Goal: Task Accomplishment & Management: Manage account settings

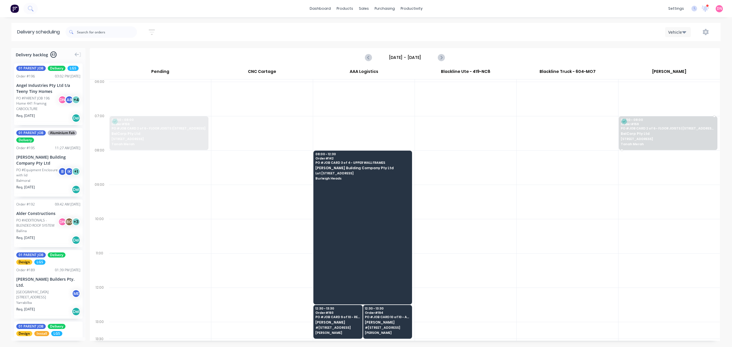
drag, startPoint x: 166, startPoint y: 135, endPoint x: 637, endPoint y: 141, distance: 470.8
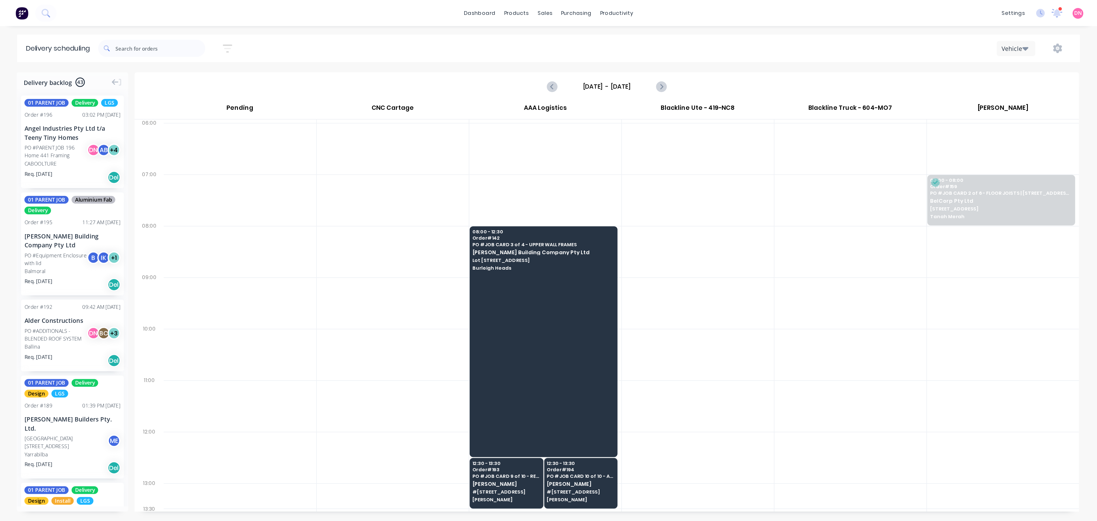
scroll to position [0, 0]
drag, startPoint x: 576, startPoint y: 342, endPoint x: 524, endPoint y: 341, distance: 52.3
click at [524, 341] on div "Delivery backlog 43 01 PARENT JOB Delivery LGS Order # 196 03:02 PM 23/09/25 An…" at bounding box center [366, 197] width 732 height 298
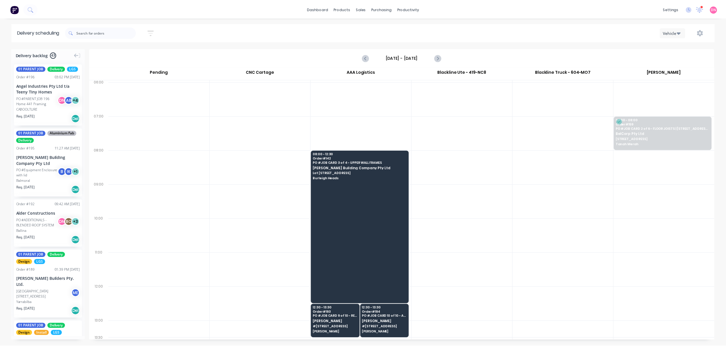
scroll to position [0, 0]
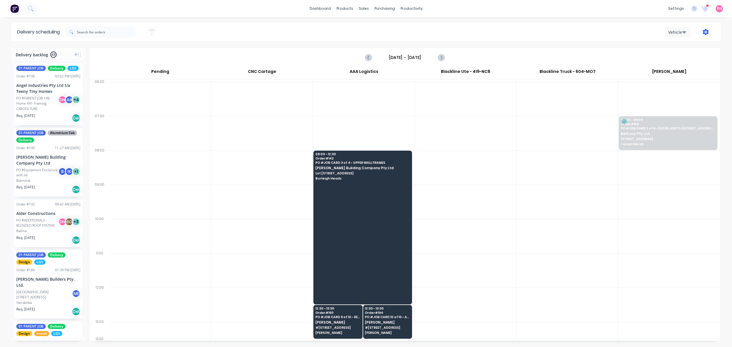
click at [705, 35] on icon "button" at bounding box center [706, 32] width 6 height 6
click at [700, 63] on button "Settings" at bounding box center [687, 58] width 54 height 11
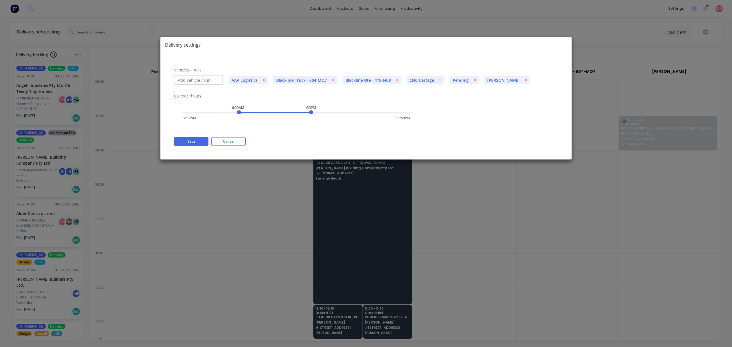
click at [209, 81] on input "Vehicles / Runs" at bounding box center [198, 80] width 49 height 9
type input "DSE"
click at [205, 141] on button "Save" at bounding box center [191, 141] width 34 height 9
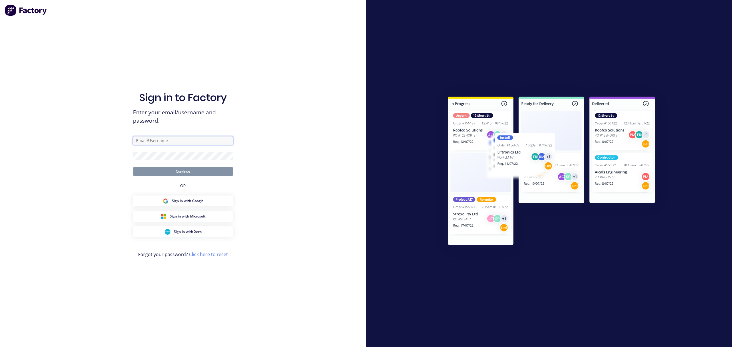
type input "d.nguyen@blacklinesteel.com.au"
click at [184, 168] on button "Continue" at bounding box center [183, 171] width 100 height 9
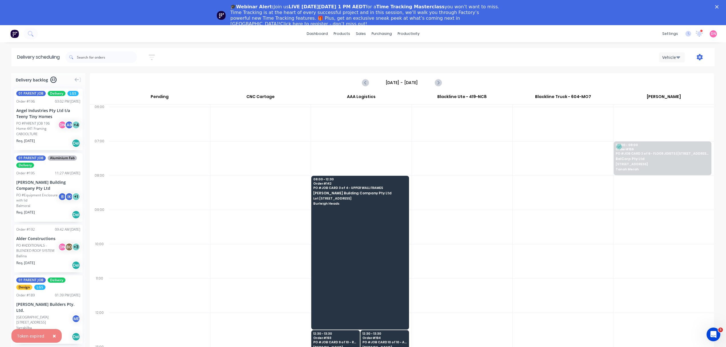
click at [698, 59] on icon "button" at bounding box center [700, 57] width 6 height 6
click at [692, 81] on div "Settings" at bounding box center [682, 84] width 44 height 8
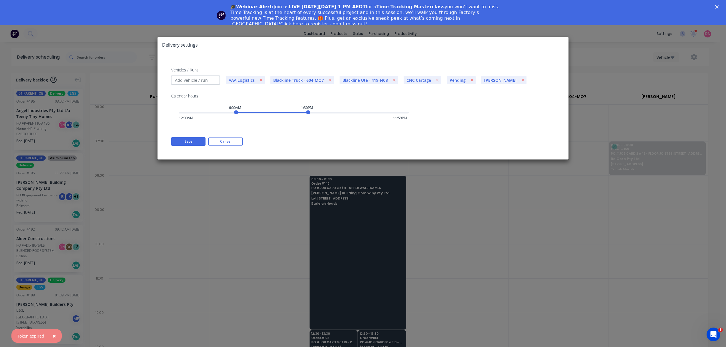
click at [203, 78] on input "Vehicles / Runs" at bounding box center [195, 80] width 49 height 9
type input "DSE"
click at [188, 142] on button "Save" at bounding box center [188, 141] width 34 height 9
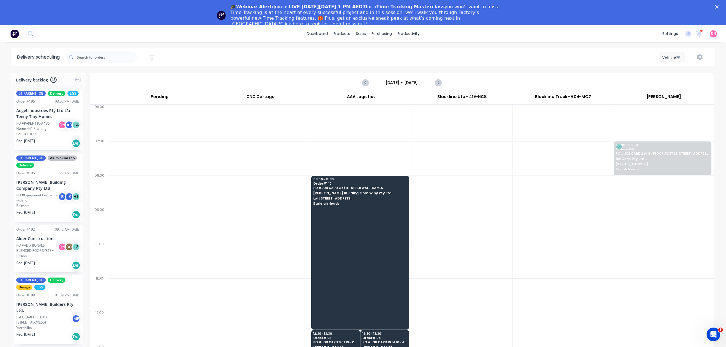
click at [685, 56] on div "Vehicle" at bounding box center [546, 57] width 325 height 10
click at [681, 57] on button "Vehicle" at bounding box center [672, 57] width 26 height 10
click at [697, 57] on icon "button" at bounding box center [700, 57] width 6 height 6
click at [678, 86] on div "Settings" at bounding box center [682, 84] width 44 height 8
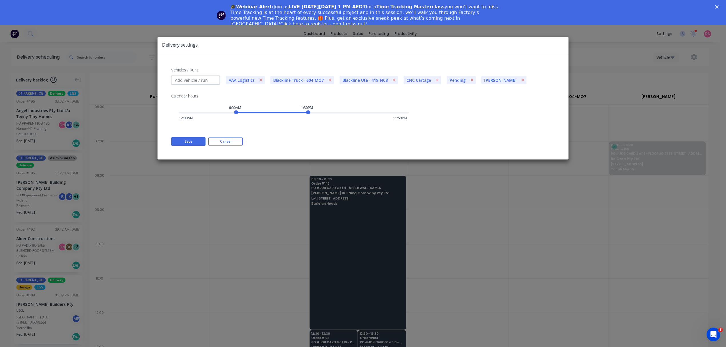
click at [210, 79] on input "Vehicles / Runs" at bounding box center [195, 80] width 49 height 9
type input "DSE"
type input "Team"
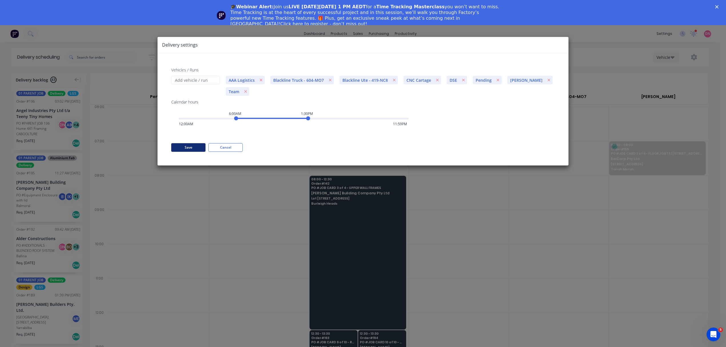
click at [182, 148] on button "Save" at bounding box center [188, 147] width 34 height 9
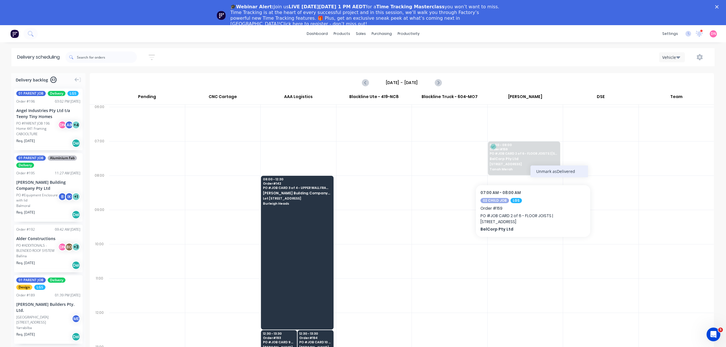
click at [542, 169] on div "Unmark as Delivered" at bounding box center [558, 171] width 57 height 12
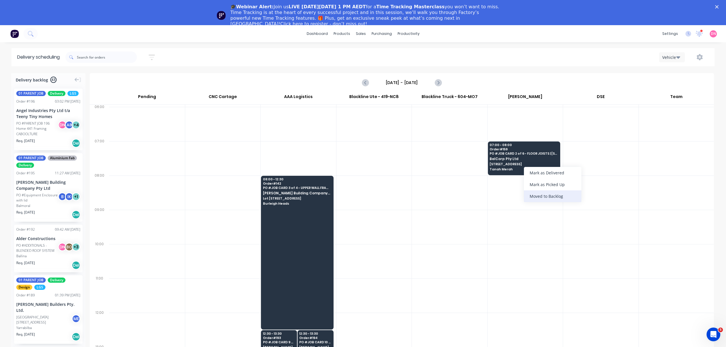
click at [544, 196] on div "Moved to Backlog" at bounding box center [552, 196] width 57 height 12
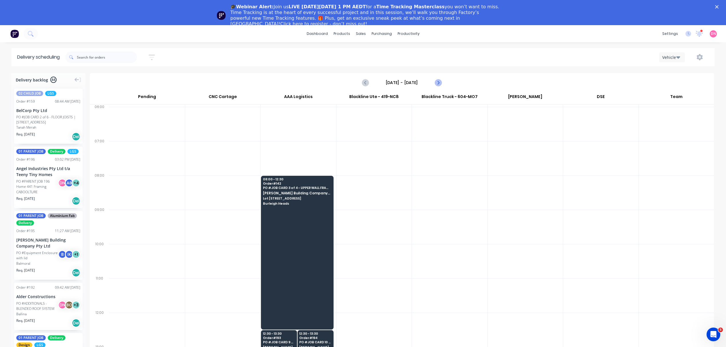
click at [440, 83] on icon "Next page" at bounding box center [437, 82] width 7 height 7
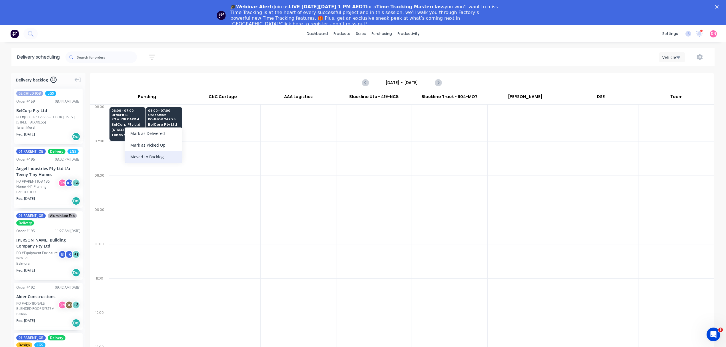
click at [151, 157] on div "Moved to Backlog" at bounding box center [153, 157] width 57 height 12
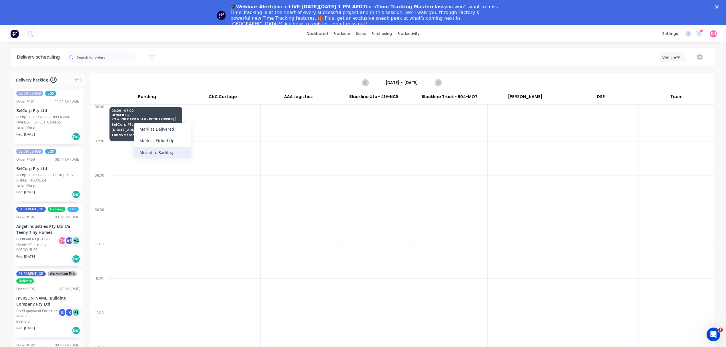
click at [167, 154] on div "Moved to Backlog" at bounding box center [162, 153] width 57 height 12
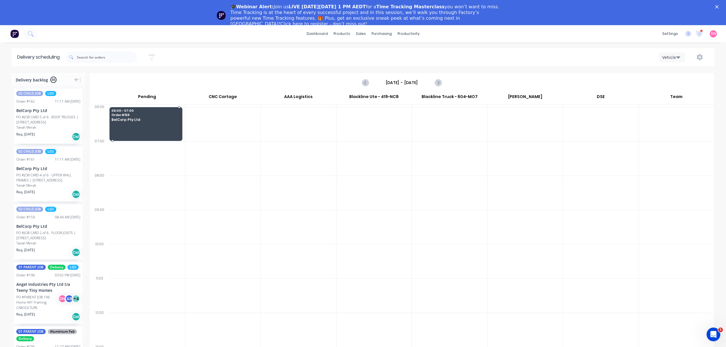
drag, startPoint x: 49, startPoint y: 231, endPoint x: 171, endPoint y: 105, distance: 175.4
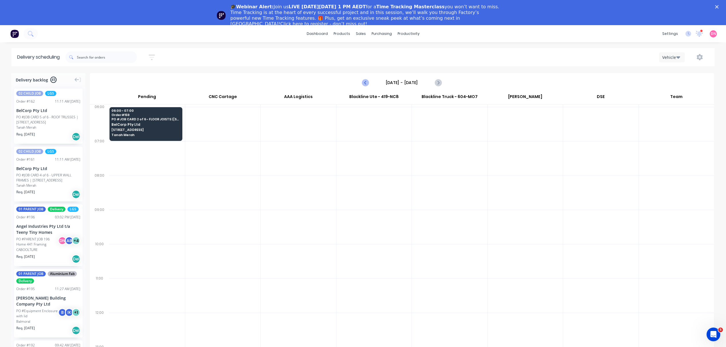
click at [362, 84] on button "Previous page" at bounding box center [365, 82] width 11 height 11
type input "Thursday - 25/09/25"
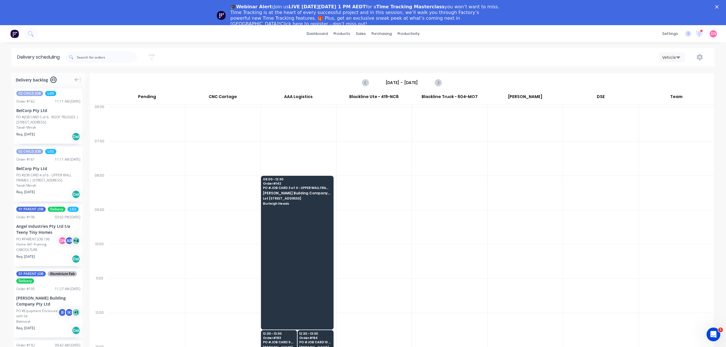
scroll to position [0, 0]
click at [450, 39] on div "Workflow Planner Delivery Scheduling Timesheets" at bounding box center [431, 69] width 76 height 61
click at [397, 49] on link "Purchase Orders" at bounding box center [406, 52] width 76 height 11
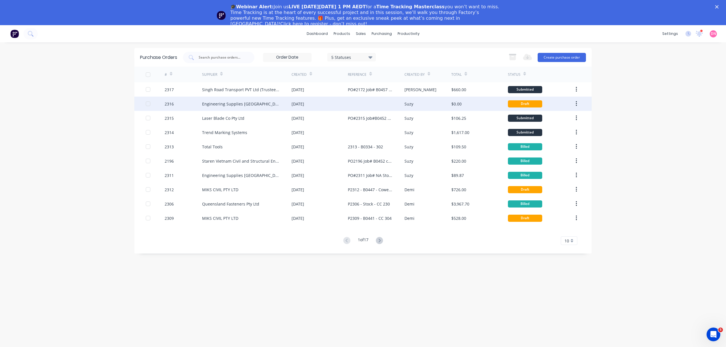
click at [378, 101] on div at bounding box center [376, 104] width 56 height 14
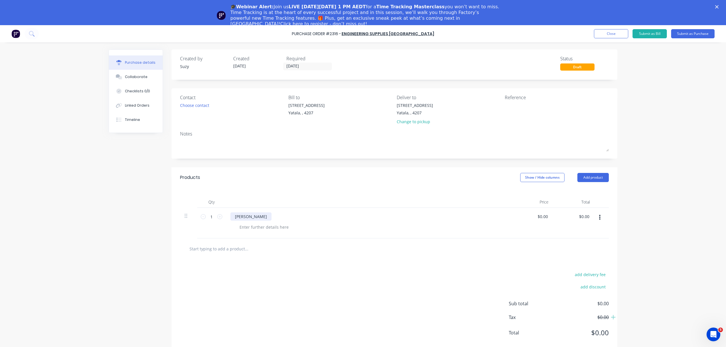
click at [246, 217] on div "CRAIG" at bounding box center [250, 216] width 41 height 8
drag, startPoint x: 248, startPoint y: 217, endPoint x: 210, endPoint y: 220, distance: 38.7
click at [210, 220] on div "1 1 CRAIG $0.00 $0.00 $0.00 $0.00" at bounding box center [394, 223] width 429 height 31
drag, startPoint x: 213, startPoint y: 214, endPoint x: 198, endPoint y: 214, distance: 14.6
click at [198, 214] on div "1 1" at bounding box center [211, 223] width 29 height 31
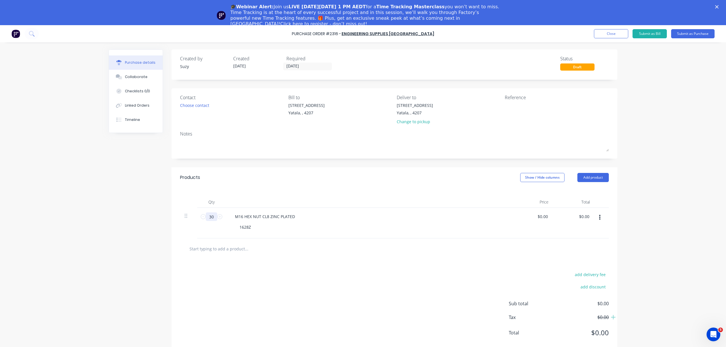
type input "30"
click at [481, 280] on div "add delivery fee add discount Sub total $0.00 Tax $0.00 Total $0.00" at bounding box center [394, 306] width 446 height 94
click at [598, 214] on button "button" at bounding box center [599, 217] width 13 height 10
click at [592, 230] on button "Save to catalogue" at bounding box center [582, 232] width 49 height 11
click at [589, 177] on button "Add product" at bounding box center [592, 177] width 31 height 9
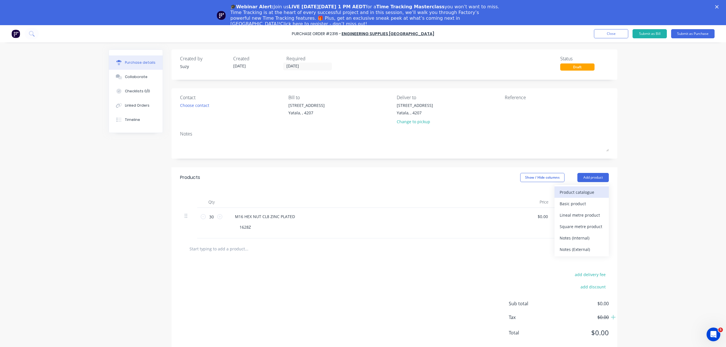
click at [589, 190] on div "Product catalogue" at bounding box center [582, 192] width 44 height 8
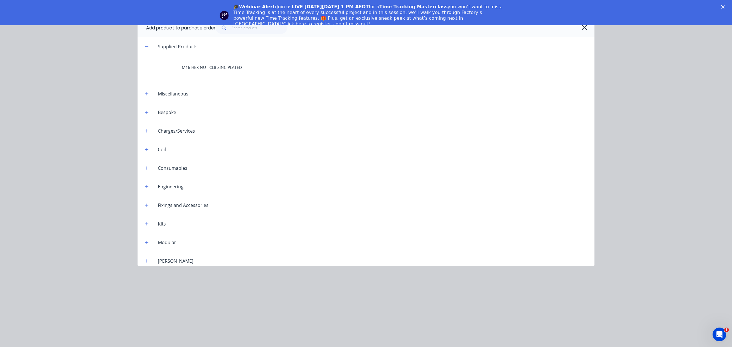
click at [537, 81] on div "Supplied Products M16 HEX NUT CL8 ZINC PLATED Miscellaneous Bespoke Charges/Ser…" at bounding box center [365, 151] width 457 height 229
click at [585, 28] on icon "button" at bounding box center [583, 27] width 5 height 5
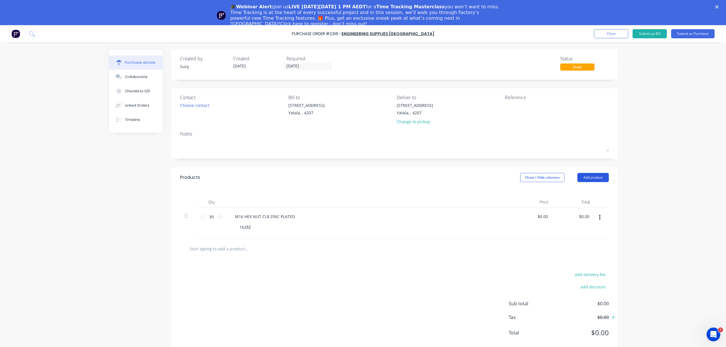
click at [591, 176] on button "Add product" at bounding box center [592, 177] width 31 height 9
click at [359, 295] on div "add delivery fee add discount Sub total $0.00 Tax $0.00 Total $0.00" at bounding box center [394, 306] width 446 height 94
click at [229, 249] on input "text" at bounding box center [246, 248] width 114 height 11
click at [588, 181] on button "Add product" at bounding box center [592, 177] width 31 height 9
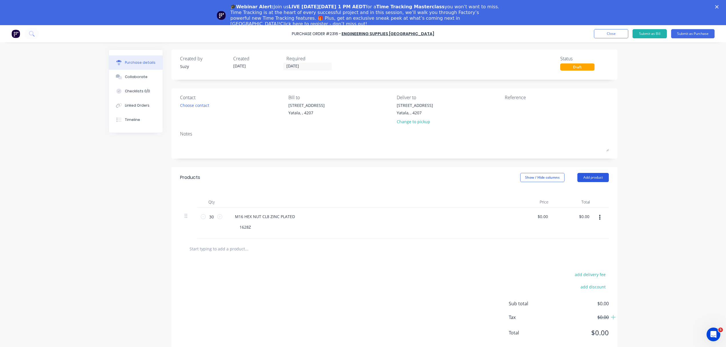
click at [586, 181] on button "Add product" at bounding box center [592, 177] width 31 height 9
click at [583, 204] on div "Basic product" at bounding box center [582, 203] width 44 height 8
click at [270, 247] on div at bounding box center [254, 247] width 48 height 8
click at [211, 248] on input "1" at bounding box center [211, 247] width 11 height 9
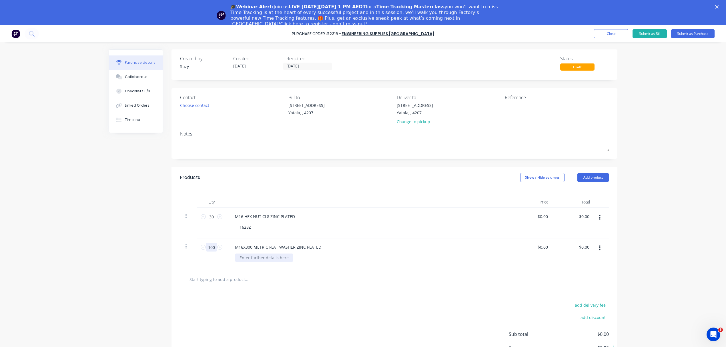
type input "100"
click at [266, 258] on div at bounding box center [264, 258] width 58 height 8
click at [598, 247] on button "button" at bounding box center [599, 248] width 13 height 10
click at [594, 264] on button "Save to catalogue" at bounding box center [582, 263] width 49 height 11
click at [518, 107] on textarea at bounding box center [540, 108] width 71 height 13
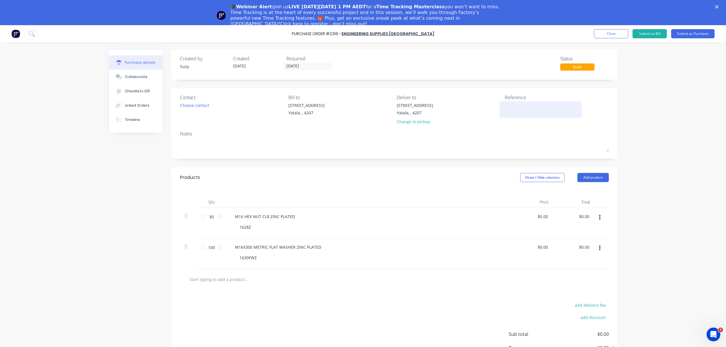
type textarea "b"
type textarea "o"
type textarea "P2316 - B0447 BELCORP - CC 301"
click at [417, 119] on div "Change to pickup" at bounding box center [415, 122] width 36 height 6
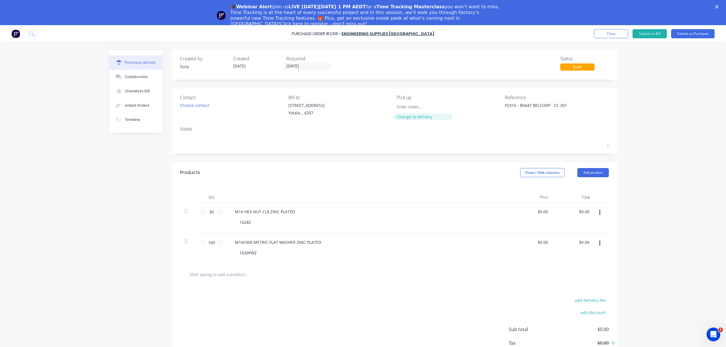
click at [417, 118] on div "Change to delivery" at bounding box center [423, 117] width 52 height 6
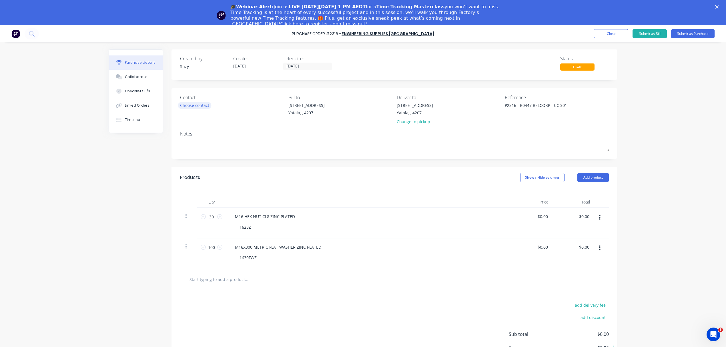
click at [196, 105] on div "Choose contact" at bounding box center [194, 105] width 29 height 6
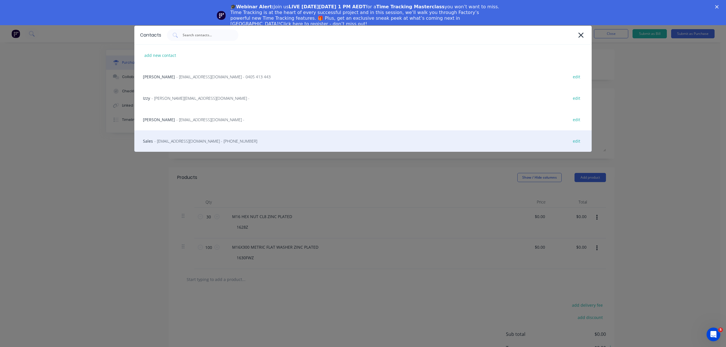
click at [205, 136] on div "Sales - sales@engsupply.com.au - (07) 3133 2456 edit" at bounding box center [362, 140] width 457 height 21
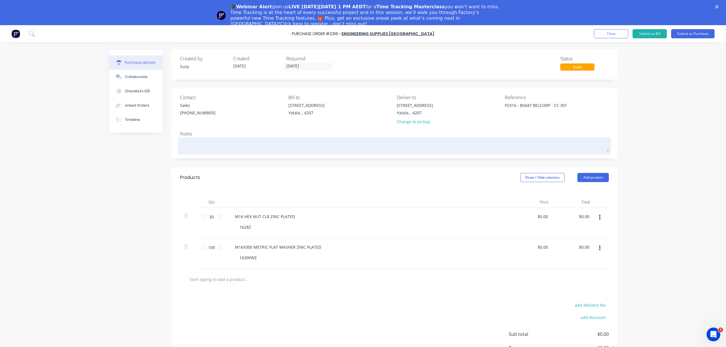
click at [233, 140] on textarea at bounding box center [394, 145] width 429 height 13
drag, startPoint x: 307, startPoint y: 140, endPoint x: 295, endPoint y: 144, distance: 12.7
click at [307, 141] on textarea "DELIVER TO CRAIG AT" at bounding box center [394, 145] width 429 height 13
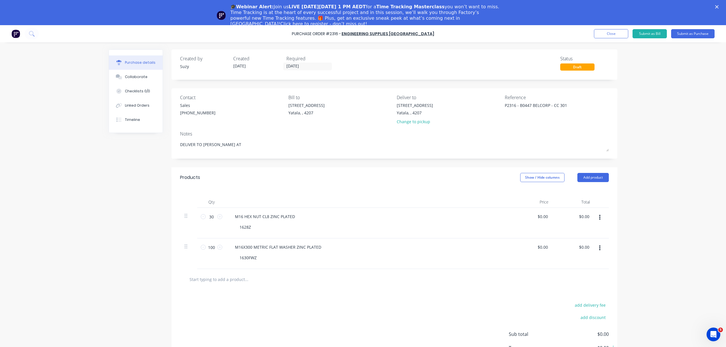
drag, startPoint x: 284, startPoint y: 146, endPoint x: 136, endPoint y: 146, distance: 147.8
click at [136, 146] on div "Created by Suzy Created 25/09/25 Required 25/09/25 Status Draft Contact Sales (…" at bounding box center [363, 216] width 509 height 334
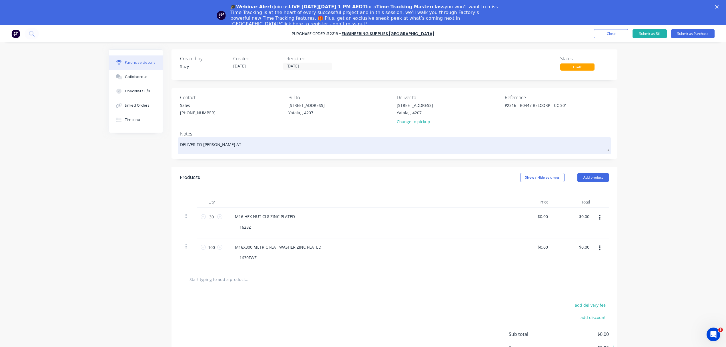
paste textarea "13 Ridge Road Tanah Merah, Queensland, Australia, 4128 CRAIG: 0406 169 805"
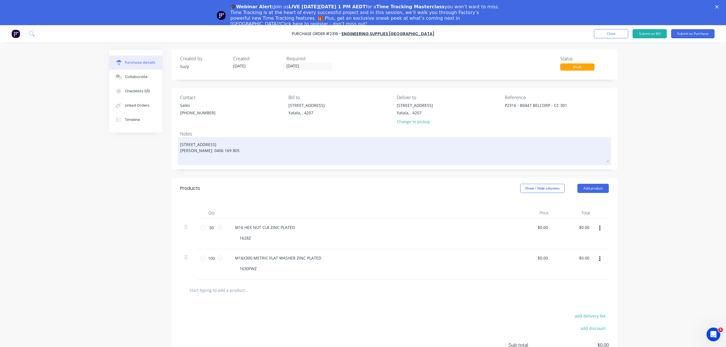
click at [180, 143] on textarea "13 Ridge Road Tanah Merah, Queensland, Australia, 4128 CRAIG: 0406 169 805" at bounding box center [394, 151] width 429 height 24
drag, startPoint x: 177, startPoint y: 149, endPoint x: 185, endPoint y: 148, distance: 7.8
click at [180, 149] on textarea "Blackline Delivery to: 13 Ridge Road Tanah Merah, Queensland, Australia, 4128 C…" at bounding box center [394, 151] width 429 height 24
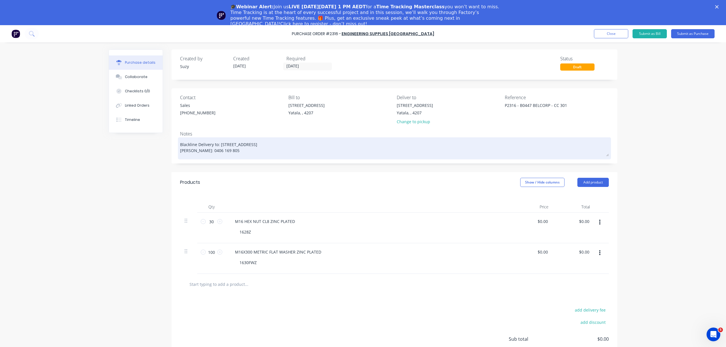
click at [274, 149] on textarea "Blackline Delivery to: 13 Ridge Road, Tanah Merah, Queensland, Australia, 4128 …" at bounding box center [394, 148] width 429 height 18
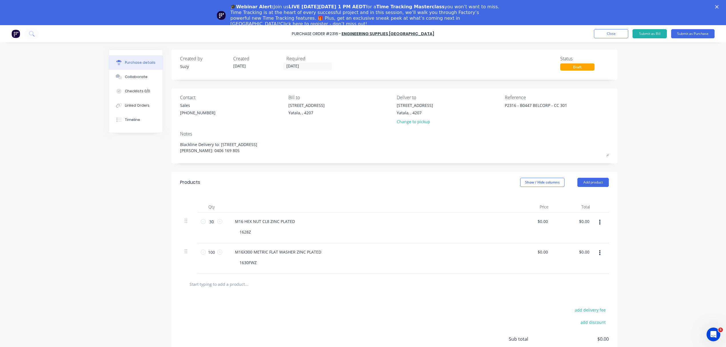
type textarea "Blackline Delivery to: 13 Ridge Road, Tanah Merah, Queensland, Australia, 4128 …"
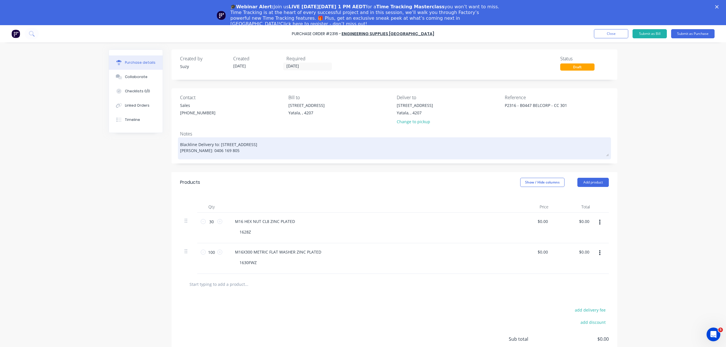
click at [256, 152] on textarea "Blackline Delivery to: 13 Ridge Road, Tanah Merah, Queensland, Australia, 4128 …" at bounding box center [394, 148] width 429 height 18
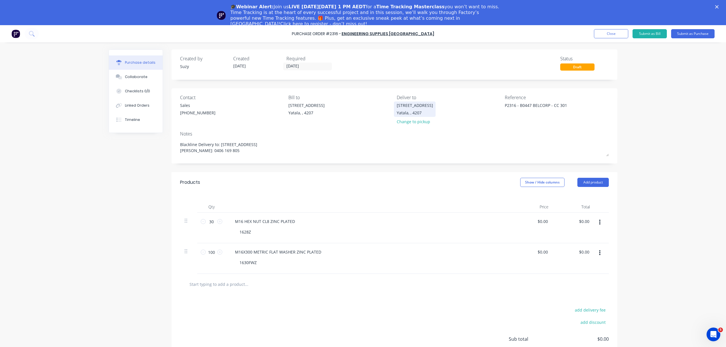
click at [405, 113] on div "Yatala, , 4207" at bounding box center [415, 113] width 36 height 6
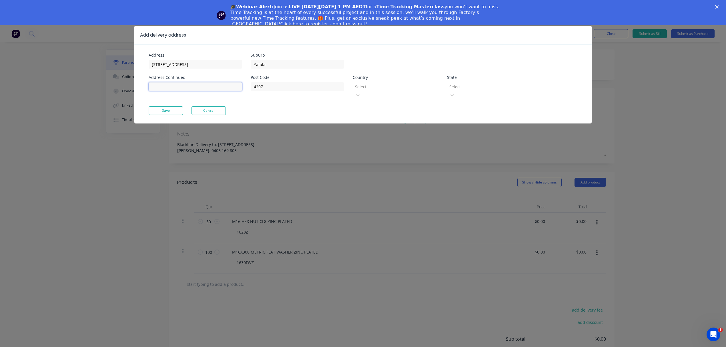
click at [227, 91] on input at bounding box center [195, 86] width 93 height 9
click at [386, 80] on div "Country Select..." at bounding box center [396, 87] width 86 height 24
click at [386, 85] on div at bounding box center [395, 86] width 82 height 7
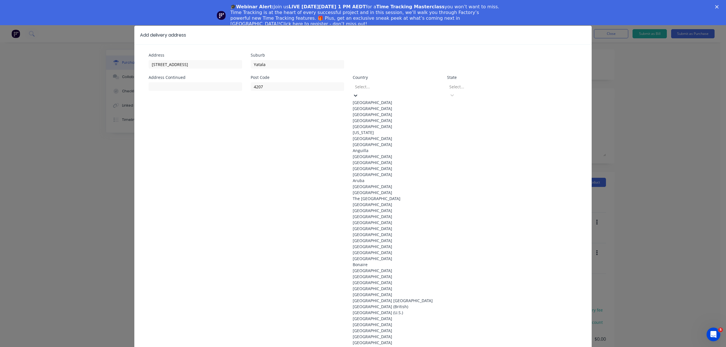
click at [387, 99] on div "Australia" at bounding box center [396, 102] width 86 height 6
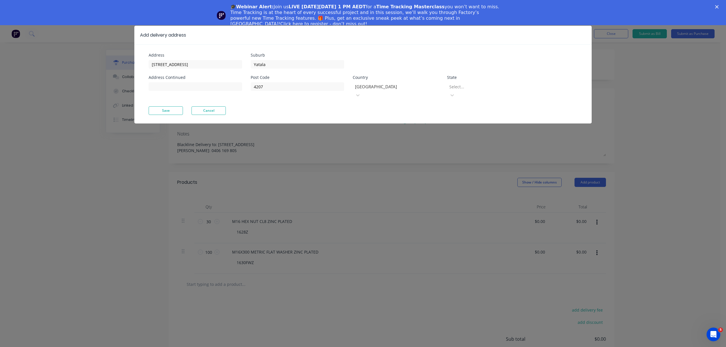
click at [468, 83] on div "Select..." at bounding box center [490, 86] width 86 height 9
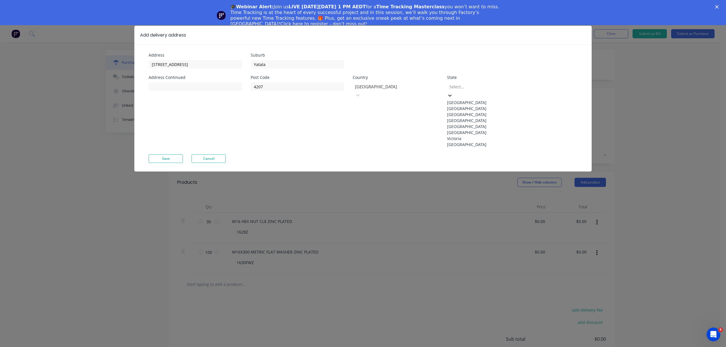
drag, startPoint x: 472, startPoint y: 129, endPoint x: 463, endPoint y: 128, distance: 9.2
click at [472, 123] on div "Queensland" at bounding box center [490, 120] width 86 height 6
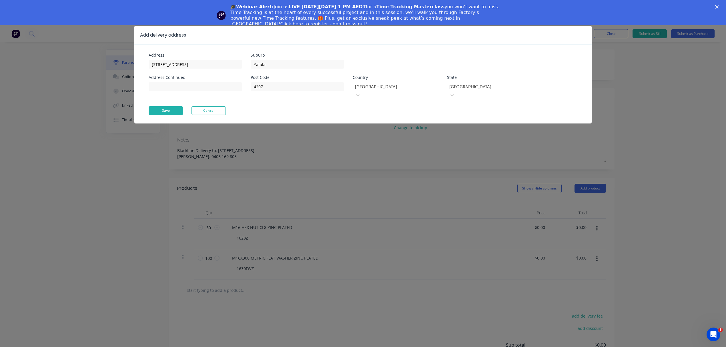
click at [178, 106] on button "Save" at bounding box center [166, 110] width 34 height 9
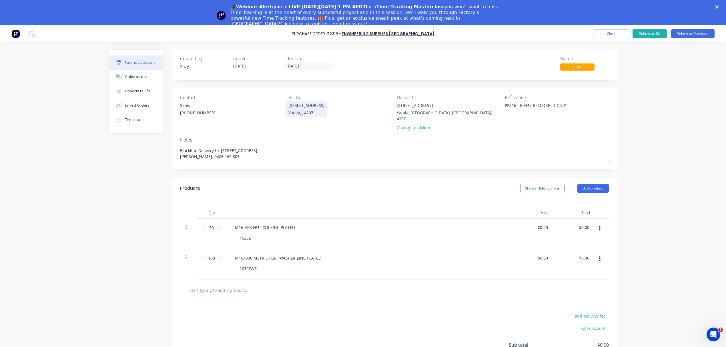
click at [317, 111] on div "Yatala, , 4207" at bounding box center [306, 113] width 36 height 6
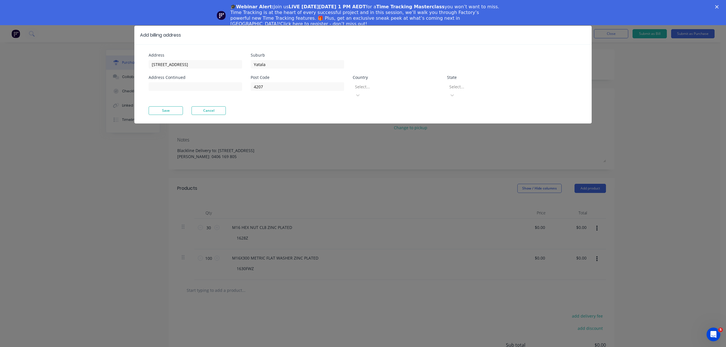
click at [427, 89] on div at bounding box center [395, 86] width 82 height 7
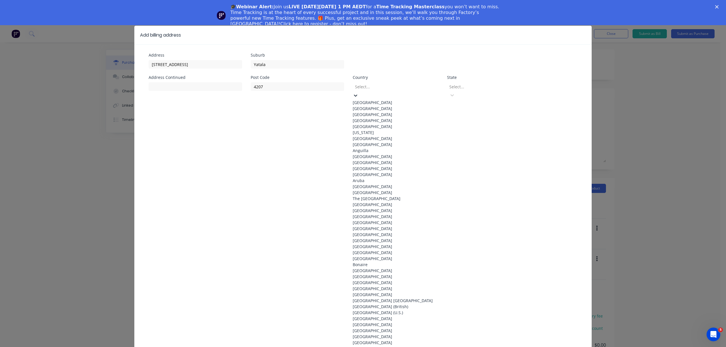
click at [422, 99] on div "Australia" at bounding box center [396, 102] width 86 height 6
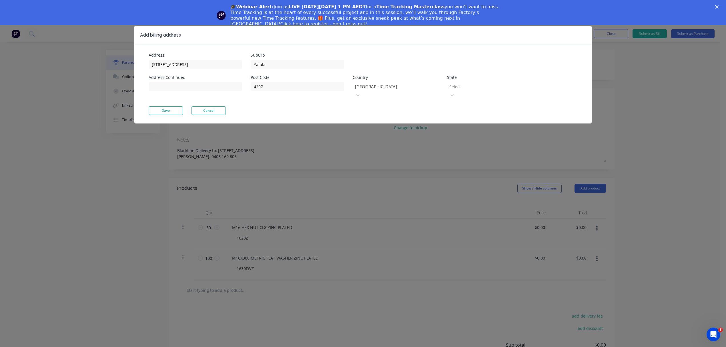
click at [495, 87] on div at bounding box center [490, 86] width 82 height 7
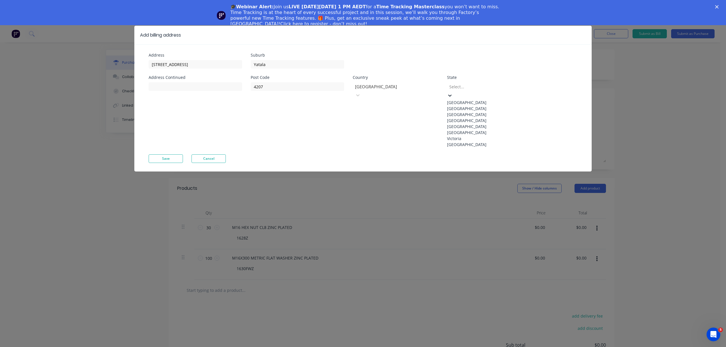
click at [499, 123] on div "Queensland" at bounding box center [490, 120] width 86 height 6
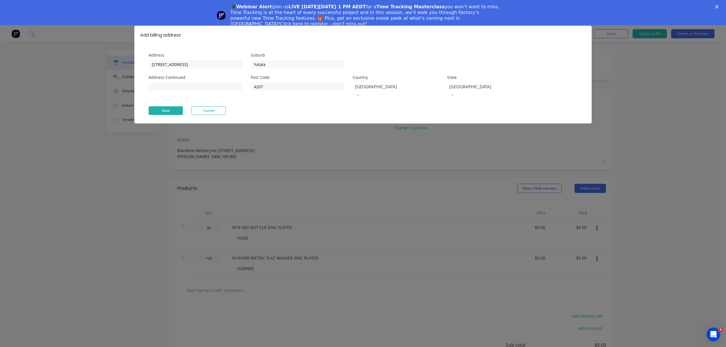
click at [171, 106] on button "Save" at bounding box center [166, 110] width 34 height 9
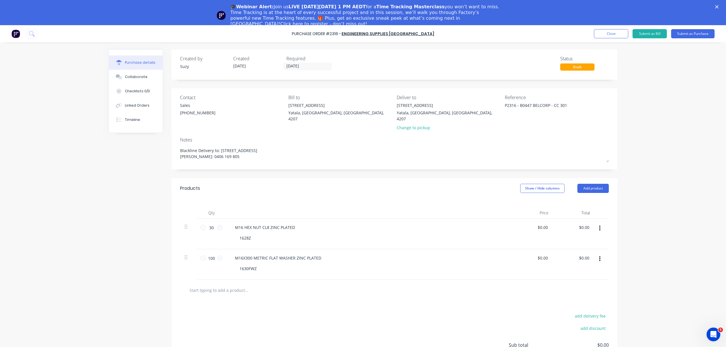
click at [479, 167] on div "Created by Suzy Created 25/09/25 Required 25/09/25 Status Draft Contact Sales (…" at bounding box center [394, 221] width 446 height 345
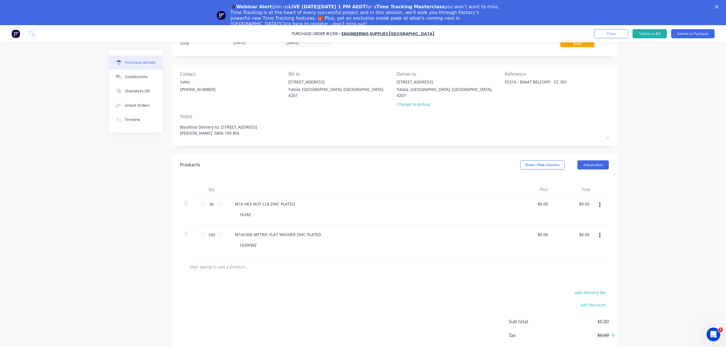
click at [599, 346] on span "$0.00" at bounding box center [580, 351] width 57 height 10
click at [538, 200] on input "0.00" at bounding box center [542, 204] width 13 height 8
drag, startPoint x: 546, startPoint y: 199, endPoint x: 521, endPoint y: 193, distance: 25.9
click at [521, 195] on div "0.00 0.00" at bounding box center [532, 210] width 41 height 31
drag, startPoint x: 546, startPoint y: 199, endPoint x: 534, endPoint y: 197, distance: 11.3
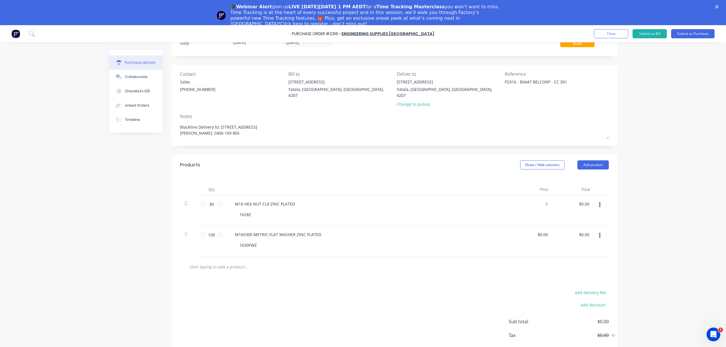
click at [534, 197] on div "1 1" at bounding box center [532, 210] width 41 height 31
type input "$7.00"
type input "$210.00"
type input "0.00"
click at [542, 230] on input "0.00" at bounding box center [542, 234] width 13 height 8
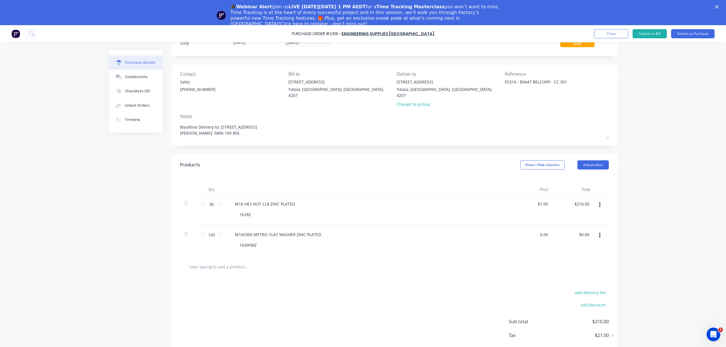
drag, startPoint x: 545, startPoint y: 230, endPoint x: 516, endPoint y: 227, distance: 28.8
click at [516, 227] on div "0.00 0.00" at bounding box center [532, 241] width 41 height 31
type input "7.00"
type input "$0.00"
click at [544, 200] on input "7.00" at bounding box center [543, 204] width 11 height 8
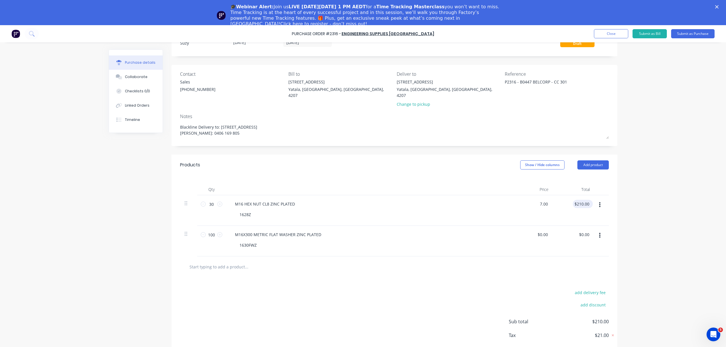
type input "$7.00"
click at [583, 200] on input "210.00" at bounding box center [582, 204] width 18 height 8
drag, startPoint x: 588, startPoint y: 200, endPoint x: 562, endPoint y: 198, distance: 25.5
click at [562, 198] on div "$210.00 $210.00" at bounding box center [573, 210] width 41 height 31
click at [553, 231] on div "$0.00 $0.00" at bounding box center [573, 241] width 41 height 31
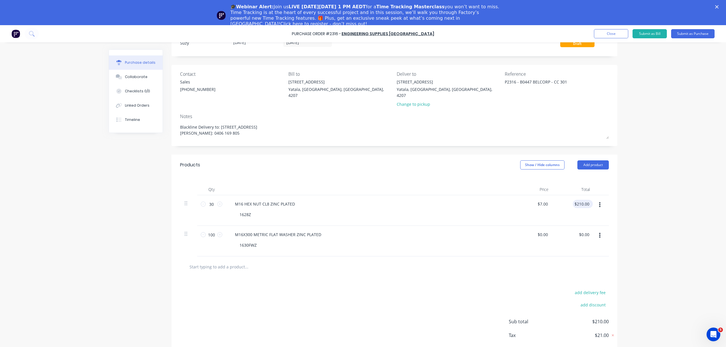
type input "210.00"
click at [575, 200] on input "210.00" at bounding box center [582, 204] width 15 height 8
type input "7.00"
type input "$210.00"
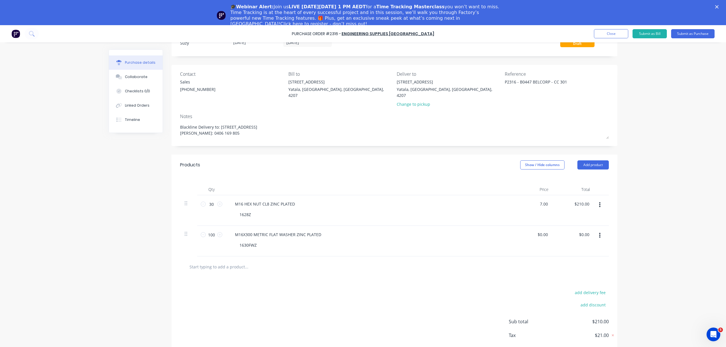
drag, startPoint x: 546, startPoint y: 198, endPoint x: 514, endPoint y: 198, distance: 32.0
click at [514, 198] on div "7.00 7.00" at bounding box center [532, 210] width 41 height 31
type input "$0.07"
type input "$2.10"
type input "0.00"
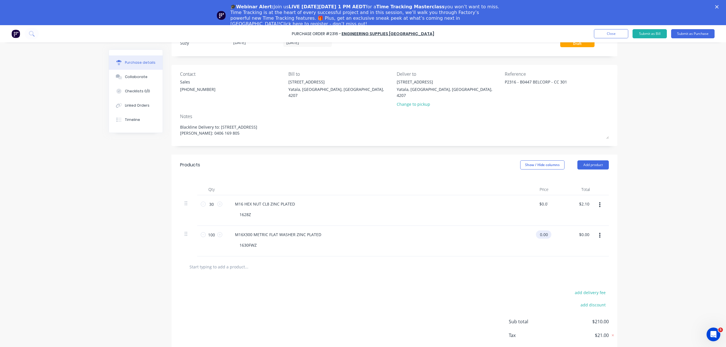
click at [542, 230] on input "0.00" at bounding box center [542, 234] width 13 height 8
drag, startPoint x: 546, startPoint y: 229, endPoint x: 522, endPoint y: 229, distance: 23.7
click at [522, 229] on div "0.00 0.00" at bounding box center [532, 241] width 41 height 31
type input "0.07"
type input "$0.00"
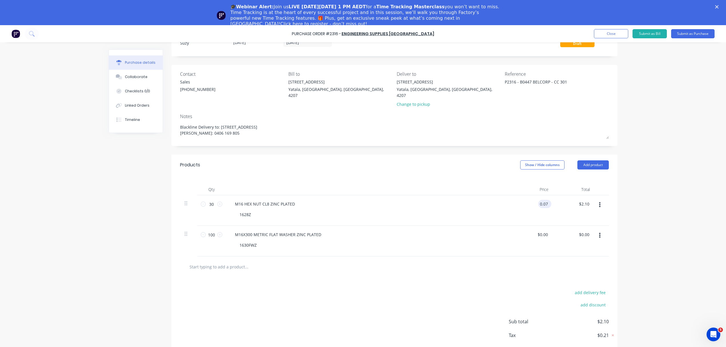
click at [544, 200] on input "0.07" at bounding box center [543, 204] width 11 height 8
type input "$0.07"
click at [541, 230] on input "0.00" at bounding box center [543, 234] width 11 height 8
drag, startPoint x: 546, startPoint y: 228, endPoint x: 510, endPoint y: 229, distance: 36.3
click at [512, 229] on div "$0.00 $0.00" at bounding box center [532, 241] width 41 height 31
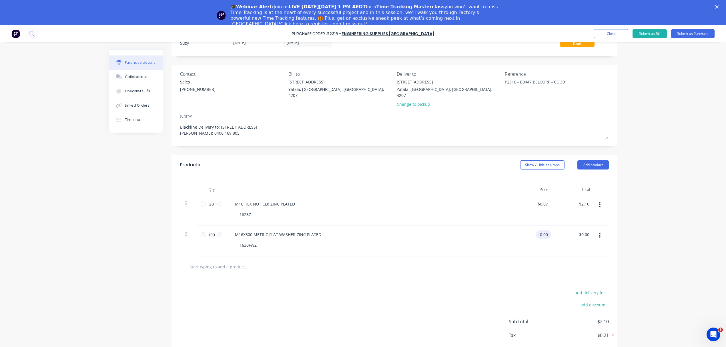
click at [542, 230] on input "0.00" at bounding box center [542, 234] width 13 height 8
click at [545, 230] on div "$0.00 $0.00" at bounding box center [543, 234] width 15 height 8
drag, startPoint x: 545, startPoint y: 228, endPoint x: 512, endPoint y: 229, distance: 32.6
click at [513, 230] on div "0.00 0.00" at bounding box center [532, 241] width 41 height 31
type input "0.07"
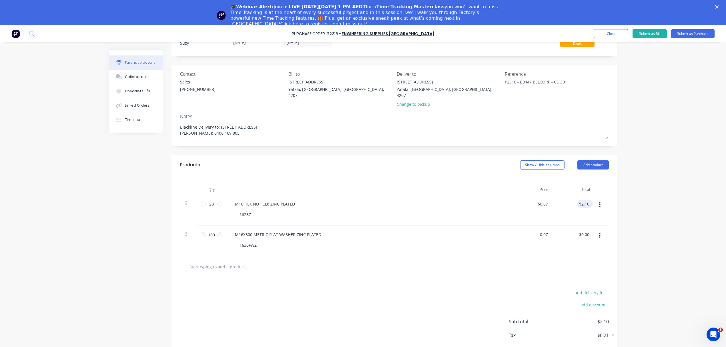
type input "2.10"
type input "$0.07"
type input "$7.00"
click at [584, 200] on input "2.10" at bounding box center [583, 204] width 13 height 8
type input "0.07"
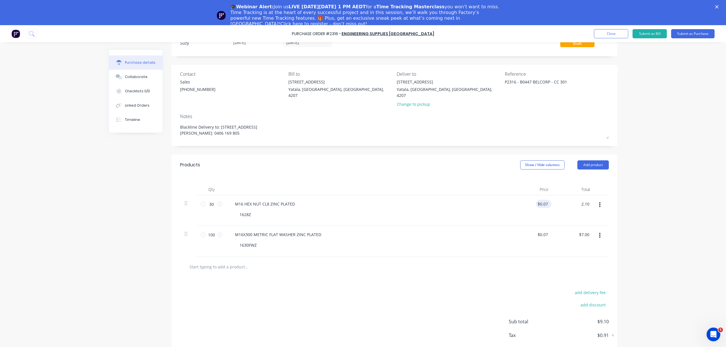
type input "$2.10"
drag, startPoint x: 544, startPoint y: 199, endPoint x: 521, endPoint y: 199, distance: 22.3
click at [524, 198] on div "0.07 0.07" at bounding box center [532, 210] width 41 height 31
type input "$0.24"
type input "$7.20"
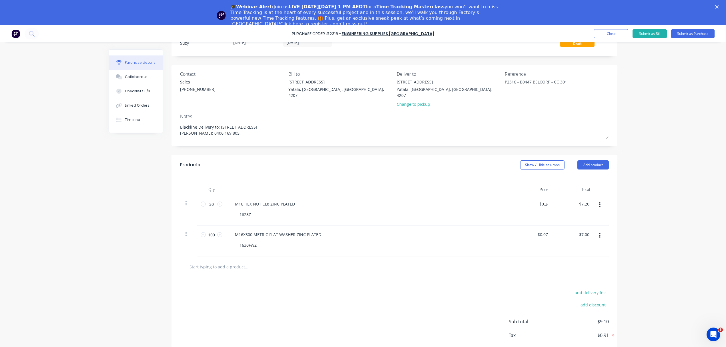
click at [639, 192] on div "Purchase Order #2316 - Engineering Supplies Australia Add product Close Submit …" at bounding box center [363, 198] width 726 height 347
click at [598, 200] on button "button" at bounding box center [599, 205] width 13 height 10
click at [626, 211] on div "Purchase Order #2316 - Engineering Supplies Australia Add product Close Submit …" at bounding box center [363, 198] width 726 height 347
click at [512, 226] on div "$0.07 $0.07" at bounding box center [532, 241] width 41 height 31
click at [595, 230] on button "button" at bounding box center [599, 235] width 13 height 10
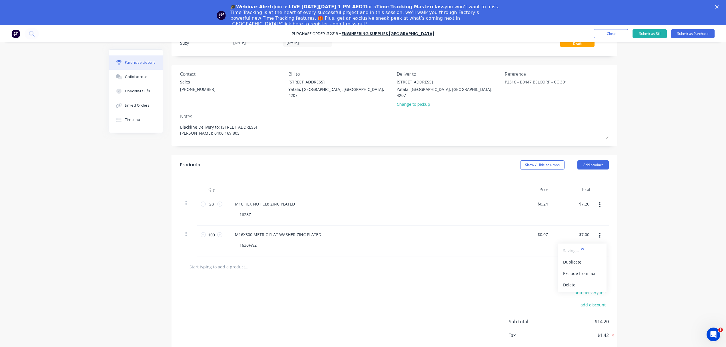
click at [429, 261] on div at bounding box center [395, 266] width 420 height 11
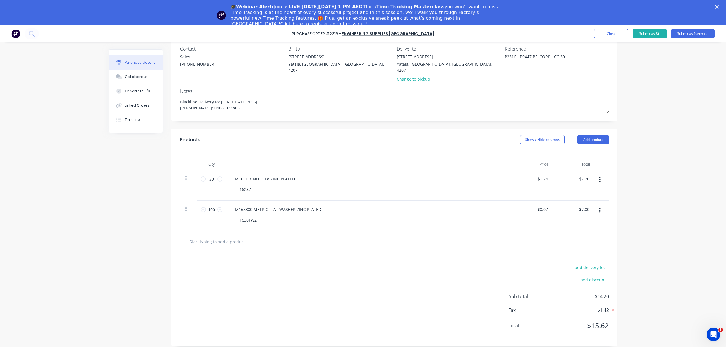
scroll to position [0, 0]
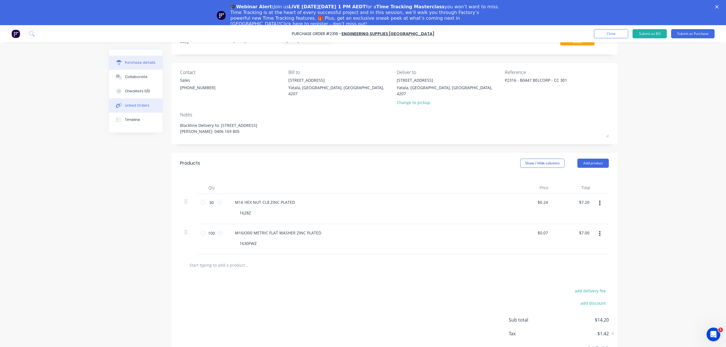
click at [112, 110] on button "Linked Orders" at bounding box center [136, 105] width 54 height 14
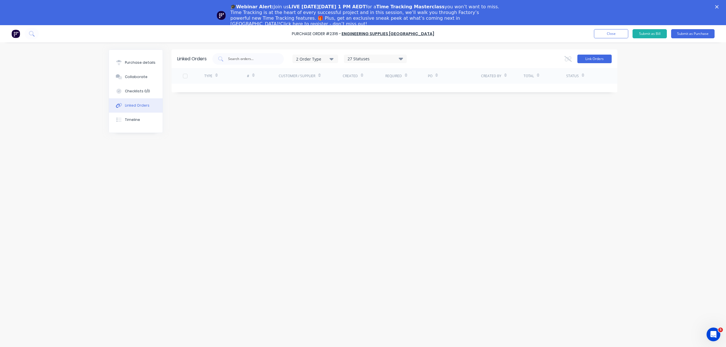
click at [582, 59] on button "Link Orders" at bounding box center [594, 59] width 34 height 9
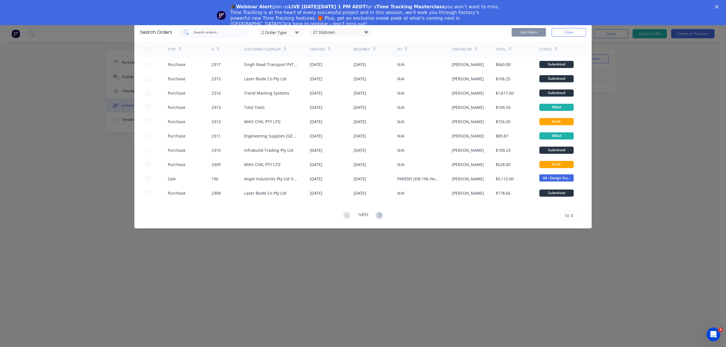
click at [213, 33] on input "text" at bounding box center [216, 32] width 47 height 6
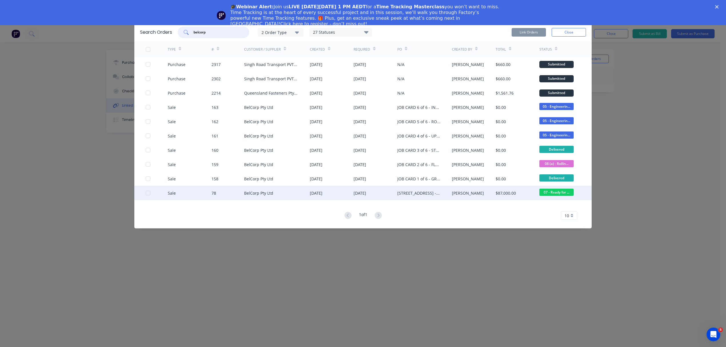
type input "belcorp"
click at [269, 193] on div "BelCorp Pty Ltd" at bounding box center [258, 193] width 29 height 6
click at [148, 195] on div at bounding box center [147, 192] width 11 height 11
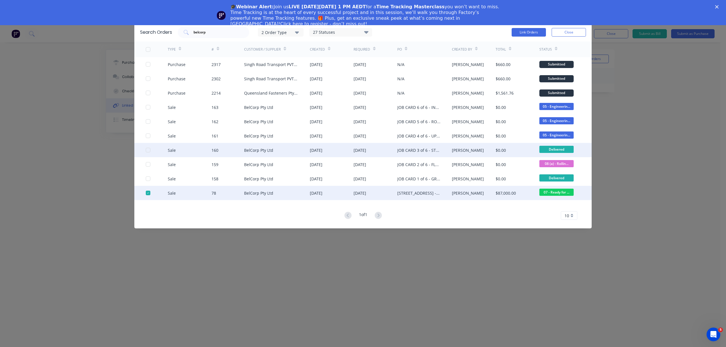
click at [149, 150] on div at bounding box center [147, 149] width 11 height 11
click at [524, 33] on button "Link Orders" at bounding box center [529, 32] width 34 height 9
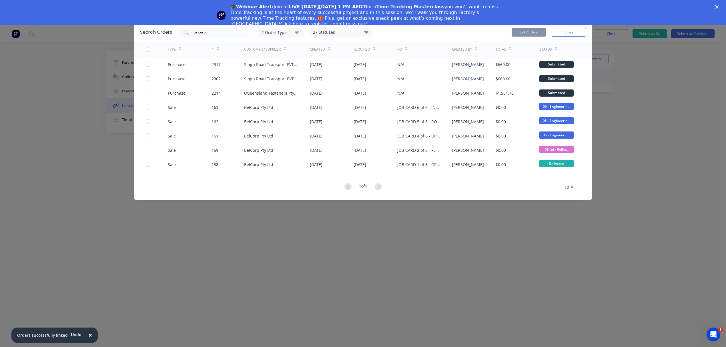
click at [560, 30] on button "Close" at bounding box center [569, 32] width 34 height 9
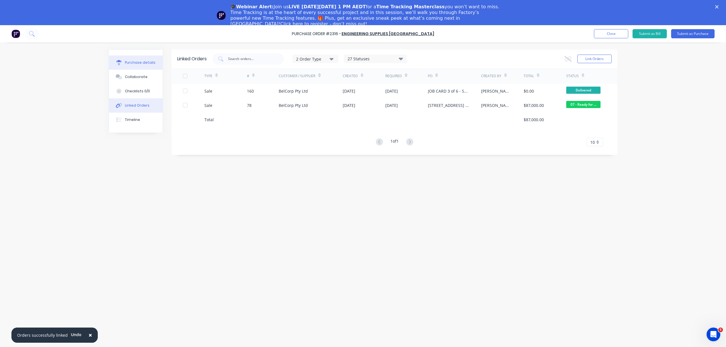
click at [143, 63] on div "Purchase details" at bounding box center [140, 62] width 31 height 5
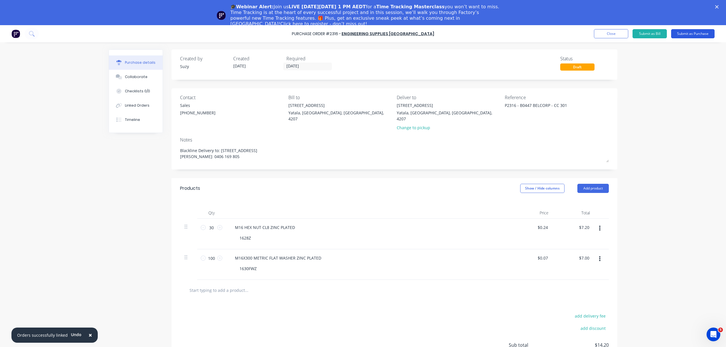
click at [680, 31] on button "Submit as Purchase" at bounding box center [692, 33] width 43 height 9
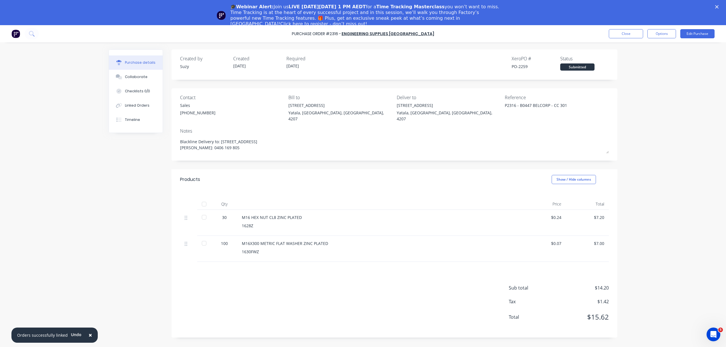
click at [201, 213] on div at bounding box center [203, 216] width 11 height 11
click at [206, 239] on div at bounding box center [203, 243] width 11 height 11
click at [636, 37] on button "Close" at bounding box center [626, 33] width 34 height 9
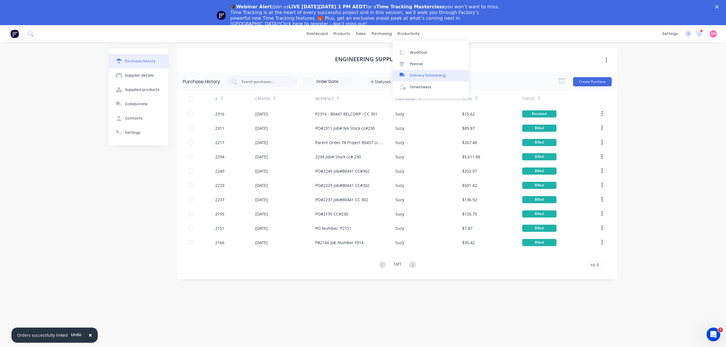
click at [419, 78] on link "Delivery Scheduling" at bounding box center [431, 75] width 76 height 11
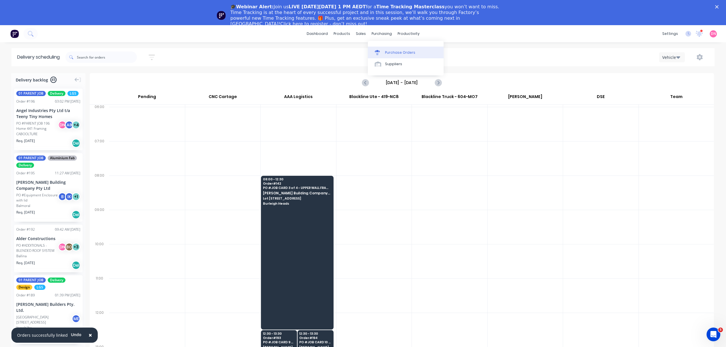
click at [377, 54] on icon at bounding box center [377, 53] width 5 height 3
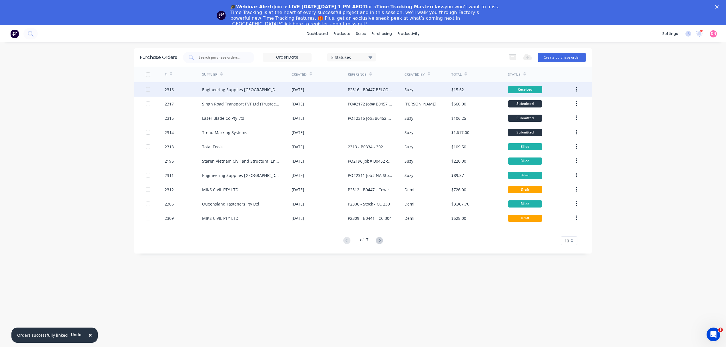
click at [457, 87] on div "$15.62" at bounding box center [457, 90] width 13 height 6
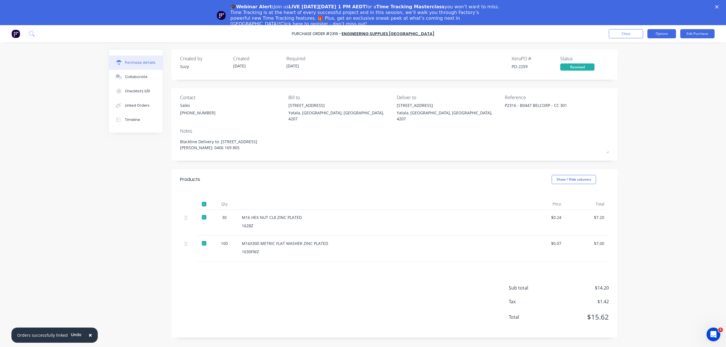
click at [653, 31] on button "Options" at bounding box center [661, 33] width 29 height 9
click at [631, 35] on button "Close" at bounding box center [626, 33] width 34 height 9
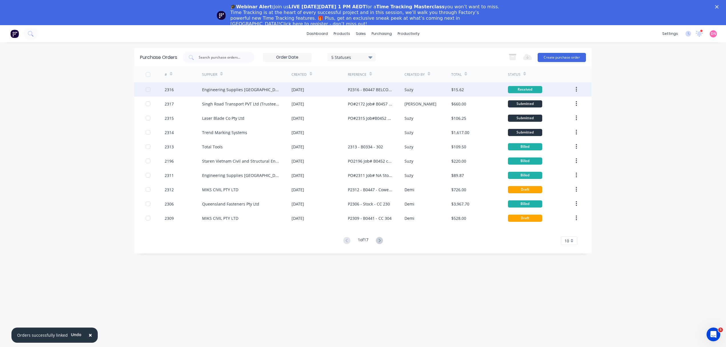
click at [378, 94] on div "P2316 - B0447 BELCORP - CC 301" at bounding box center [376, 89] width 56 height 14
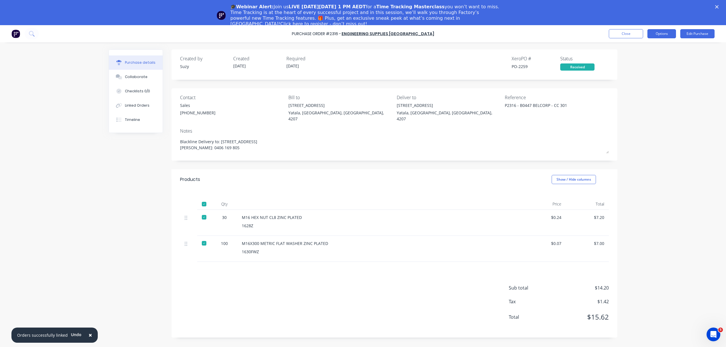
click at [667, 34] on button "Options" at bounding box center [661, 33] width 29 height 9
click at [651, 47] on div "Print / Email" at bounding box center [649, 48] width 44 height 8
click at [652, 67] on div "Without pricing" at bounding box center [649, 71] width 44 height 8
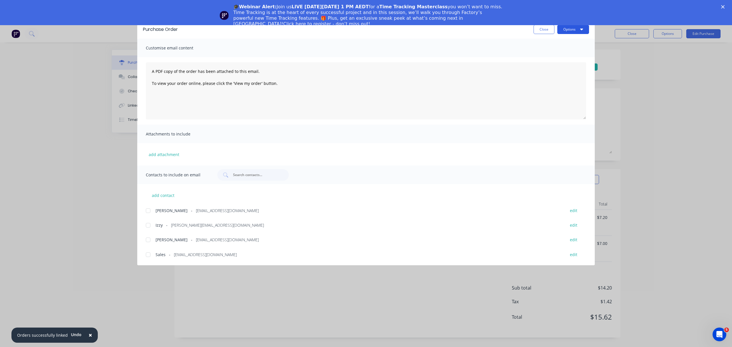
click at [576, 30] on button "Options" at bounding box center [573, 29] width 32 height 9
click at [571, 57] on div "Print" at bounding box center [562, 55] width 44 height 8
click at [539, 29] on button "Close" at bounding box center [540, 29] width 21 height 9
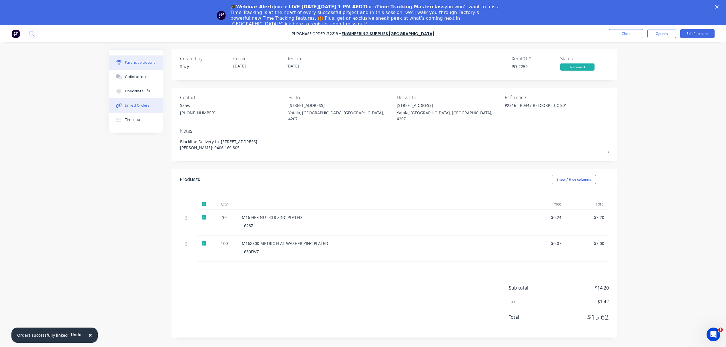
click at [149, 105] on button "Linked Orders" at bounding box center [136, 105] width 54 height 14
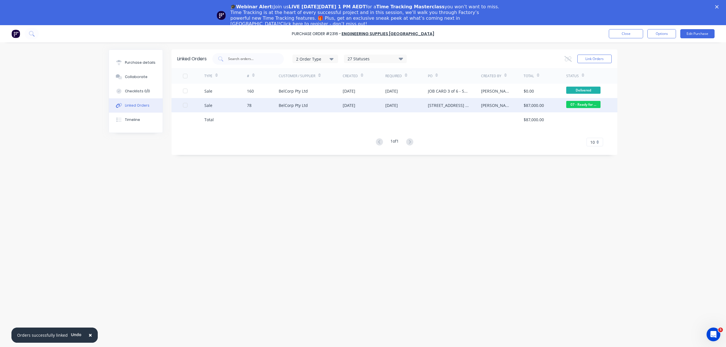
click at [355, 102] on div "[DATE]" at bounding box center [349, 105] width 13 height 6
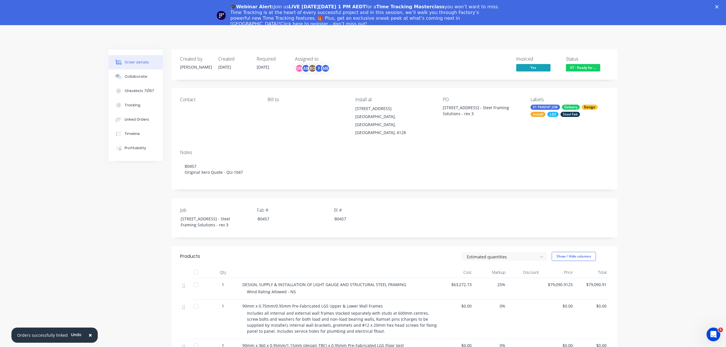
click at [147, 80] on button "Collaborate" at bounding box center [136, 76] width 54 height 14
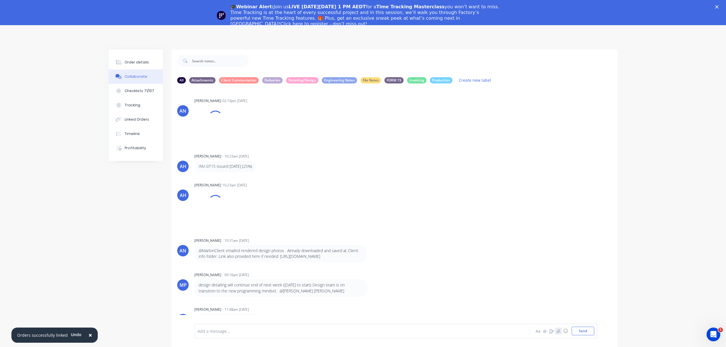
click at [557, 331] on icon "button" at bounding box center [558, 331] width 3 height 4
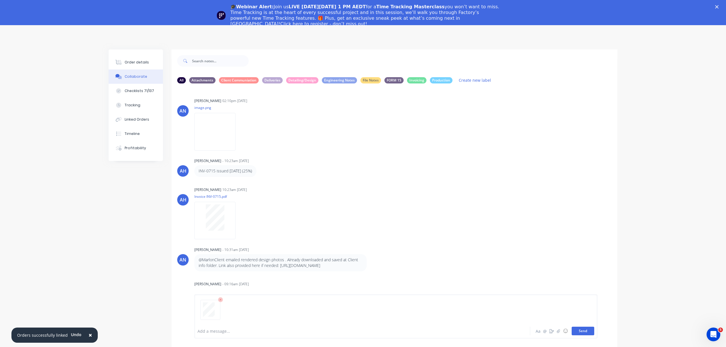
click at [588, 331] on button "Send" at bounding box center [583, 331] width 23 height 9
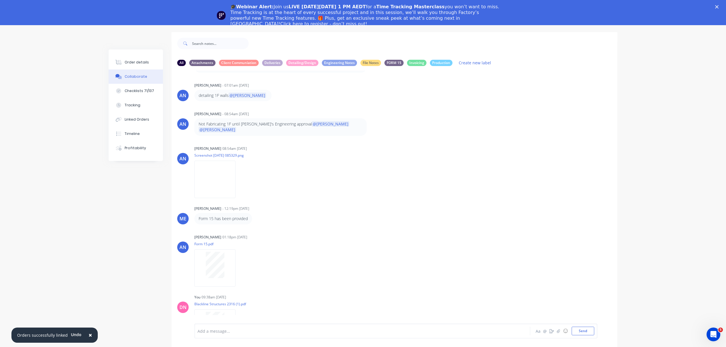
scroll to position [34, 0]
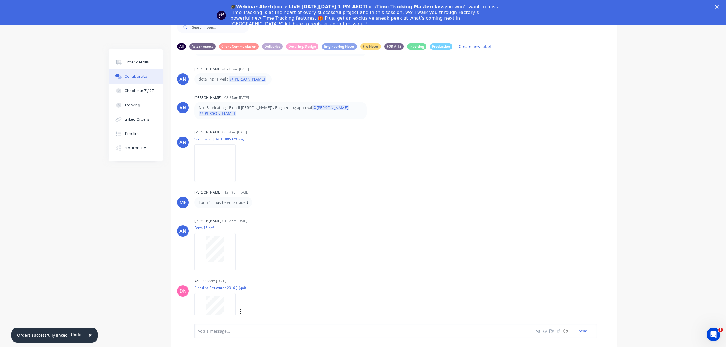
click at [242, 308] on div "Labels Download Delete" at bounding box center [270, 312] width 64 height 8
click at [240, 308] on icon "button" at bounding box center [241, 311] width 2 height 7
click at [261, 293] on button "Labels" at bounding box center [278, 299] width 64 height 13
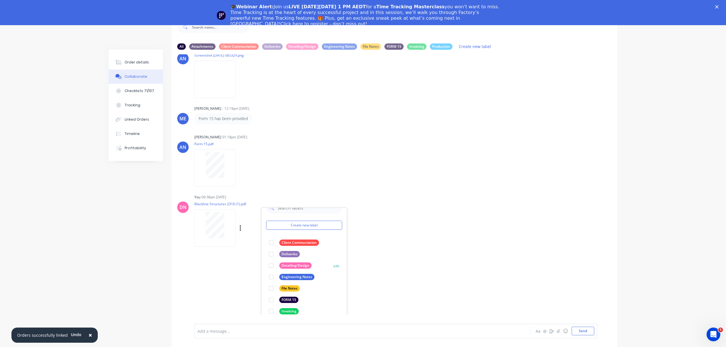
scroll to position [2298, 0]
click at [272, 248] on div at bounding box center [271, 253] width 11 height 11
click at [421, 232] on div "AN April Neil Buceta 02:10pm 06/08/25 image.png Labels Download Delete AH Andre…" at bounding box center [394, 184] width 446 height 261
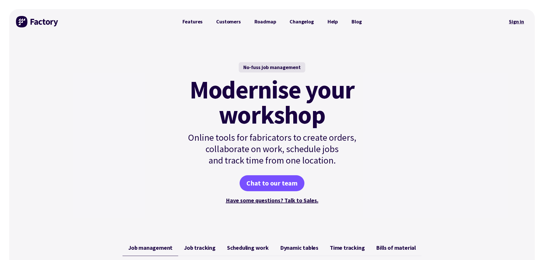
click at [522, 25] on link "Sign in" at bounding box center [516, 21] width 23 height 13
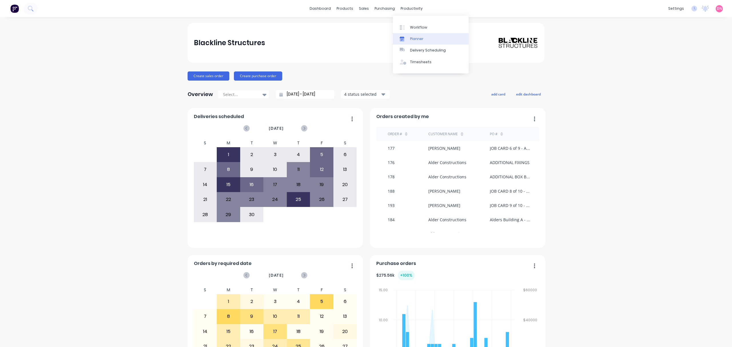
click at [410, 38] on div "Planner" at bounding box center [416, 38] width 13 height 5
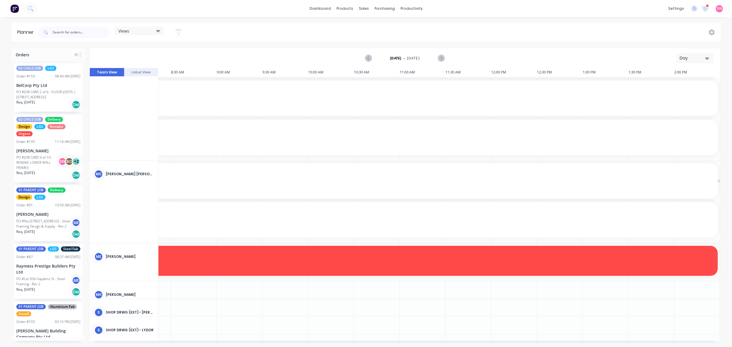
scroll to position [566, 218]
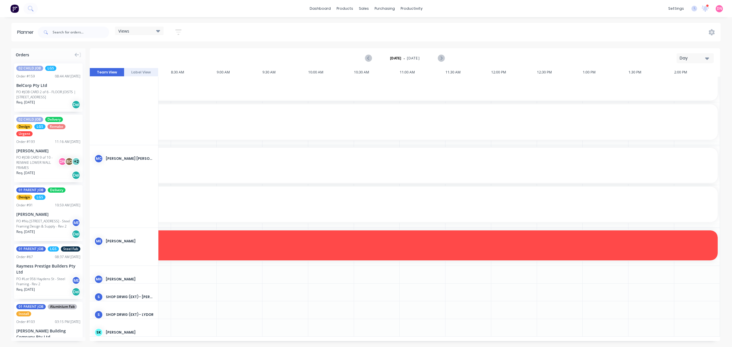
click at [132, 31] on div "Views" at bounding box center [139, 30] width 42 height 5
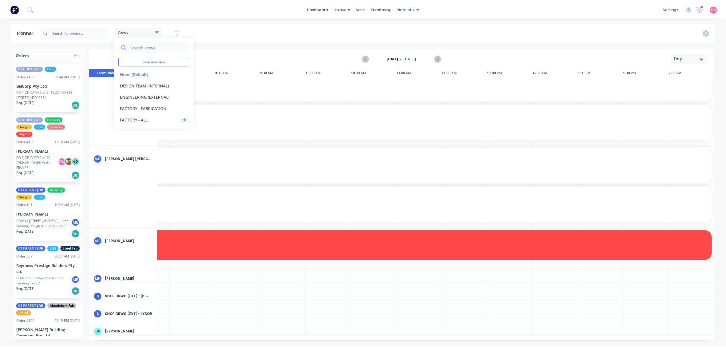
scroll to position [36, 0]
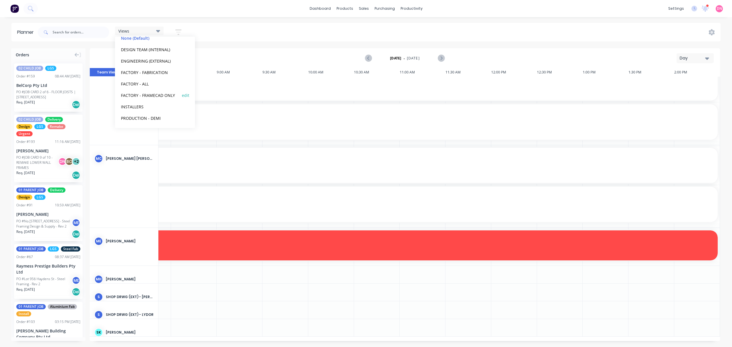
click at [155, 94] on button "FACTORY - FRAMECAD ONLY" at bounding box center [149, 95] width 61 height 7
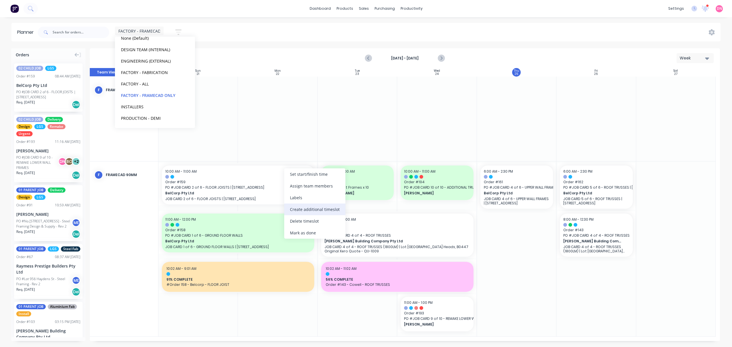
click at [328, 209] on div "Create additional timeslot" at bounding box center [314, 209] width 61 height 12
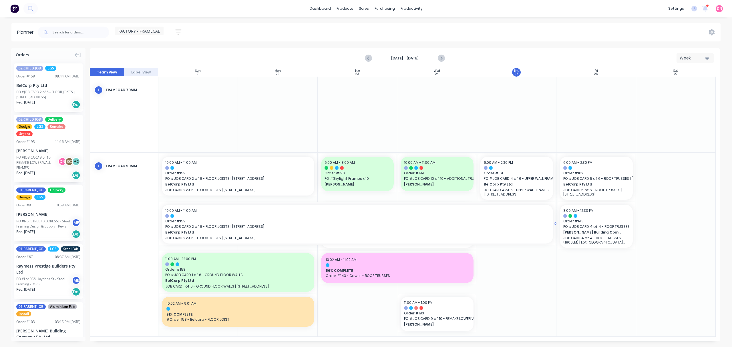
drag, startPoint x: 240, startPoint y: 226, endPoint x: 514, endPoint y: 220, distance: 275.0
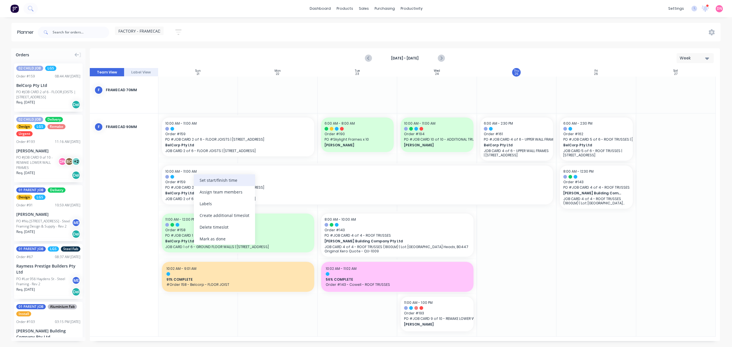
click at [207, 180] on div "Set start/finish time" at bounding box center [224, 180] width 61 height 12
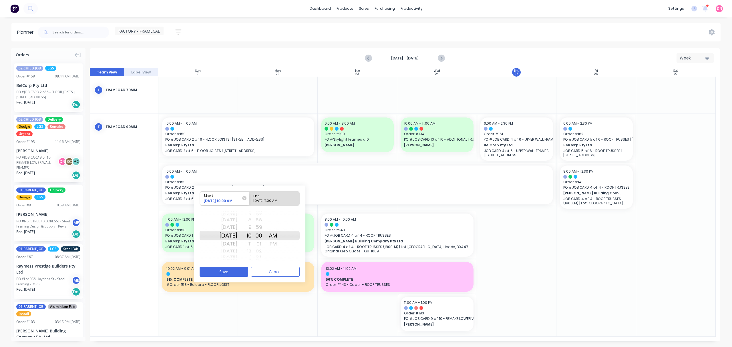
click at [237, 250] on div "[DATE]" at bounding box center [228, 251] width 18 height 7
click at [237, 248] on div "[DATE]" at bounding box center [228, 251] width 18 height 7
click at [237, 250] on div "[DATE]" at bounding box center [228, 251] width 18 height 7
click at [237, 245] on div "[DATE]" at bounding box center [228, 243] width 18 height 9
click at [252, 229] on div "9" at bounding box center [244, 227] width 14 height 9
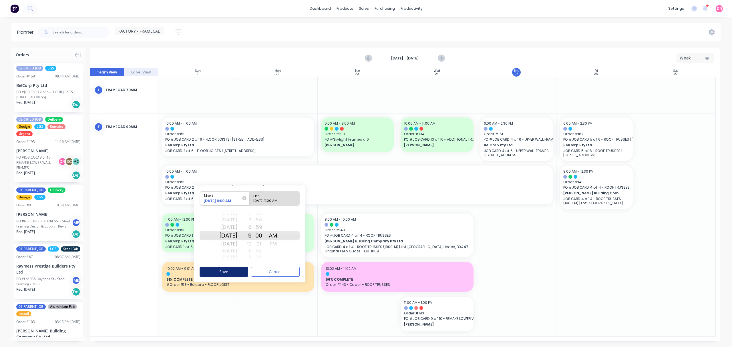
click at [242, 271] on button "Save" at bounding box center [223, 272] width 49 height 10
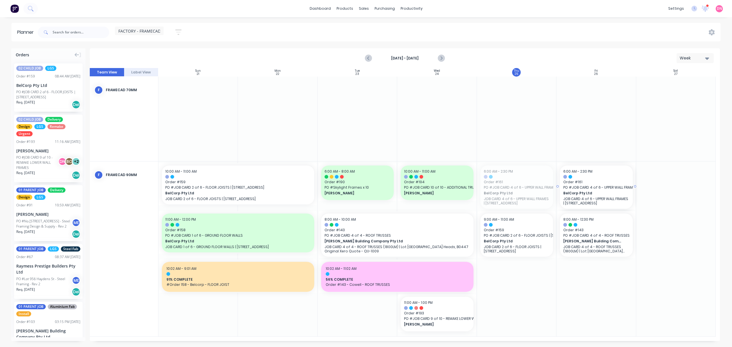
drag, startPoint x: 521, startPoint y: 179, endPoint x: 571, endPoint y: 182, distance: 49.8
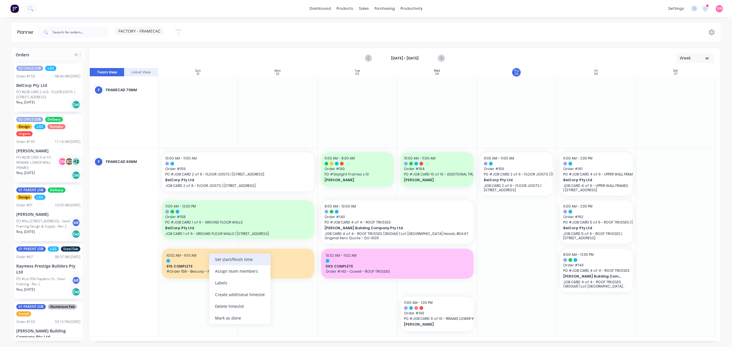
click at [223, 259] on div "Set start/finish time" at bounding box center [239, 260] width 61 height 12
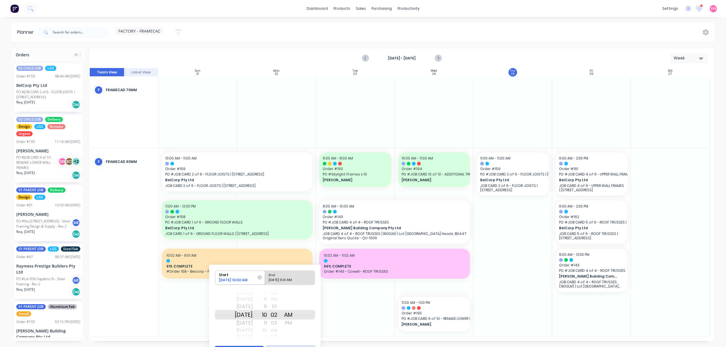
click at [252, 328] on div "[DATE]" at bounding box center [244, 330] width 18 height 7
click at [275, 278] on div "Please select" at bounding box center [290, 281] width 47 height 7
click at [265, 278] on input "End Please select" at bounding box center [265, 278] width 0 height 14
radio input "true"
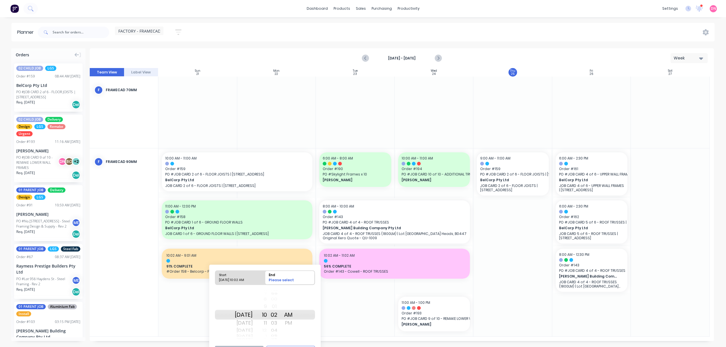
click at [267, 330] on div "12" at bounding box center [260, 330] width 14 height 7
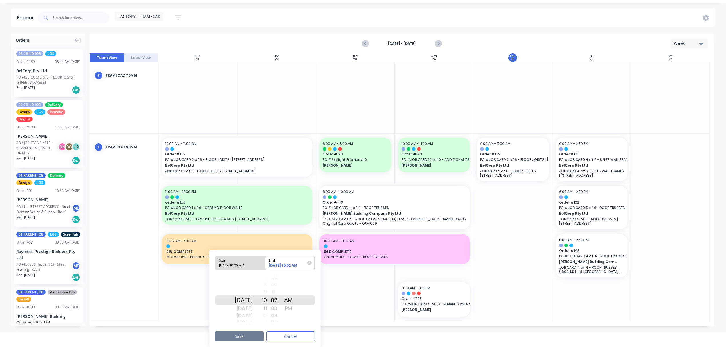
click at [250, 333] on button "Save" at bounding box center [239, 336] width 49 height 10
click at [243, 263] on div "[DATE] 10:02 AM" at bounding box center [237, 266] width 41 height 7
click at [215, 263] on input "Start [DATE] 10:02 AM" at bounding box center [215, 263] width 0 height 14
radio input "true"
click at [267, 289] on div "9" at bounding box center [260, 291] width 14 height 9
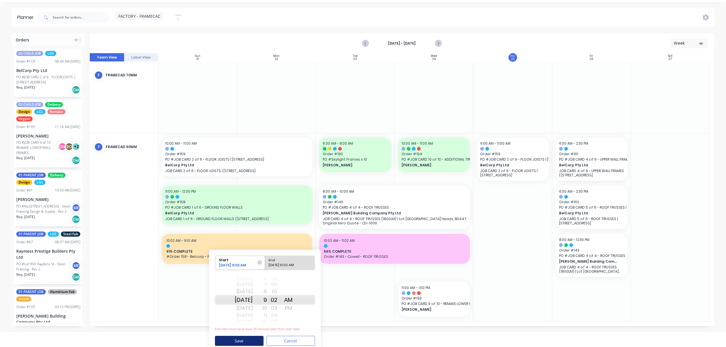
click at [255, 341] on button "Save" at bounding box center [239, 341] width 49 height 10
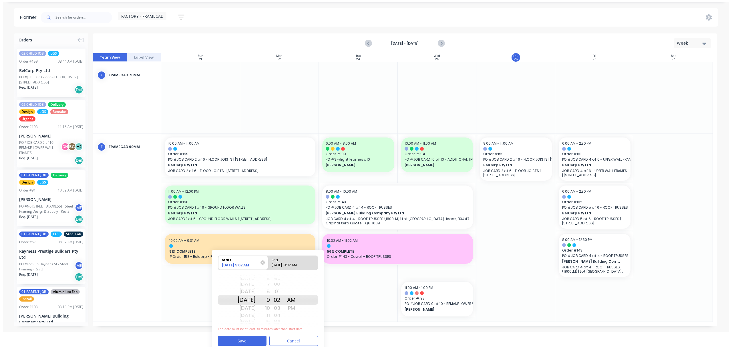
scroll to position [0, 0]
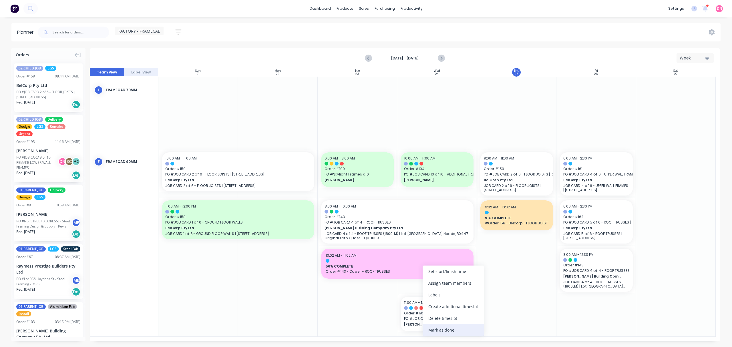
click at [448, 329] on div "Mark as done" at bounding box center [452, 330] width 61 height 12
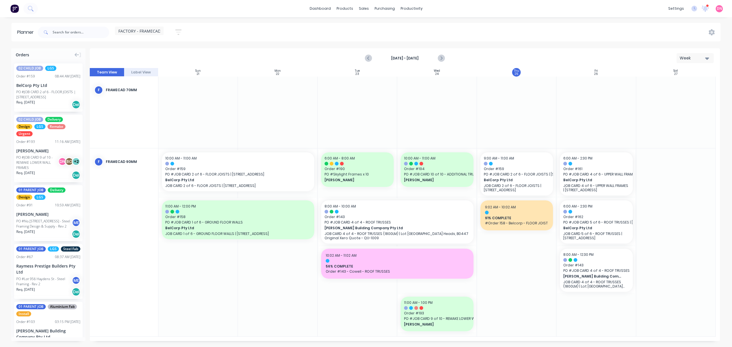
drag, startPoint x: 503, startPoint y: 272, endPoint x: 501, endPoint y: 261, distance: 11.7
click at [501, 261] on div at bounding box center [516, 242] width 79 height 188
click at [500, 261] on div at bounding box center [516, 242] width 79 height 188
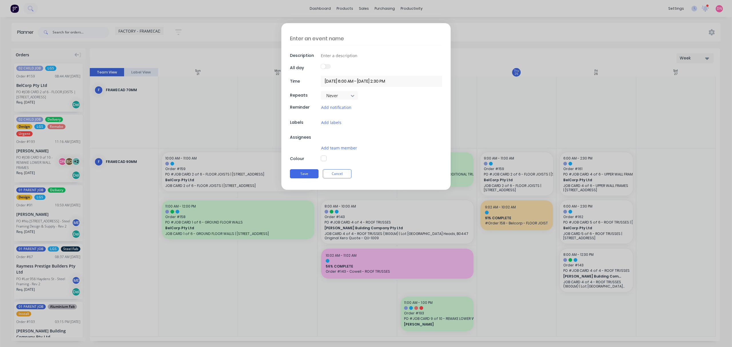
type textarea "x"
click at [344, 37] on textarea at bounding box center [366, 38] width 152 height 13
type textarea "c"
type textarea "x"
type textarea "cR"
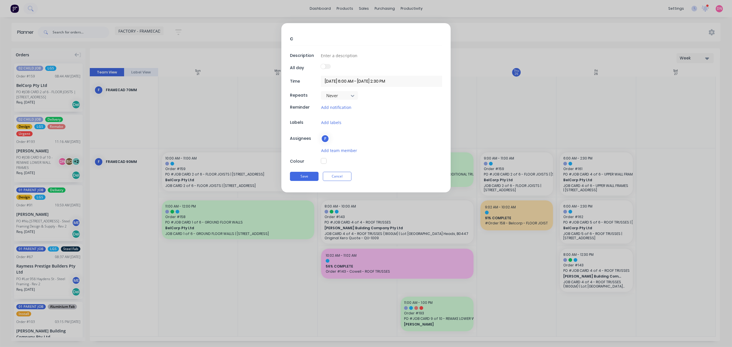
type textarea "x"
type textarea "cRE"
type textarea "x"
type textarea "cREA"
type textarea "x"
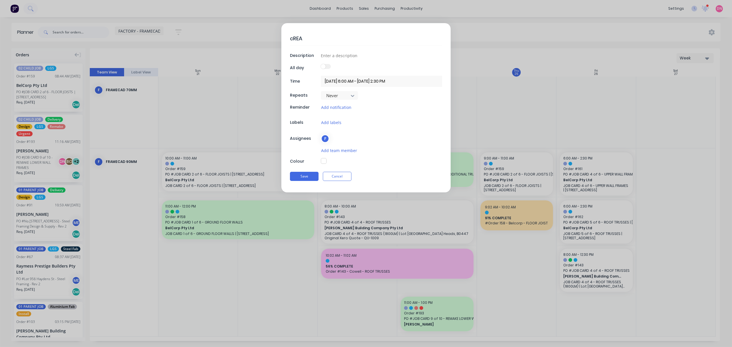
type textarea "cREAT"
type textarea "x"
type textarea "cREA"
type textarea "x"
type textarea "cRE"
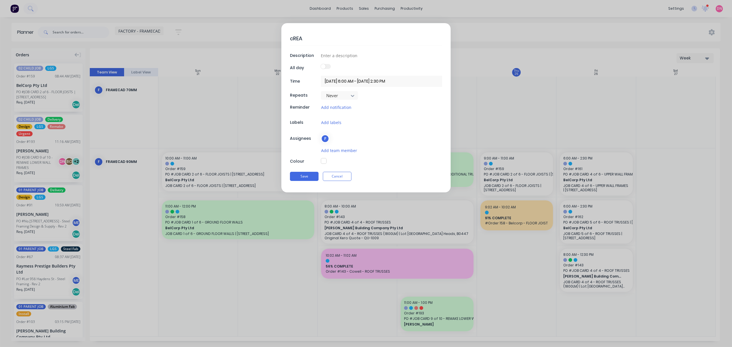
type textarea "x"
type textarea "cR"
type textarea "x"
type textarea "c"
type textarea "x"
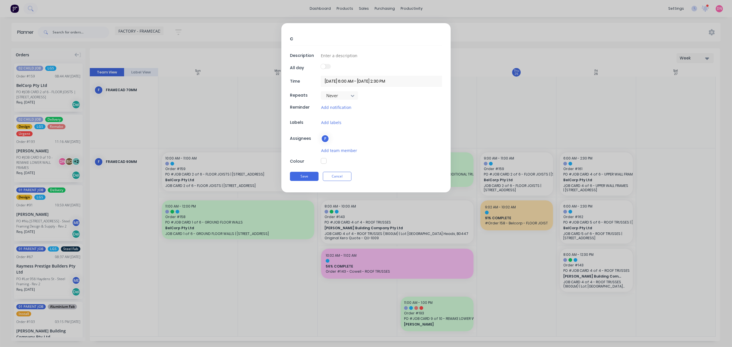
type textarea "x"
type textarea "C"
type textarea "x"
type textarea "Cr"
type textarea "x"
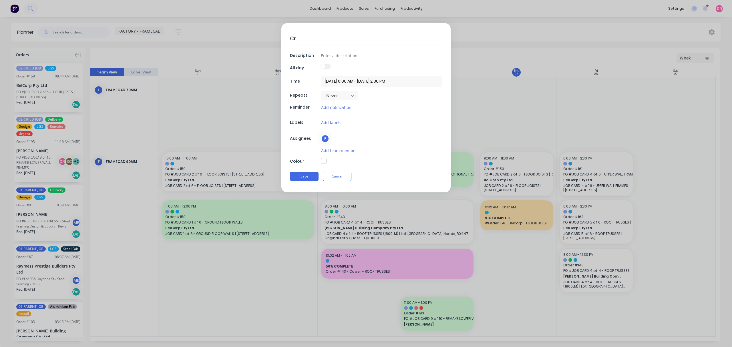
type textarea "Cre"
type textarea "x"
type textarea "Crea"
type textarea "x"
type textarea "Creat"
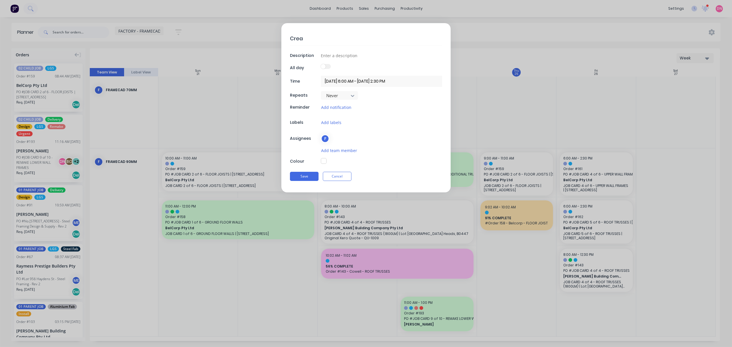
type textarea "x"
type textarea "Create"
type textarea "x"
type textarea "Create"
type textarea "x"
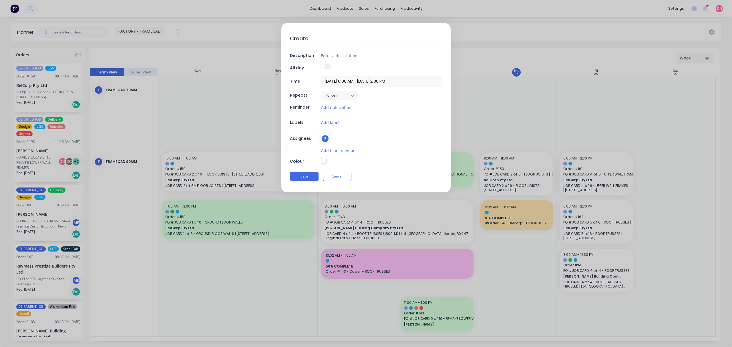
type textarea "Create"
type textarea "x"
type textarea "Create A"
type textarea "x"
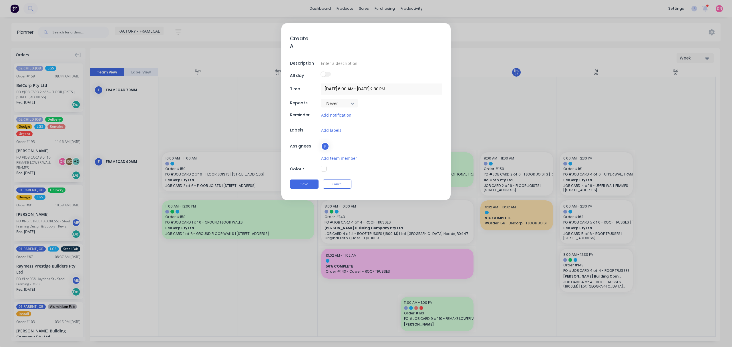
type textarea "Create Al"
type textarea "x"
type textarea "Create A"
type textarea "x"
type textarea "Create"
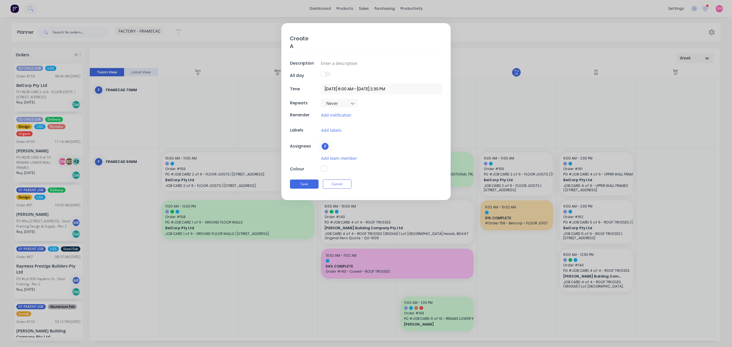
type textarea "x"
type textarea "Create"
type textarea "x"
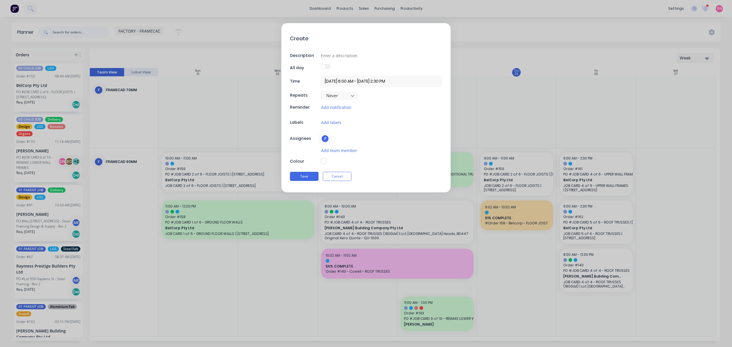
type textarea "Create"
type textarea "x"
type textarea "Create"
type textarea "x"
click at [330, 174] on button "Cancel" at bounding box center [337, 176] width 29 height 9
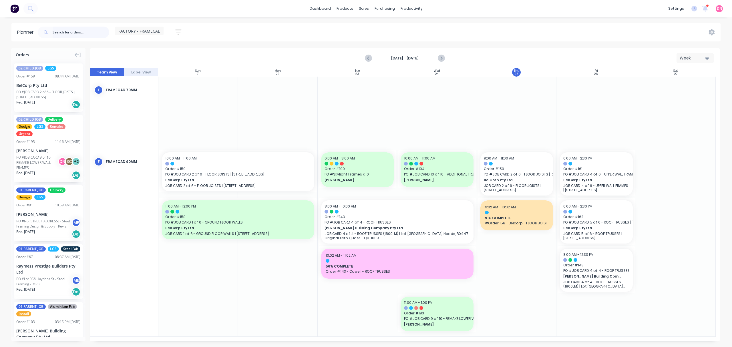
click at [66, 32] on input "text" at bounding box center [81, 32] width 57 height 11
type input "alders"
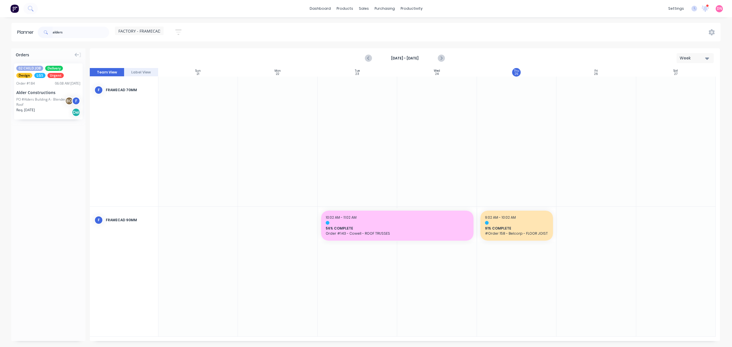
click at [40, 95] on div "02 CHILD JOB Delivery Design LGS Urgent Order # 184 06:08 AM [DATE] Alder Const…" at bounding box center [48, 91] width 69 height 56
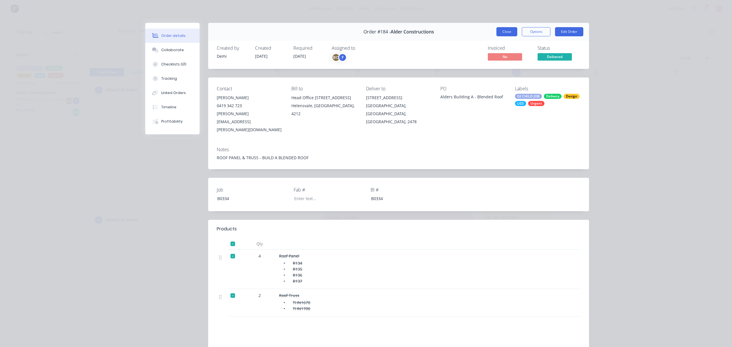
click at [501, 27] on button "Close" at bounding box center [506, 31] width 21 height 9
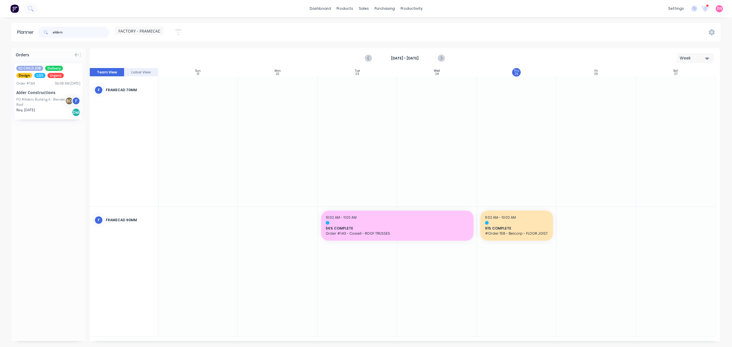
drag, startPoint x: 69, startPoint y: 29, endPoint x: 8, endPoint y: 32, distance: 61.0
click at [13, 30] on header "Planner alders FACTORY - FRAMECAD ONLY Save new view None (Default) edit DESIGN…" at bounding box center [365, 32] width 709 height 19
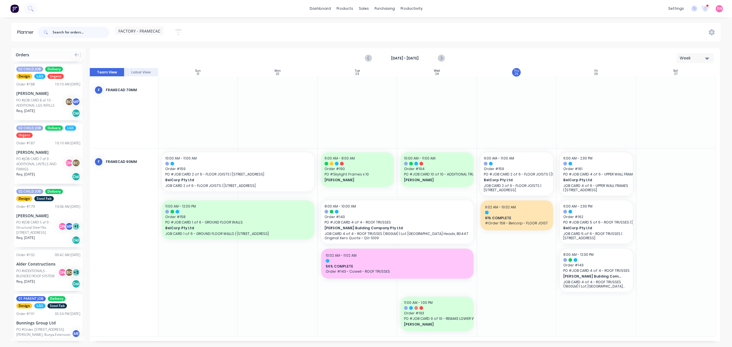
scroll to position [686, 0]
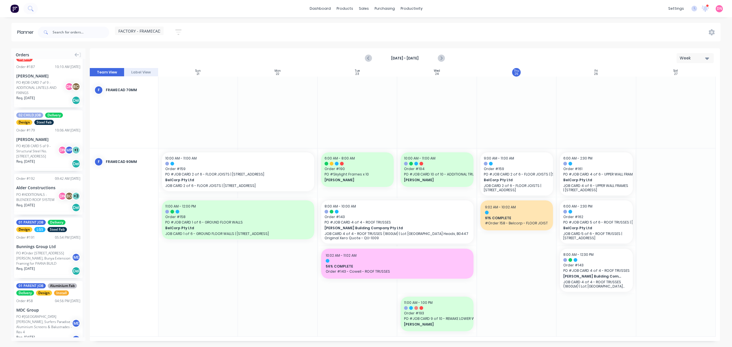
click at [51, 202] on div "PO #ADDITIONALS - BLENDED ROOF SYSTEM" at bounding box center [37, 197] width 43 height 10
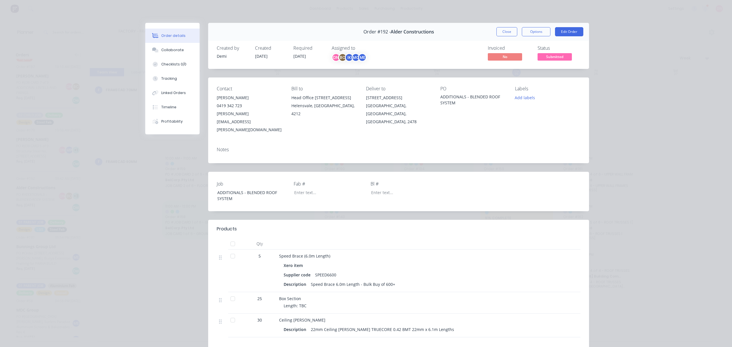
click at [551, 60] on span "Submitted" at bounding box center [554, 56] width 34 height 7
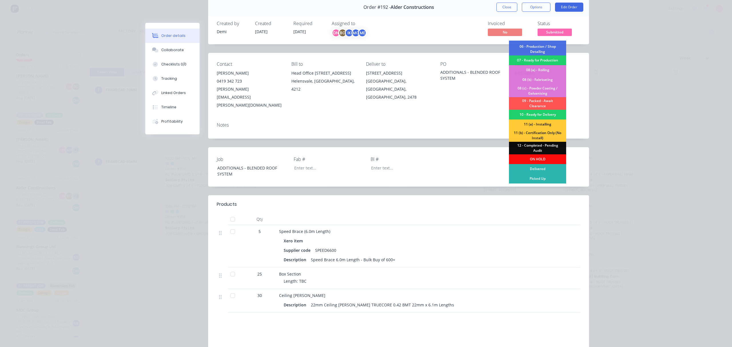
scroll to position [38, 0]
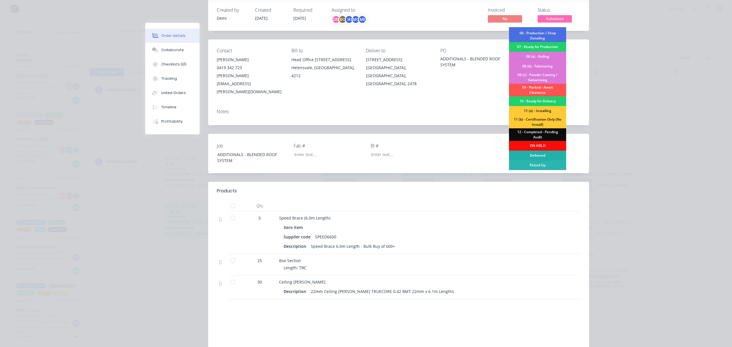
click at [543, 155] on div "Delivered" at bounding box center [537, 156] width 57 height 10
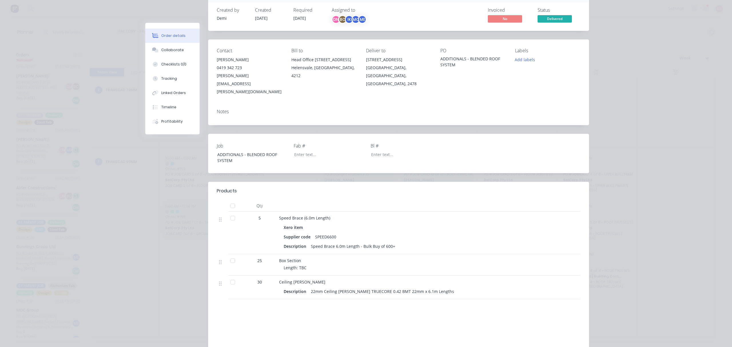
click at [552, 20] on span "Delivered" at bounding box center [554, 18] width 34 height 7
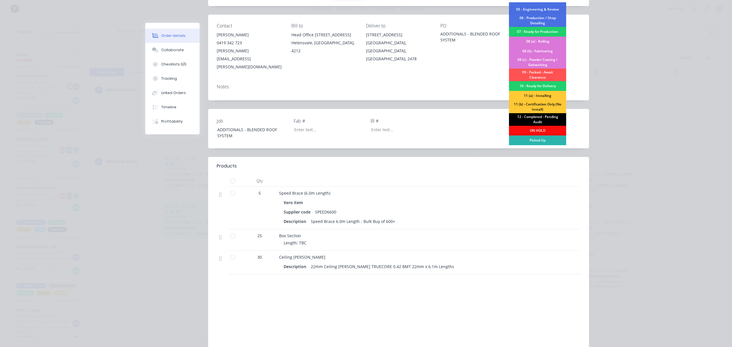
scroll to position [76, 0]
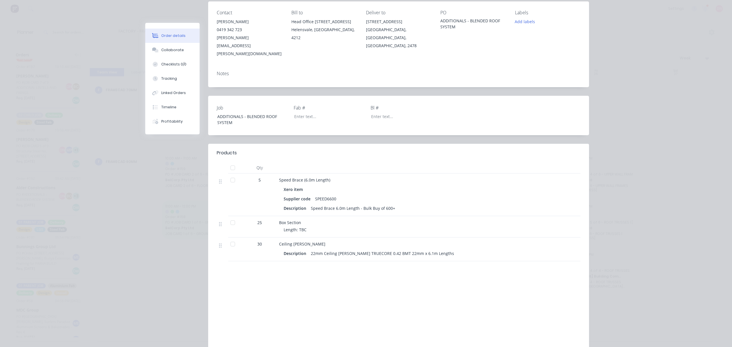
click at [582, 96] on div "Job ADDITIONALS - BLENDED ROOF SYSTEM Fab # Bl #" at bounding box center [398, 115] width 381 height 39
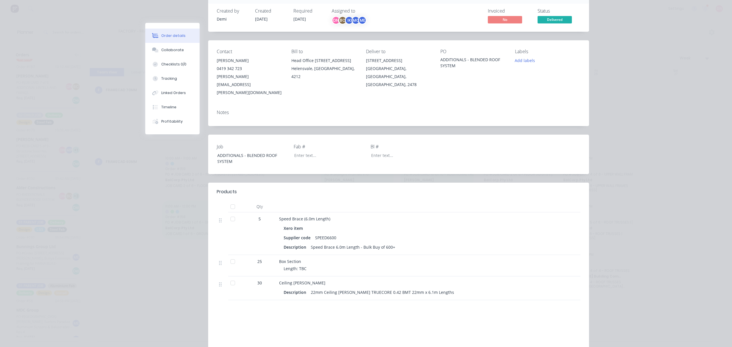
scroll to position [0, 0]
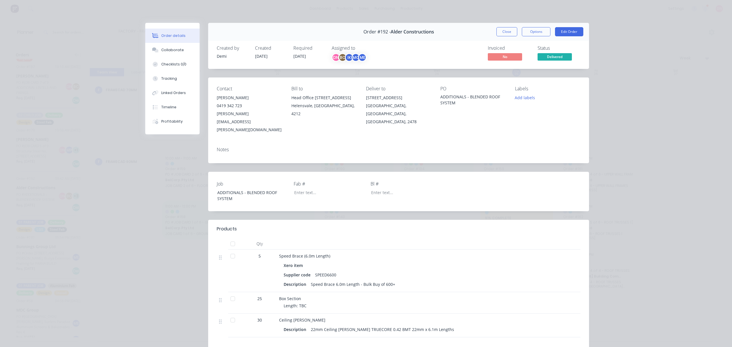
click at [229, 314] on div at bounding box center [232, 319] width 11 height 11
click at [230, 250] on div at bounding box center [232, 255] width 11 height 11
click at [554, 57] on span "Delivered" at bounding box center [554, 56] width 34 height 7
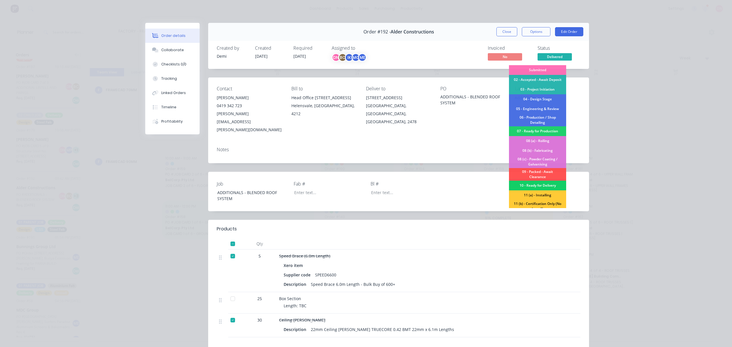
click at [548, 182] on div "10 - Ready for Delivery" at bounding box center [537, 186] width 57 height 10
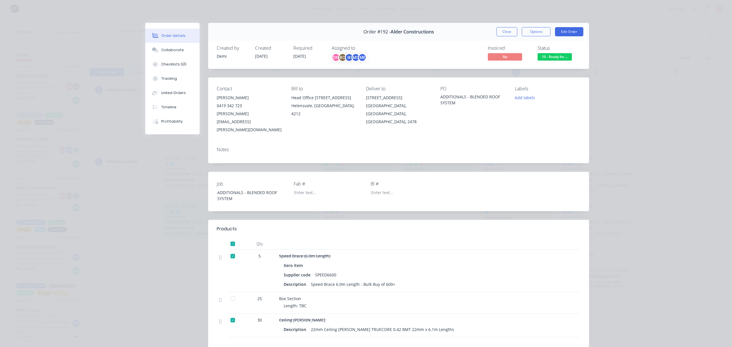
click at [554, 55] on span "10 - Ready for ..." at bounding box center [554, 56] width 34 height 7
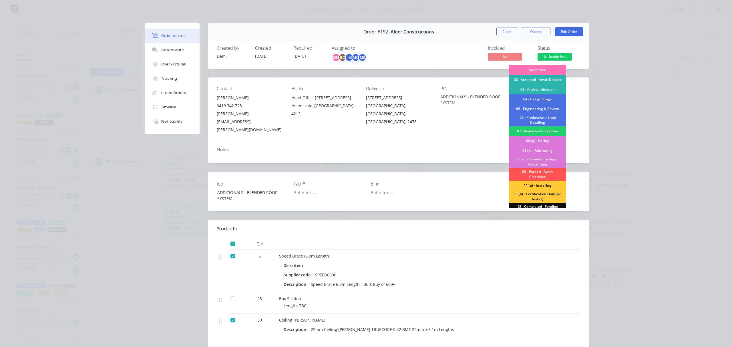
click at [546, 127] on div "07 - Ready for Production" at bounding box center [537, 131] width 57 height 10
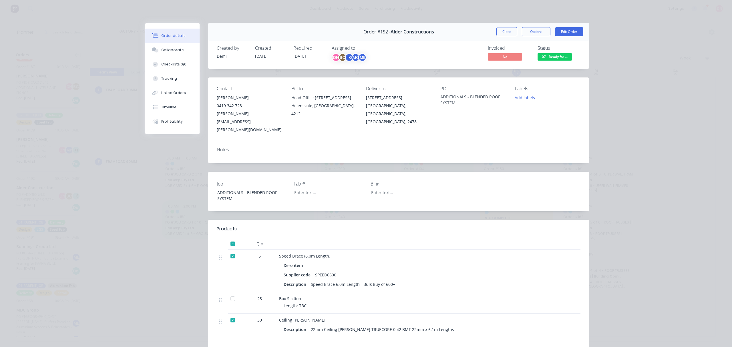
click at [558, 78] on div "Contact [PERSON_NAME] [PHONE_NUMBER] [PERSON_NAME][EMAIL_ADDRESS][PERSON_NAME][…" at bounding box center [398, 109] width 381 height 65
click at [229, 250] on div at bounding box center [232, 255] width 11 height 11
click at [563, 59] on span "07 - Ready for ..." at bounding box center [554, 56] width 34 height 7
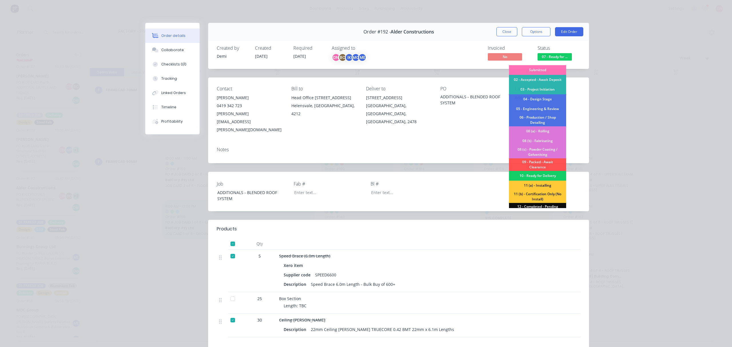
click at [544, 177] on div "10 - Ready for Delivery" at bounding box center [537, 176] width 57 height 10
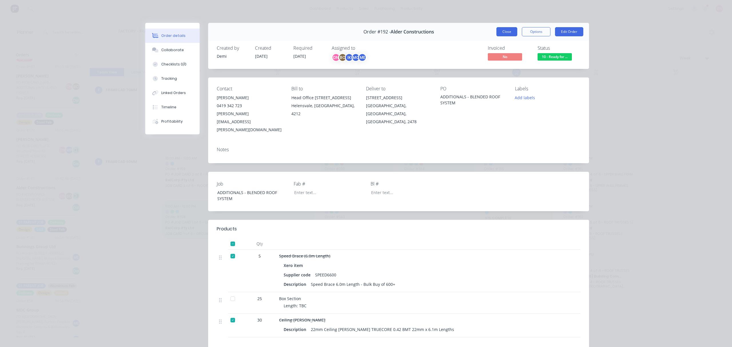
click at [508, 33] on button "Close" at bounding box center [506, 31] width 21 height 9
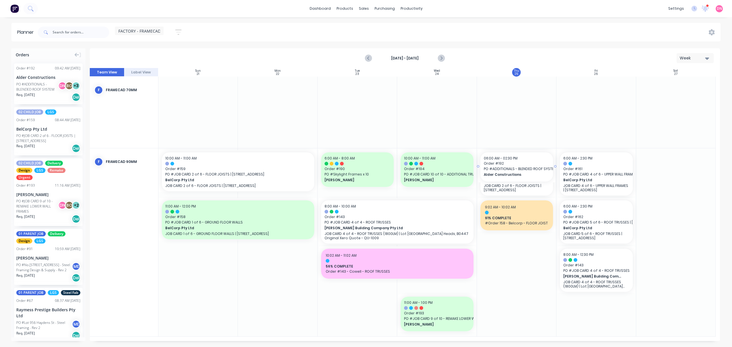
drag, startPoint x: 38, startPoint y: 87, endPoint x: 524, endPoint y: 182, distance: 495.2
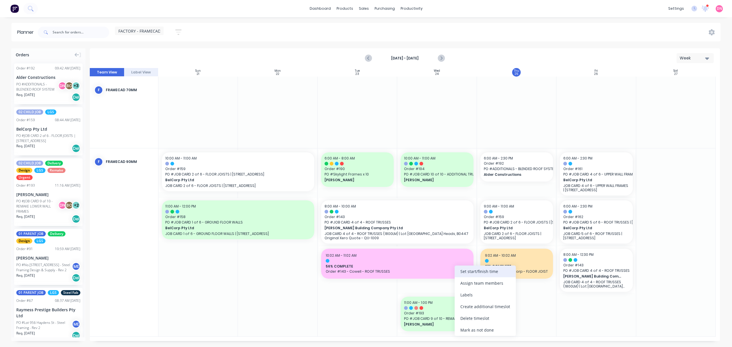
click at [476, 273] on div "Set start/finish time" at bounding box center [484, 272] width 61 height 12
click at [530, 328] on div "[DATE] 1:00 PM" at bounding box center [532, 327] width 41 height 7
click at [510, 328] on input "End [DATE] 1:00 PM" at bounding box center [510, 325] width 0 height 14
radio input "true"
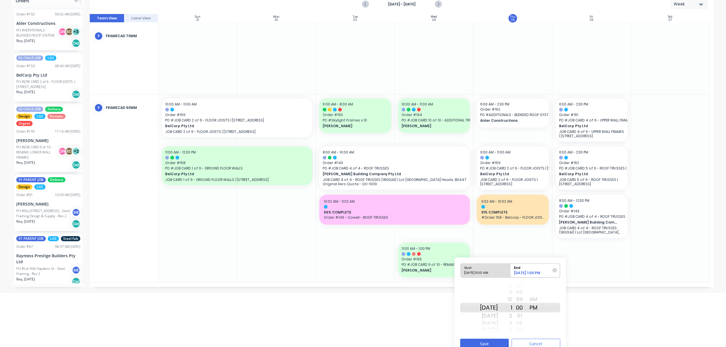
scroll to position [62, 0]
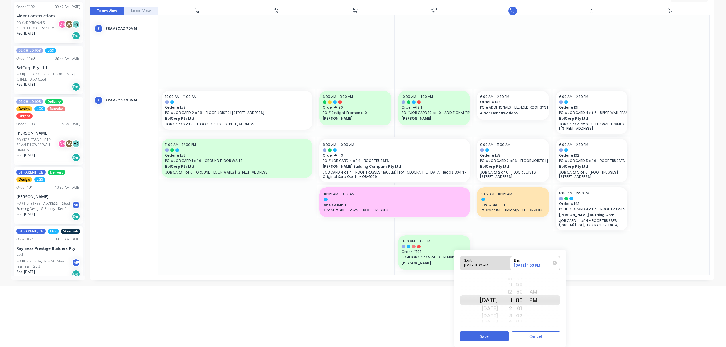
click at [512, 307] on div "2" at bounding box center [505, 308] width 14 height 9
click at [496, 332] on button "Save" at bounding box center [484, 336] width 49 height 10
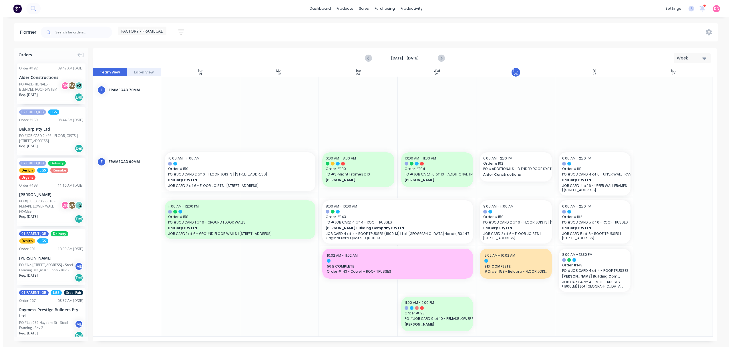
scroll to position [0, 0]
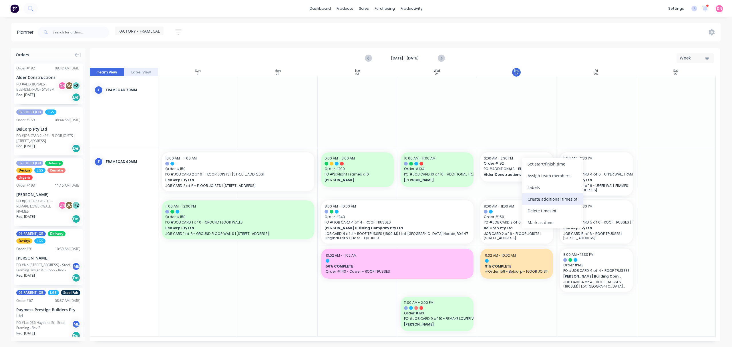
click at [546, 199] on div "Create additional timeslot" at bounding box center [552, 199] width 61 height 12
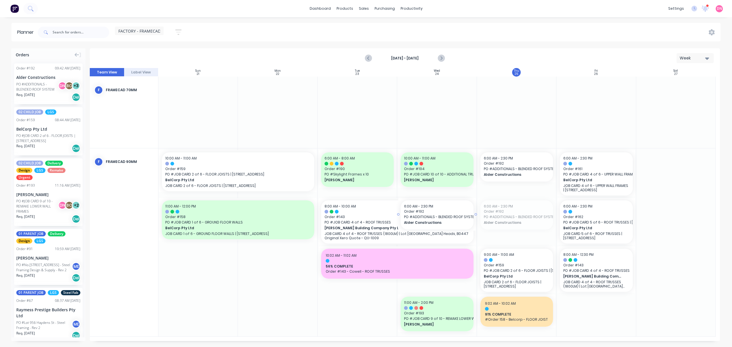
drag, startPoint x: 525, startPoint y: 215, endPoint x: 421, endPoint y: 307, distance: 138.3
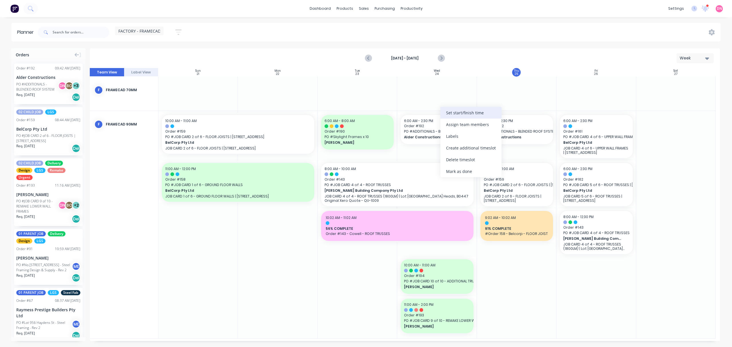
click at [460, 116] on div "Set start/finish time" at bounding box center [470, 113] width 61 height 12
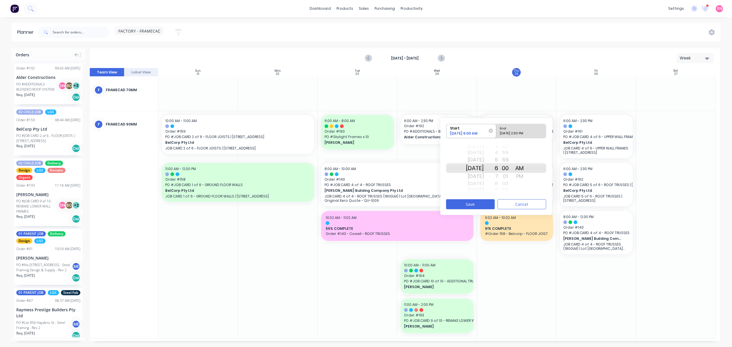
click at [484, 177] on div "[DATE]" at bounding box center [475, 176] width 18 height 9
click at [498, 175] on div "7" at bounding box center [491, 176] width 14 height 9
click at [484, 161] on div "[DATE]" at bounding box center [475, 159] width 18 height 9
click at [498, 181] on div "9" at bounding box center [491, 183] width 14 height 7
click at [498, 186] on div "11" at bounding box center [491, 183] width 14 height 7
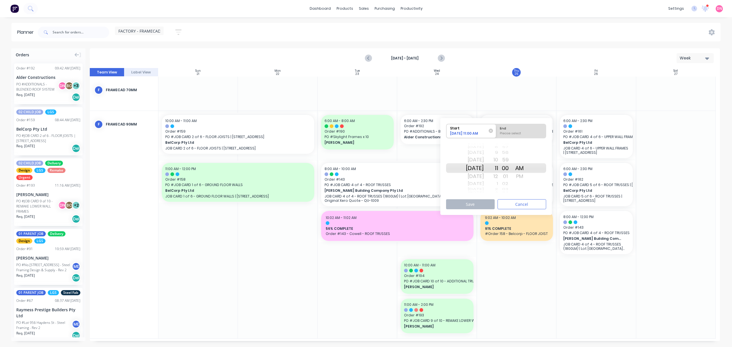
click at [498, 180] on div "12" at bounding box center [491, 176] width 14 height 9
click at [498, 184] on div "2" at bounding box center [491, 183] width 14 height 7
click at [522, 177] on div "PM" at bounding box center [519, 176] width 14 height 9
click at [530, 136] on div "Please select" at bounding box center [521, 134] width 47 height 7
click at [496, 136] on input "End Please select" at bounding box center [496, 131] width 0 height 14
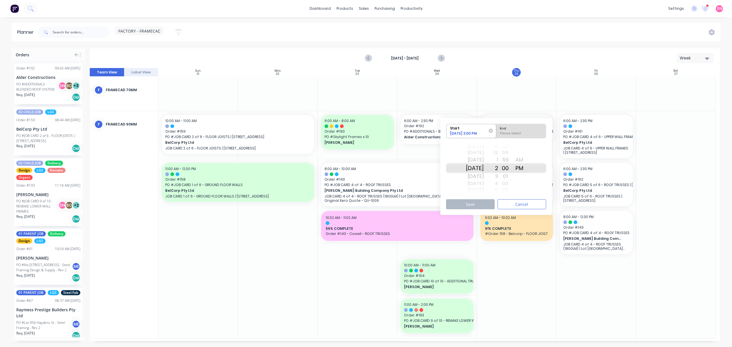
radio input "true"
click at [505, 177] on div "01" at bounding box center [505, 176] width 14 height 9
click at [498, 176] on div "3" at bounding box center [491, 176] width 14 height 9
click at [512, 161] on div "00" at bounding box center [505, 159] width 14 height 9
click at [498, 159] on div "2" at bounding box center [491, 159] width 14 height 9
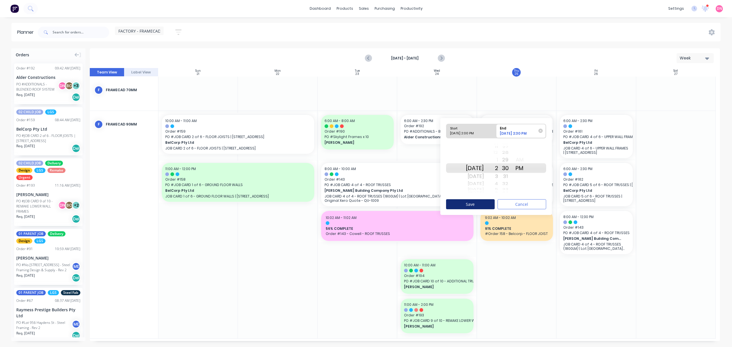
click at [488, 203] on button "Save" at bounding box center [470, 204] width 49 height 10
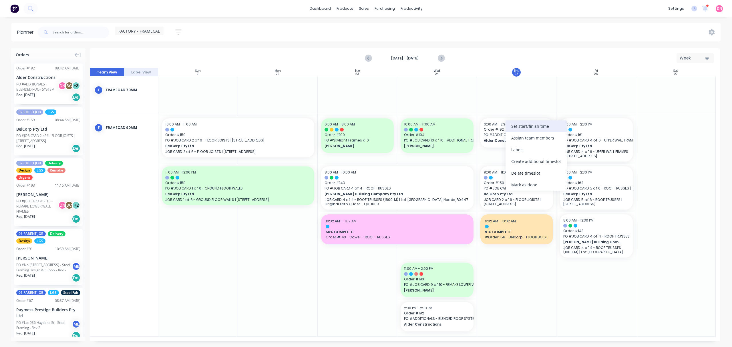
click at [514, 127] on div "Set start/finish time" at bounding box center [535, 126] width 61 height 12
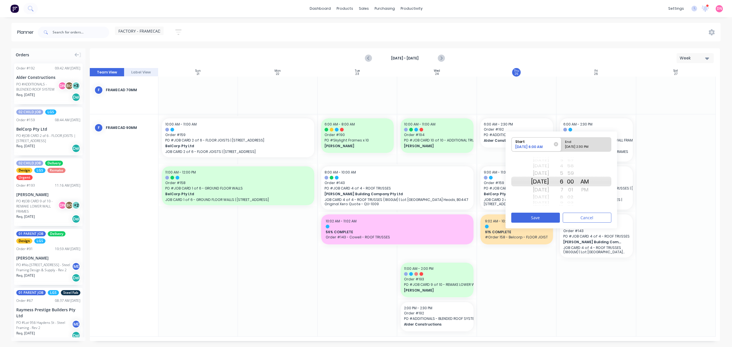
click at [563, 203] on div "9" at bounding box center [556, 202] width 14 height 5
click at [537, 217] on button "Save" at bounding box center [535, 218] width 49 height 10
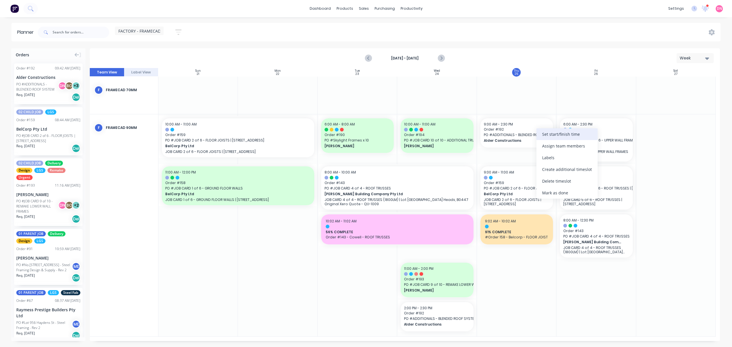
click at [554, 135] on div "Set start/finish time" at bounding box center [566, 134] width 61 height 12
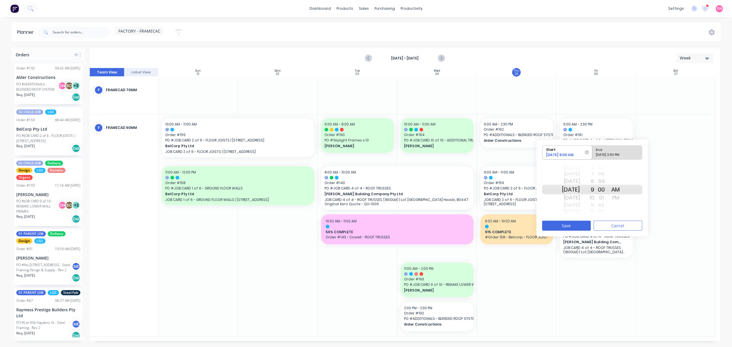
click at [594, 173] on div "7" at bounding box center [587, 173] width 14 height 7
click at [601, 182] on div "20 21 22 23 24 25 26 27 28 29 30 31 32 33 34 35 36 37 38 39 40 41 42 43 44 45 4…" at bounding box center [601, 189] width 14 height 54
click at [594, 181] on div "6" at bounding box center [587, 181] width 14 height 9
click at [609, 152] on div "[DATE] 2:30 PM" at bounding box center [614, 155] width 41 height 7
click at [592, 152] on input "End [DATE] 2:30 PM" at bounding box center [592, 152] width 0 height 14
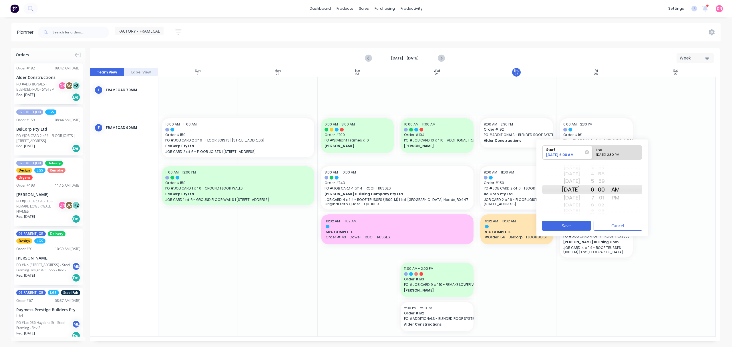
radio input "true"
click at [594, 181] on div "1" at bounding box center [587, 181] width 14 height 9
click at [594, 180] on div "12" at bounding box center [587, 181] width 14 height 9
click at [594, 180] on div "11" at bounding box center [587, 181] width 14 height 9
click at [594, 174] on div "9" at bounding box center [587, 173] width 14 height 7
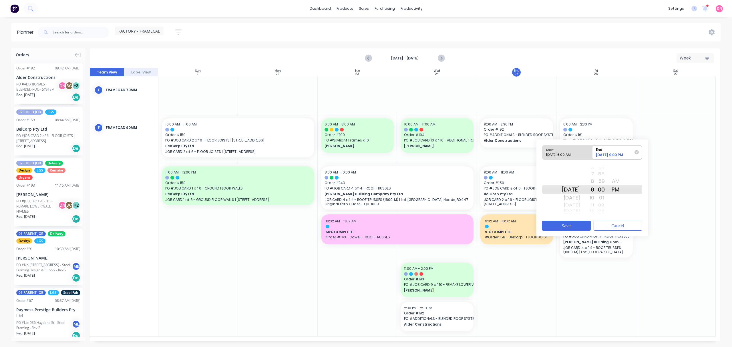
click at [622, 180] on div "AM" at bounding box center [615, 181] width 14 height 9
click at [572, 226] on button "Save" at bounding box center [566, 226] width 49 height 10
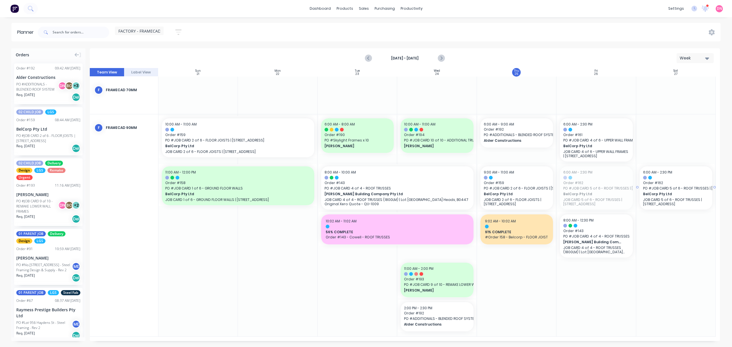
drag, startPoint x: 601, startPoint y: 191, endPoint x: 668, endPoint y: 159, distance: 74.1
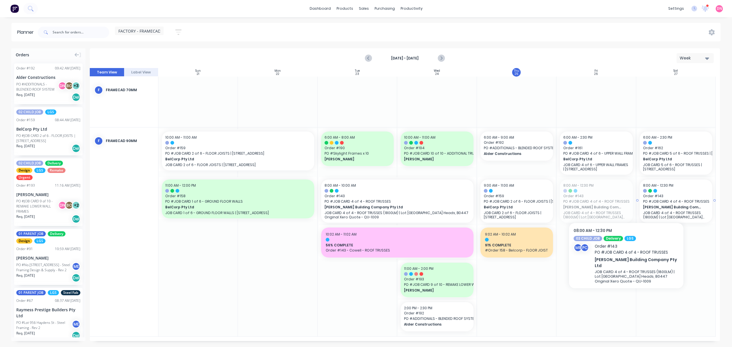
drag, startPoint x: 613, startPoint y: 205, endPoint x: 692, endPoint y: 200, distance: 79.6
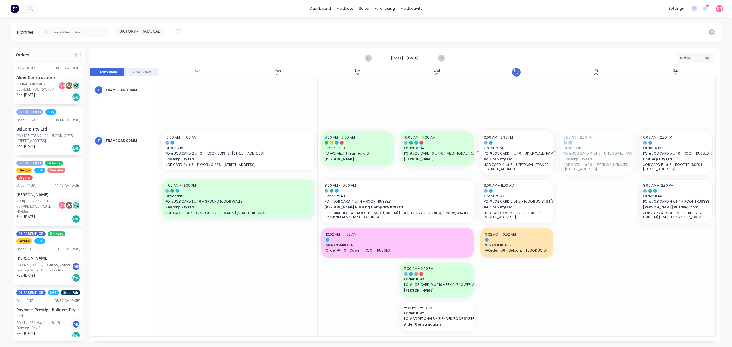
drag, startPoint x: 602, startPoint y: 156, endPoint x: 525, endPoint y: 276, distance: 142.5
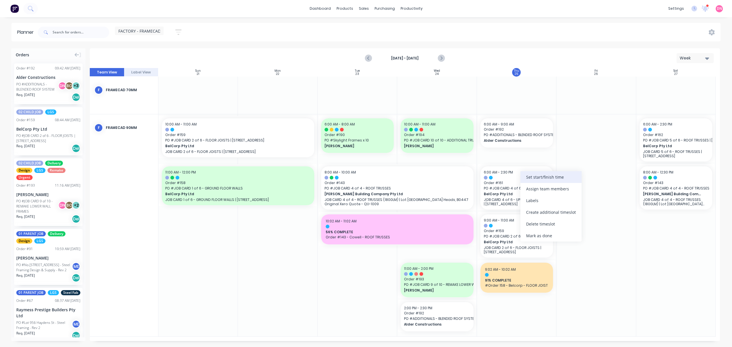
click at [536, 179] on div "Set start/finish time" at bounding box center [550, 177] width 61 height 12
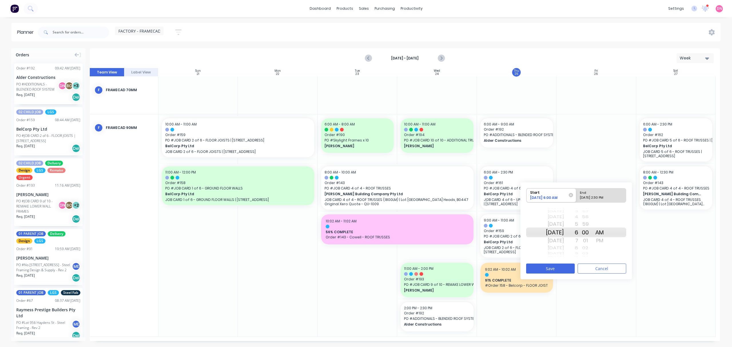
click at [578, 244] on div "7" at bounding box center [571, 240] width 14 height 9
click at [585, 246] on div "[DATE] [DATE] [DATE] [DATE] [DATE] [DATE] [DATE] [DATE] [DATE] [DATE] [DATE] [D…" at bounding box center [576, 232] width 100 height 54
click at [578, 247] on div "9" at bounding box center [571, 247] width 14 height 7
click at [578, 244] on div "10" at bounding box center [571, 240] width 14 height 9
click at [586, 240] on div "01" at bounding box center [585, 240] width 14 height 9
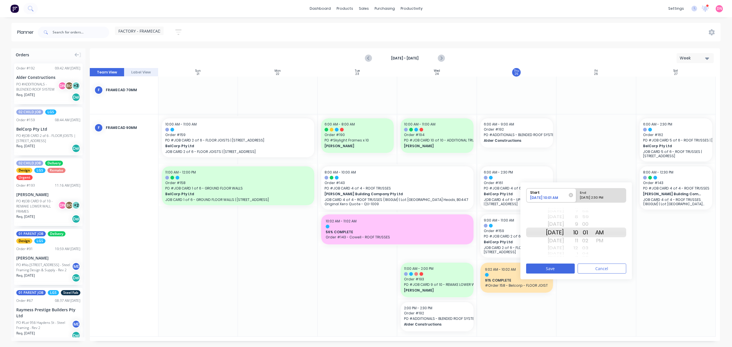
click at [578, 240] on div "11" at bounding box center [571, 240] width 14 height 9
click at [592, 225] on div "00" at bounding box center [585, 223] width 14 height 9
click at [605, 193] on div "End" at bounding box center [598, 191] width 41 height 7
click at [576, 193] on input "End [DATE] 2:30 PM" at bounding box center [576, 195] width 0 height 14
radio input "true"
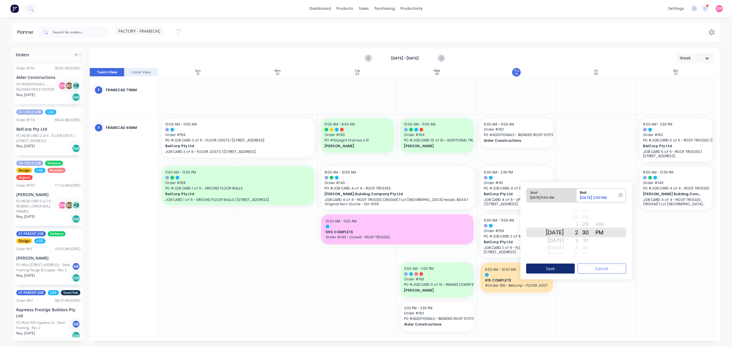
click at [561, 268] on button "Save" at bounding box center [550, 269] width 49 height 10
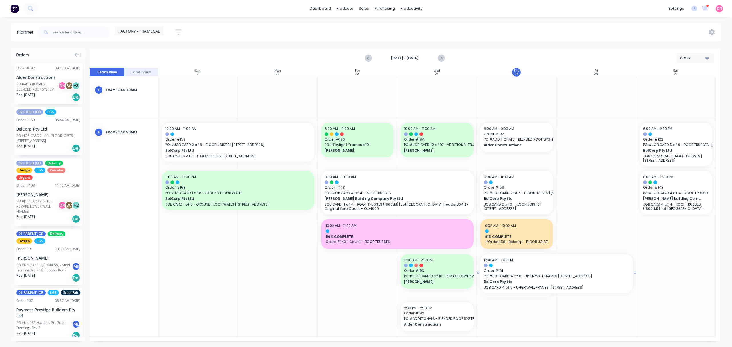
drag, startPoint x: 556, startPoint y: 274, endPoint x: 589, endPoint y: 273, distance: 33.2
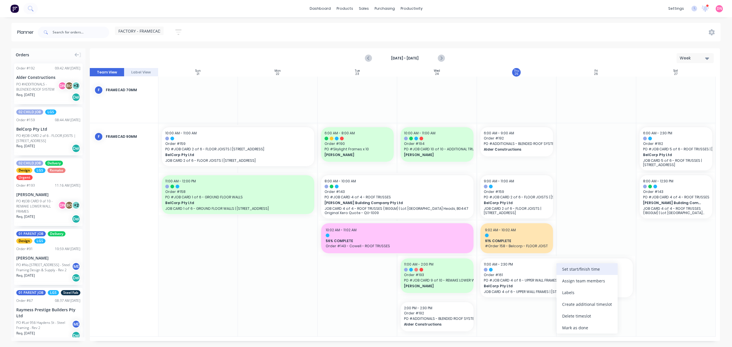
click at [580, 271] on div "Set start/finish time" at bounding box center [586, 269] width 61 height 12
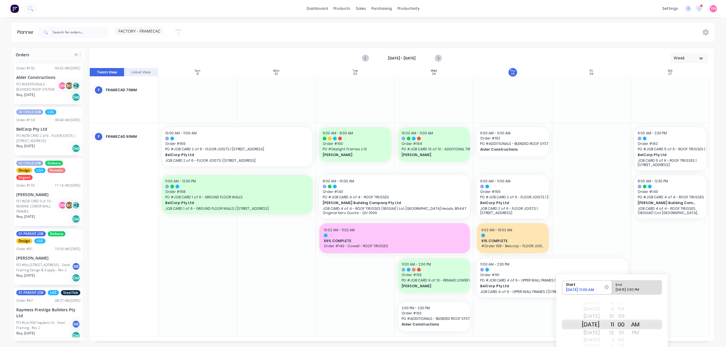
click at [618, 288] on div "[DATE] 2:30 PM" at bounding box center [634, 290] width 41 height 7
click at [612, 288] on input "End [DATE] 2:30 PM" at bounding box center [612, 287] width 0 height 14
radio input "true"
click at [614, 317] on div "1" at bounding box center [607, 316] width 14 height 9
click at [614, 317] on div "12" at bounding box center [607, 316] width 14 height 9
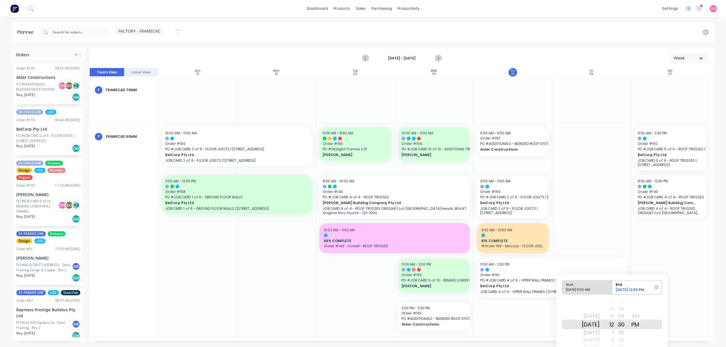
click at [672, 300] on div at bounding box center [670, 229] width 79 height 213
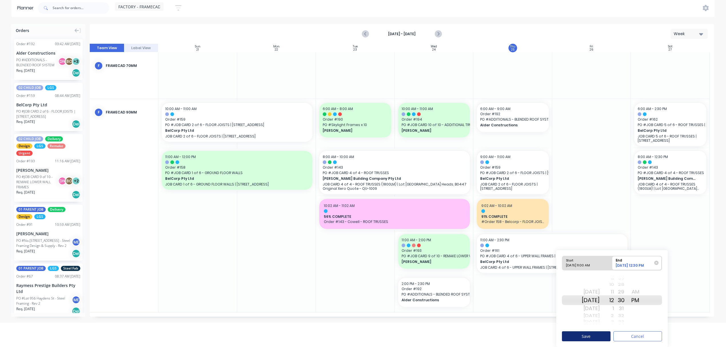
click at [580, 340] on button "Save" at bounding box center [586, 336] width 49 height 10
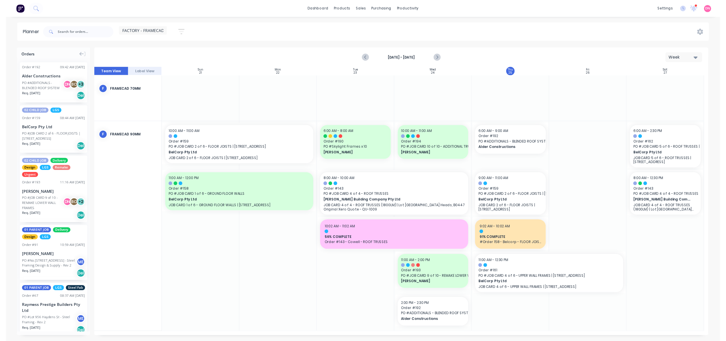
scroll to position [0, 0]
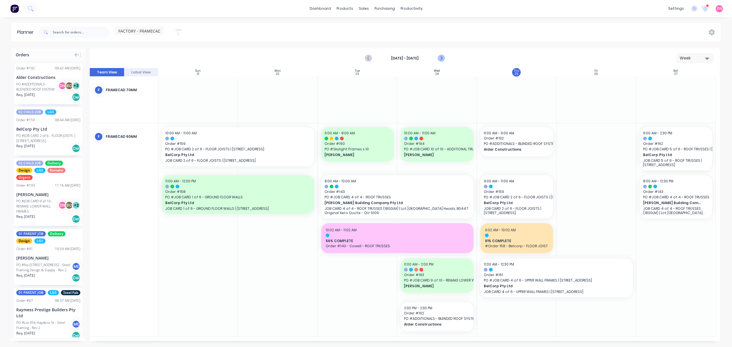
click at [443, 57] on icon "Next page" at bounding box center [441, 58] width 7 height 7
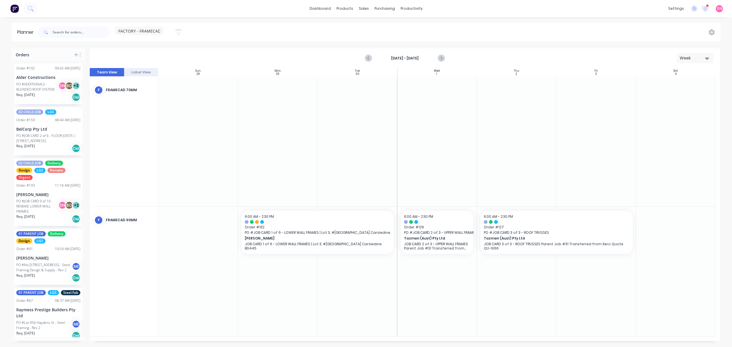
click at [410, 275] on div at bounding box center [436, 272] width 79 height 130
drag, startPoint x: 495, startPoint y: 241, endPoint x: 576, endPoint y: 232, distance: 81.9
drag, startPoint x: 432, startPoint y: 236, endPoint x: 515, endPoint y: 234, distance: 82.9
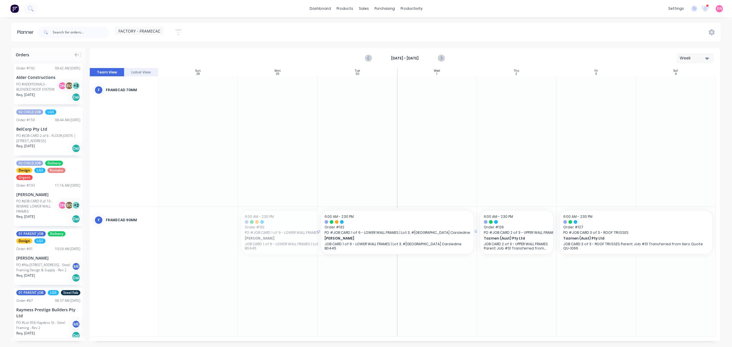
drag, startPoint x: 356, startPoint y: 235, endPoint x: 422, endPoint y: 234, distance: 66.3
click at [369, 57] on icon "Previous page" at bounding box center [368, 58] width 3 height 5
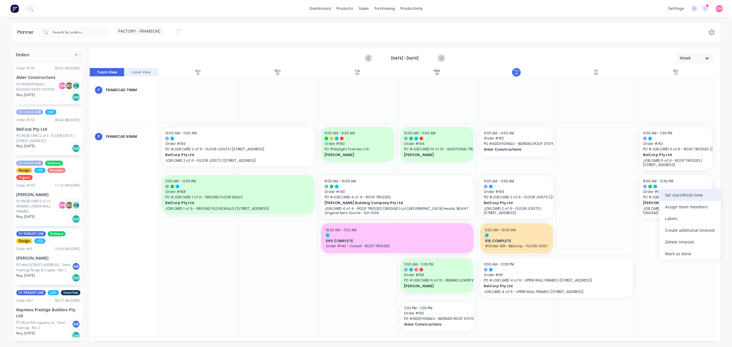
click at [666, 195] on div "Set start/finish time" at bounding box center [689, 195] width 61 height 12
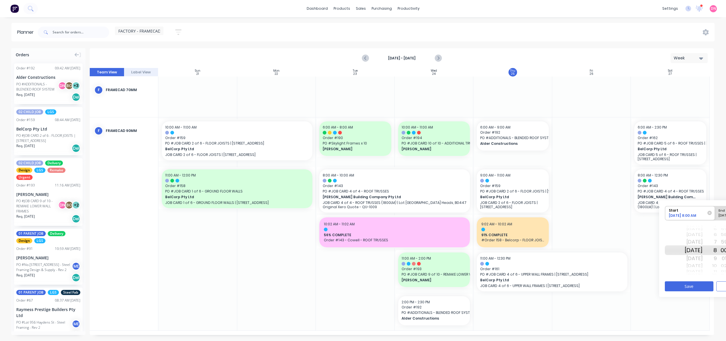
click at [703, 268] on div "[DATE]" at bounding box center [694, 265] width 18 height 7
click at [719, 213] on div "End" at bounding box center [740, 209] width 47 height 7
click at [715, 213] on input "End Please select" at bounding box center [715, 213] width 0 height 14
radio input "true"
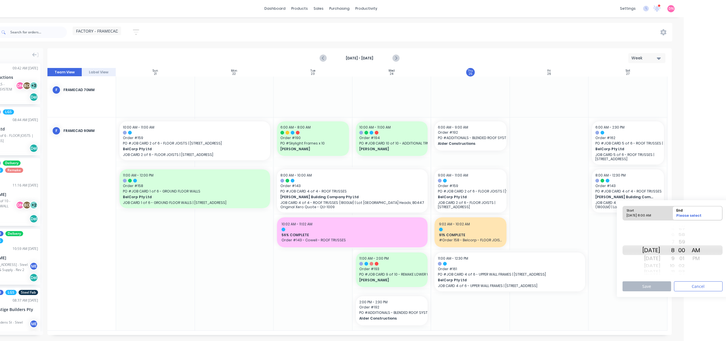
scroll to position [0, 43]
click at [682, 258] on div "01" at bounding box center [680, 258] width 14 height 9
click at [660, 281] on div "Start [DATE] 8:00 AM End [DATE] 8:01 AM [DATE] [DATE] [DATE] [DATE] [DATE] [DAT…" at bounding box center [671, 248] width 111 height 97
click at [661, 284] on button "Save" at bounding box center [645, 287] width 49 height 10
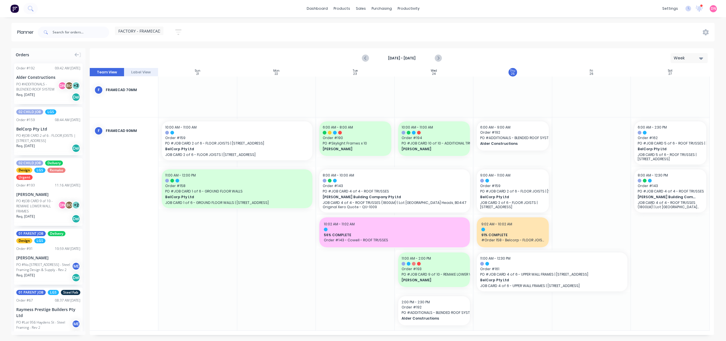
scroll to position [0, 0]
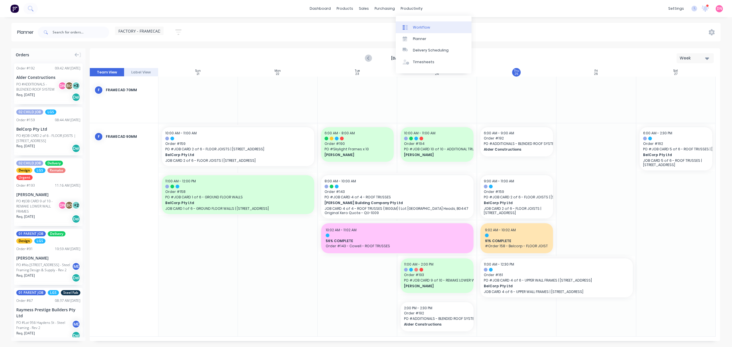
click at [408, 22] on link "Workflow" at bounding box center [434, 26] width 76 height 11
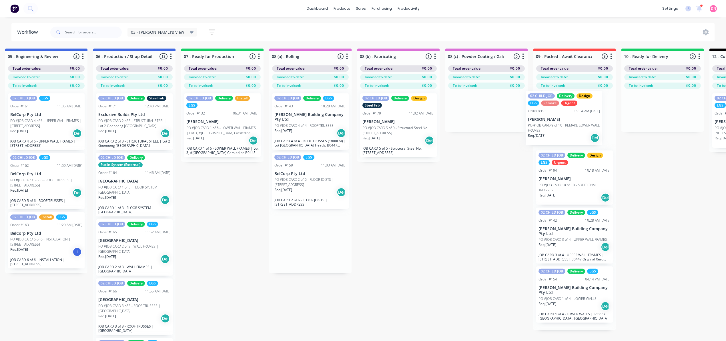
scroll to position [0, 274]
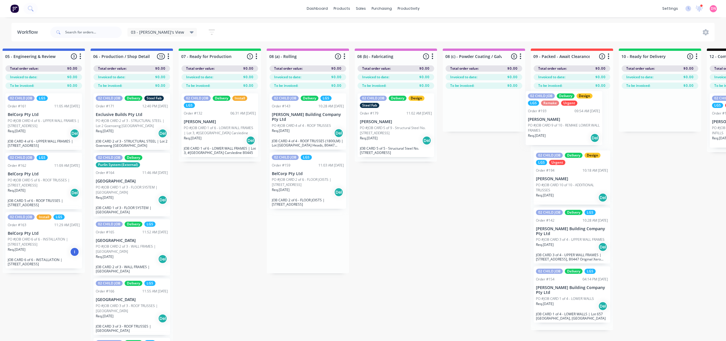
drag, startPoint x: 305, startPoint y: 121, endPoint x: 598, endPoint y: 118, distance: 293.5
click at [598, 118] on div "Submitted 1 Status colour #FF69B4 hex #FF69B4 Save Cancel Summaries Total order…" at bounding box center [488, 205] width 1533 height 313
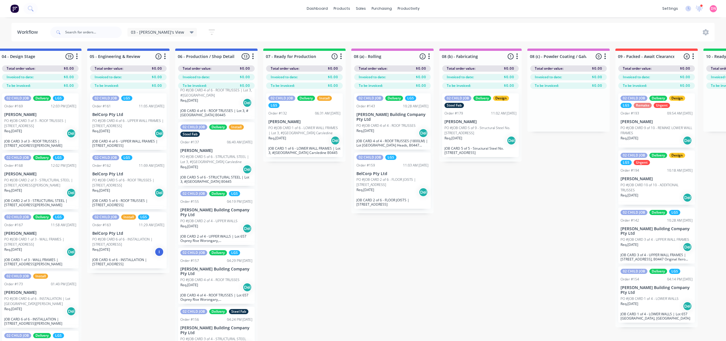
scroll to position [0, 178]
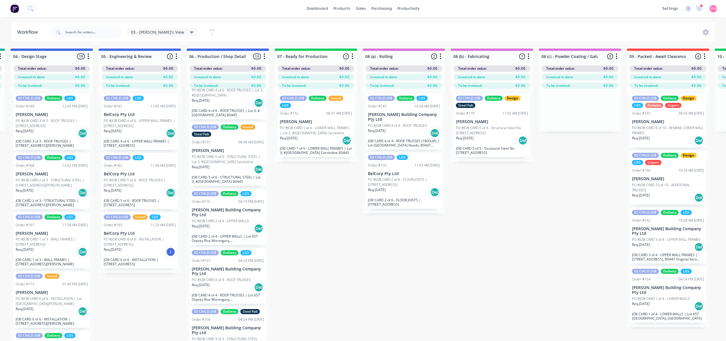
click at [172, 33] on div "03 - [PERSON_NAME]'s View" at bounding box center [162, 32] width 70 height 9
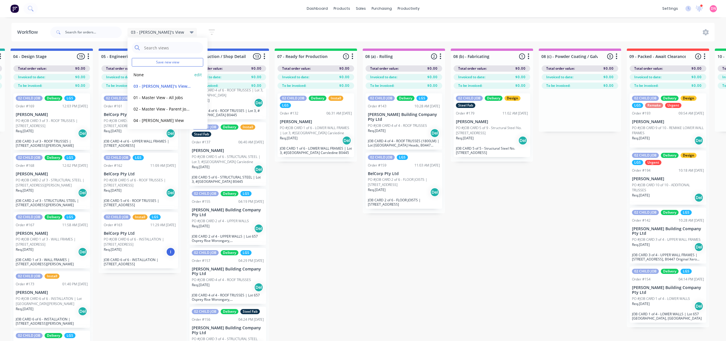
click at [168, 75] on button "None" at bounding box center [162, 74] width 61 height 7
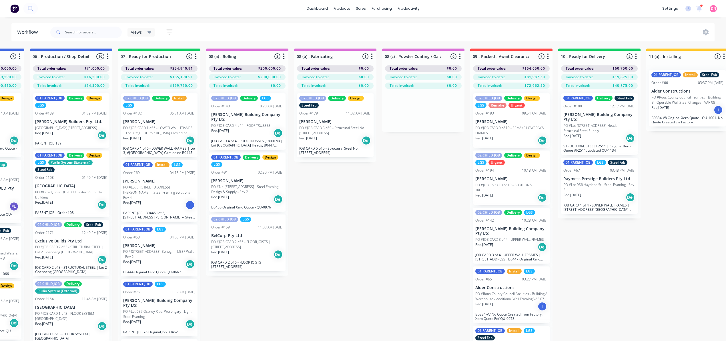
scroll to position [0, 424]
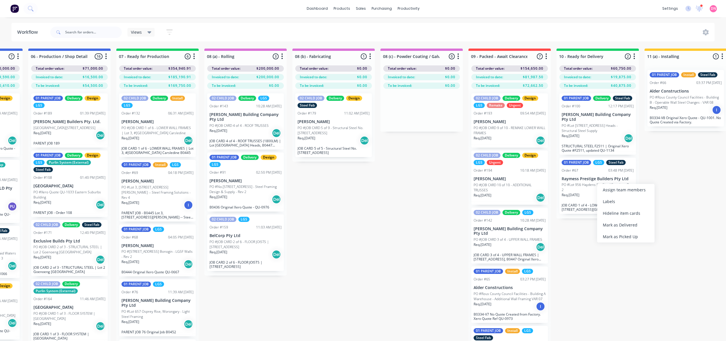
click at [395, 316] on div "Submitted 1 Status colour #FF69B4 hex #FF69B4 Save Cancel Summaries Total order…" at bounding box center [338, 205] width 1533 height 313
click at [578, 182] on p "PO #Lot 956 Haydens St - Steel Framing - Rev 2" at bounding box center [598, 187] width 72 height 10
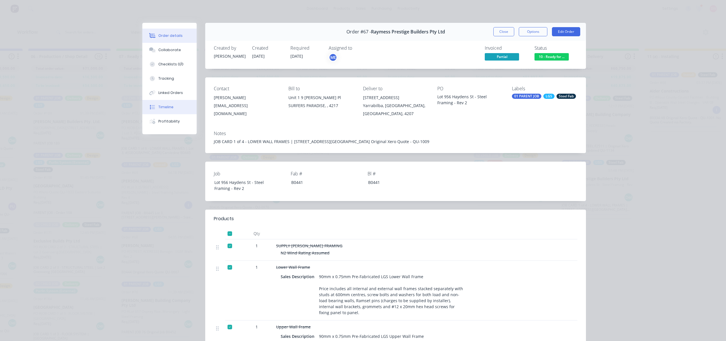
click at [162, 110] on button "Timeline" at bounding box center [169, 107] width 54 height 14
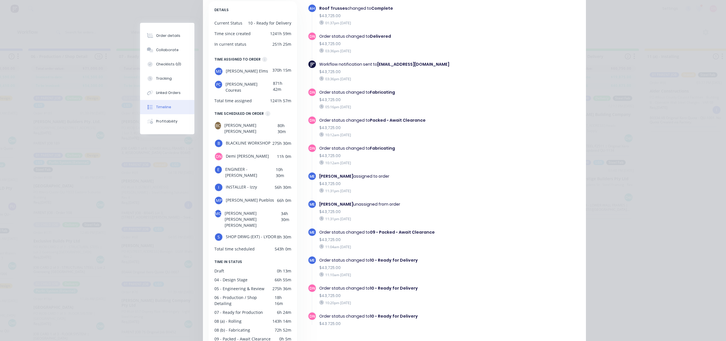
scroll to position [103, 0]
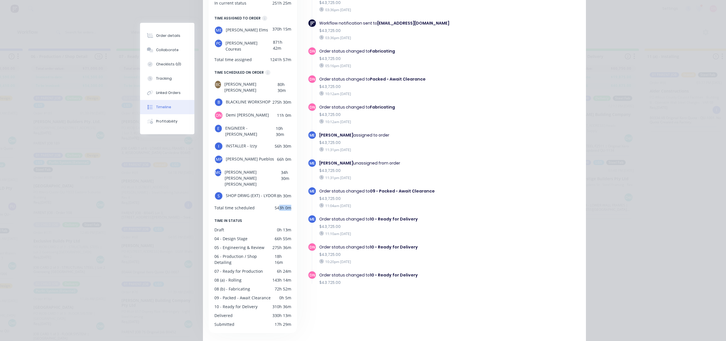
drag, startPoint x: 276, startPoint y: 185, endPoint x: 287, endPoint y: 183, distance: 11.6
click at [287, 205] on div "543h 0m" at bounding box center [283, 208] width 17 height 6
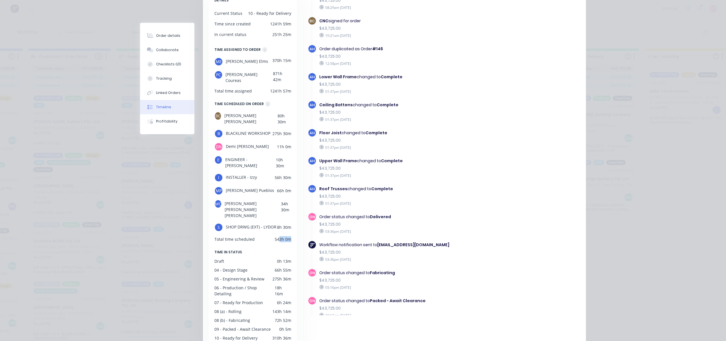
scroll to position [0, 0]
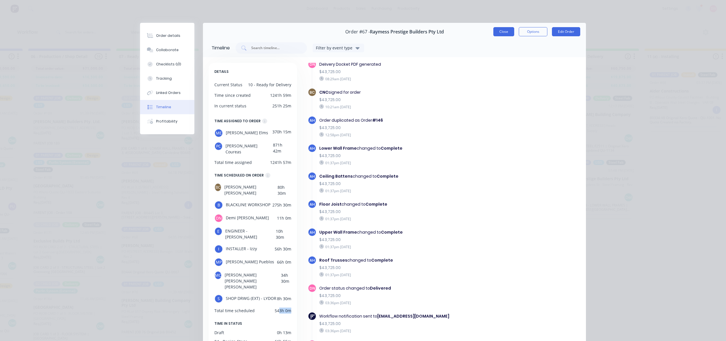
click at [498, 33] on button "Close" at bounding box center [503, 31] width 21 height 9
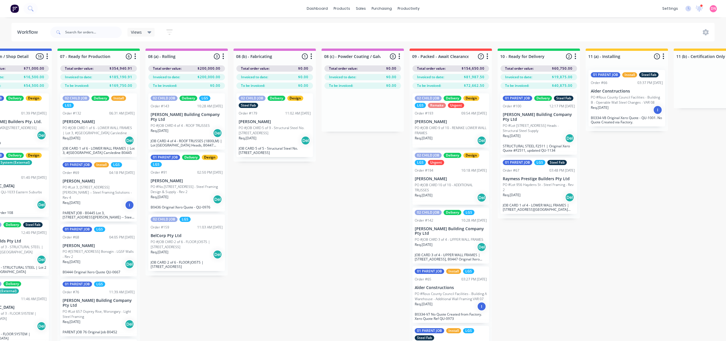
scroll to position [0, 514]
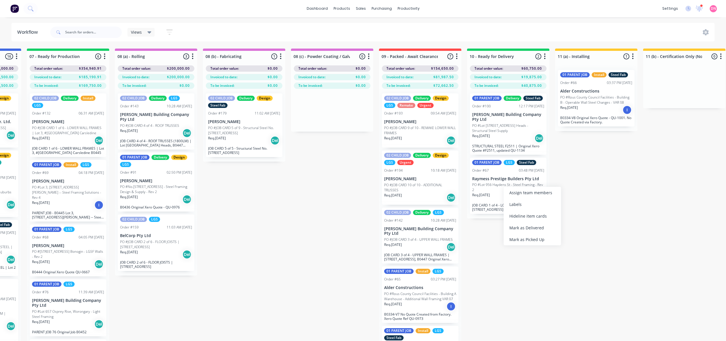
click at [492, 244] on div "Submitted 1 Status colour #FF69B4 hex #FF69B4 Save Cancel Summaries Total order…" at bounding box center [248, 205] width 1533 height 313
click at [517, 182] on p "PO #Lot 956 Haydens St - Steel Framing - Rev 2" at bounding box center [508, 187] width 72 height 10
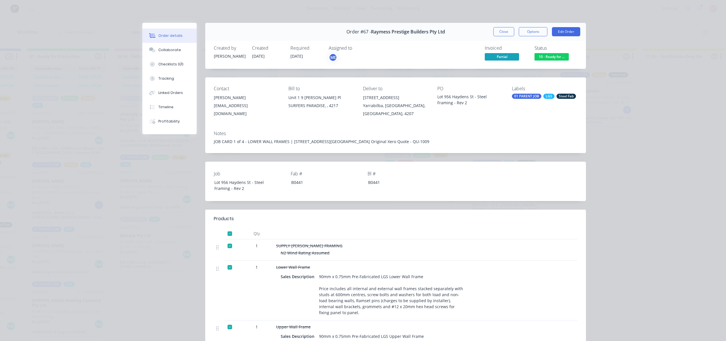
click at [293, 137] on div "Notes JOB CARD 1 of 4 - LOWER WALL FRAMES | [STREET_ADDRESS][GEOGRAPHIC_DATA] O…" at bounding box center [395, 139] width 381 height 27
click at [326, 145] on div "Notes JOB CARD 1 of 4 - LOWER WALL FRAMES | [STREET_ADDRESS][GEOGRAPHIC_DATA] O…" at bounding box center [395, 139] width 381 height 27
drag, startPoint x: 326, startPoint y: 145, endPoint x: 288, endPoint y: 148, distance: 37.5
click at [323, 147] on div "Notes JOB CARD 1 of 4 - LOWER WALL FRAMES | [STREET_ADDRESS][GEOGRAPHIC_DATA] O…" at bounding box center [395, 139] width 381 height 27
click at [288, 147] on div "Notes JOB CARD 1 of 4 - LOWER WALL FRAMES | [STREET_ADDRESS][GEOGRAPHIC_DATA] O…" at bounding box center [395, 139] width 381 height 27
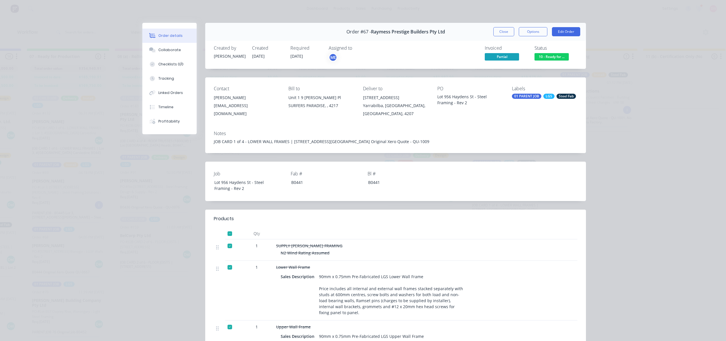
drag, startPoint x: 276, startPoint y: 144, endPoint x: 286, endPoint y: 143, distance: 10.9
click at [278, 144] on div "JOB CARD 1 of 4 - LOWER WALL FRAMES | [STREET_ADDRESS][GEOGRAPHIC_DATA] Origina…" at bounding box center [396, 142] width 364 height 6
drag, startPoint x: 286, startPoint y: 143, endPoint x: 414, endPoint y: 142, distance: 127.5
click at [429, 137] on div "Notes JOB CARD 1 of 4 - LOWER WALL FRAMES | [STREET_ADDRESS][GEOGRAPHIC_DATA] O…" at bounding box center [395, 139] width 381 height 27
drag, startPoint x: 322, startPoint y: 135, endPoint x: 500, endPoint y: 133, distance: 178.4
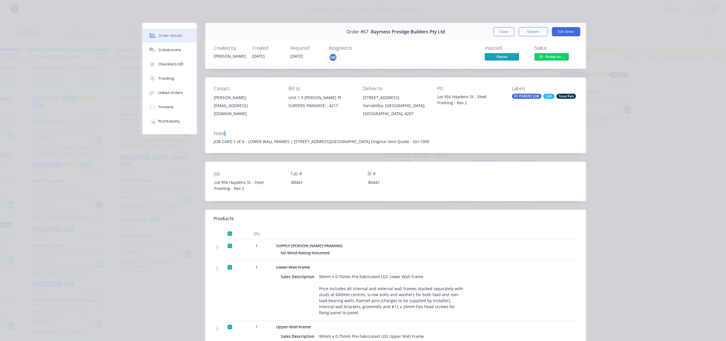
click at [378, 134] on div "Notes" at bounding box center [396, 133] width 364 height 5
drag, startPoint x: 442, startPoint y: 99, endPoint x: 490, endPoint y: 44, distance: 72.7
click at [468, 98] on div "Lot 956 Haydens St - Steel Framing - Rev 2" at bounding box center [469, 100] width 65 height 12
click at [506, 32] on button "Close" at bounding box center [503, 31] width 21 height 9
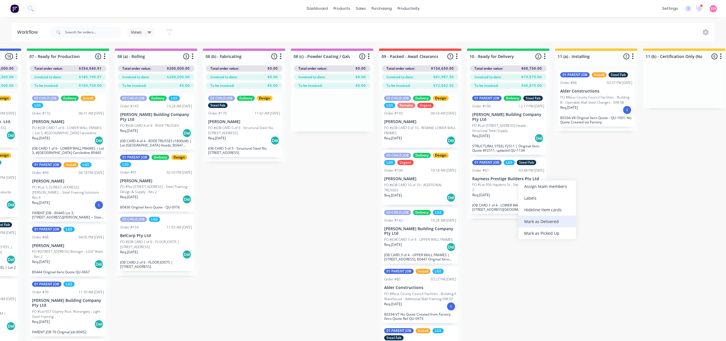
click at [538, 222] on div "Mark as Delivered" at bounding box center [546, 222] width 57 height 12
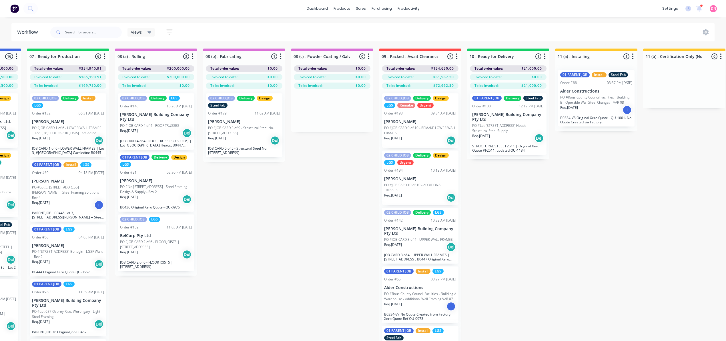
click at [511, 134] on div "Req. [DATE] Del" at bounding box center [508, 138] width 72 height 10
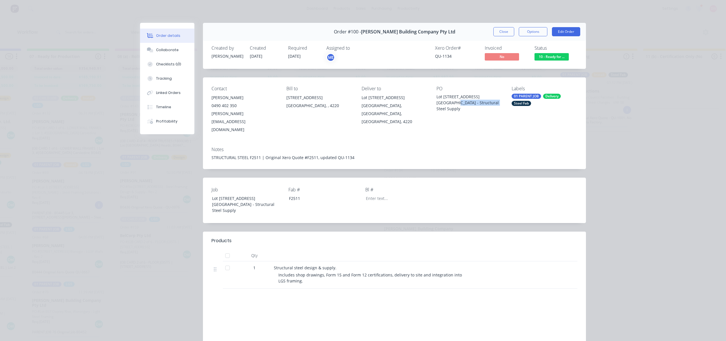
drag, startPoint x: 468, startPoint y: 101, endPoint x: 490, endPoint y: 99, distance: 22.1
click at [490, 99] on div "Lot [STREET_ADDRESS][GEOGRAPHIC_DATA] - Structural Steel Supply" at bounding box center [469, 103] width 66 height 18
click at [495, 37] on div "Order #100 - [PERSON_NAME] Building Company Pty Ltd Close Options Edit Order" at bounding box center [394, 32] width 383 height 18
click at [496, 33] on button "Close" at bounding box center [503, 31] width 21 height 9
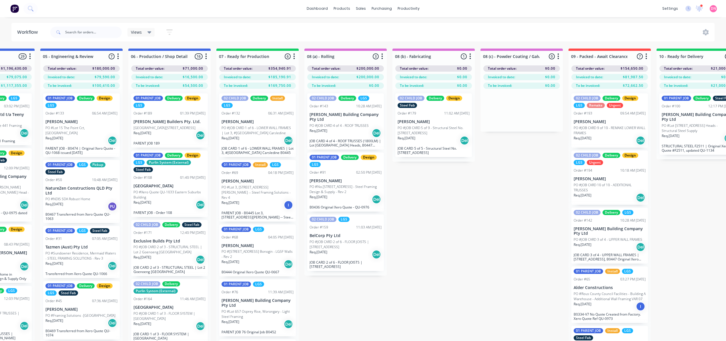
scroll to position [0, 323]
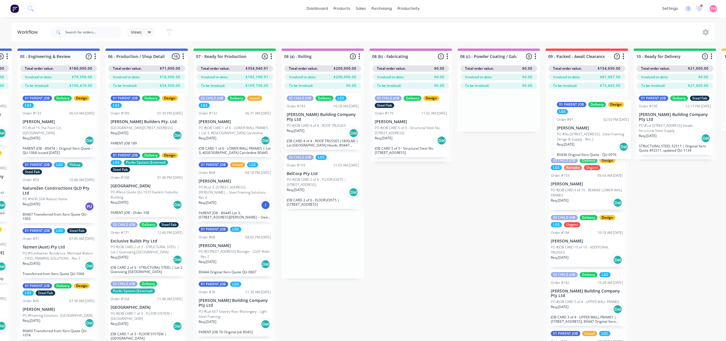
drag, startPoint x: 336, startPoint y: 178, endPoint x: 583, endPoint y: 127, distance: 252.4
click at [584, 127] on div "Submitted 1 Status colour #FF69B4 hex #FF69B4 Save Cancel Summaries Total order…" at bounding box center [415, 205] width 1533 height 313
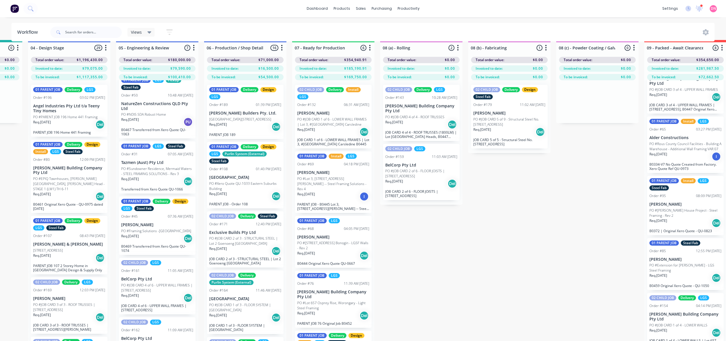
scroll to position [0, 248]
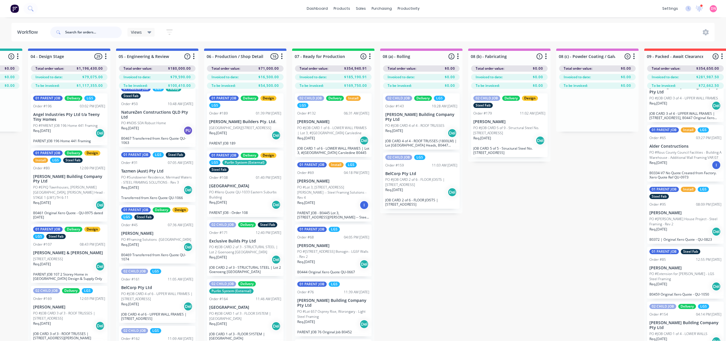
click at [77, 29] on input "text" at bounding box center [93, 32] width 57 height 11
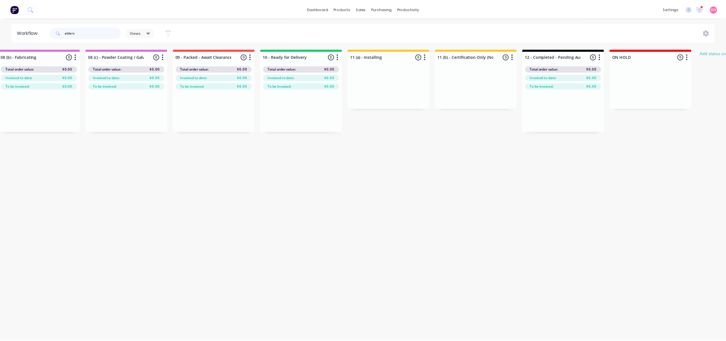
scroll to position [0, 0]
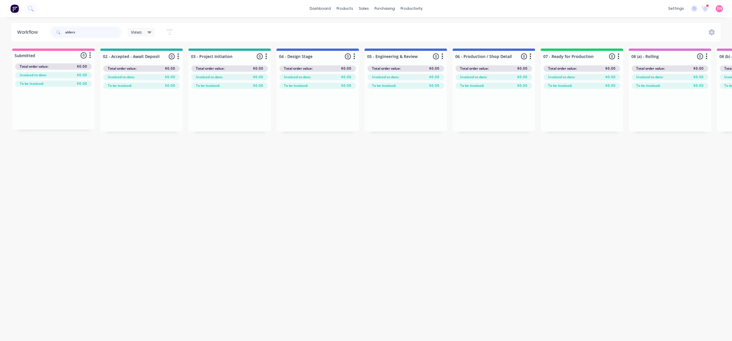
type input "alders"
click at [149, 30] on icon at bounding box center [149, 32] width 4 height 6
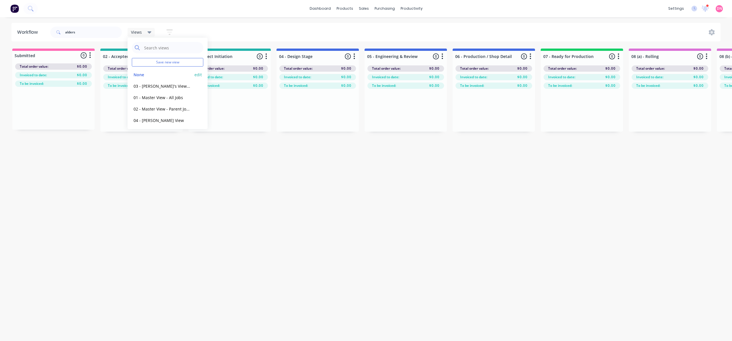
click at [156, 74] on button "None" at bounding box center [162, 74] width 61 height 7
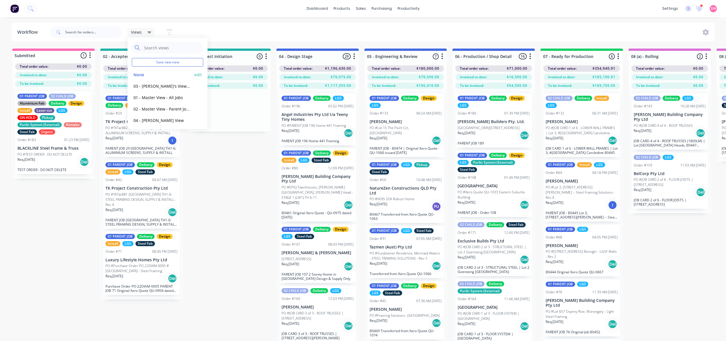
click at [142, 75] on button "None" at bounding box center [162, 74] width 61 height 7
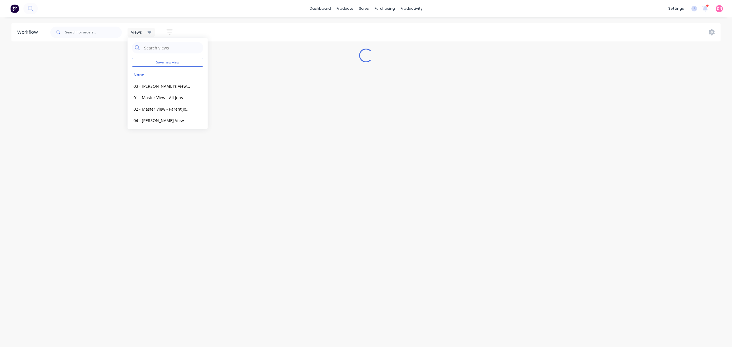
click at [229, 210] on div "Workflow Views Save new view None edit 03 - [PERSON_NAME]'s View (Default) edit…" at bounding box center [366, 179] width 732 height 313
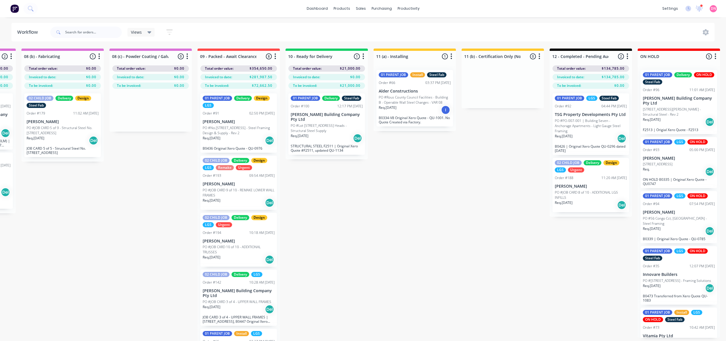
scroll to position [0, 705]
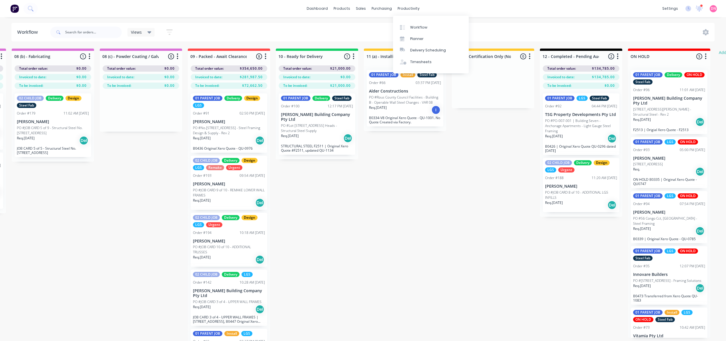
click at [552, 231] on div "Submitted 1 Status colour #FF69B4 hex #FF69B4 Save Cancel Summaries Total order…" at bounding box center [57, 205] width 1533 height 313
click at [365, 25] on icon at bounding box center [362, 27] width 5 height 5
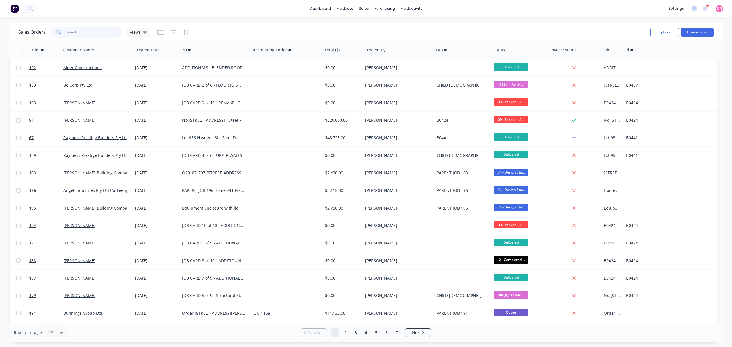
click at [111, 29] on input "text" at bounding box center [94, 32] width 56 height 11
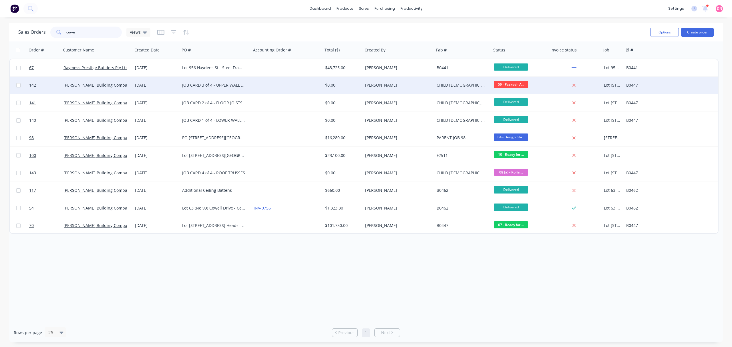
type input "cowe"
click at [121, 80] on div "[PERSON_NAME] Building Company Pty Ltd" at bounding box center [96, 85] width 71 height 17
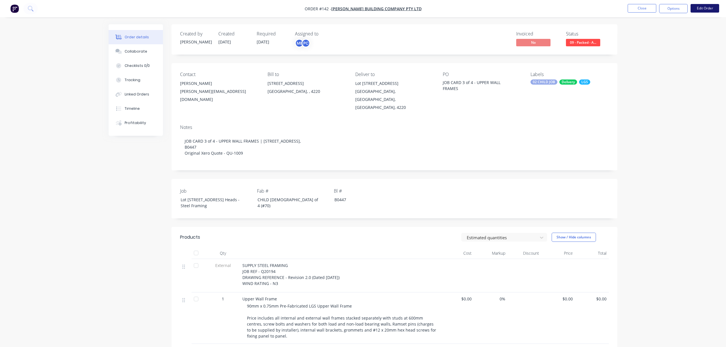
click at [707, 9] on button "Edit Order" at bounding box center [705, 8] width 29 height 9
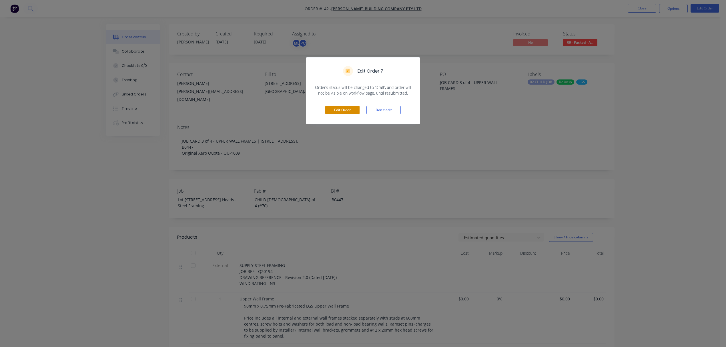
click at [358, 109] on button "Edit Order" at bounding box center [342, 110] width 34 height 9
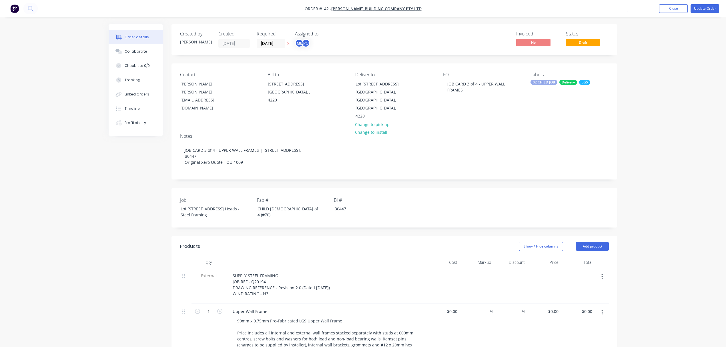
scroll to position [170, 0]
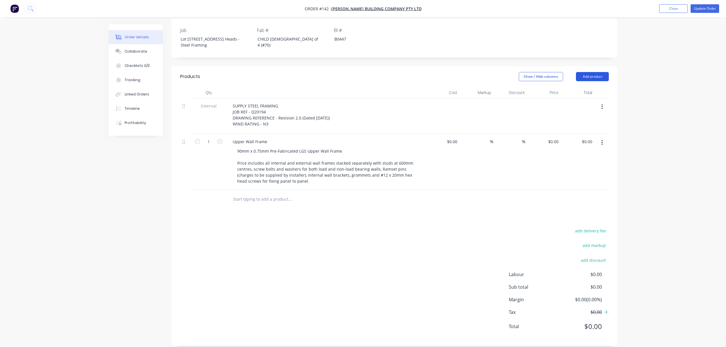
click at [602, 72] on button "Add product" at bounding box center [592, 76] width 33 height 9
click at [594, 167] on div "Notes (External)" at bounding box center [582, 171] width 44 height 8
click at [256, 193] on div at bounding box center [248, 197] width 41 height 8
paste div
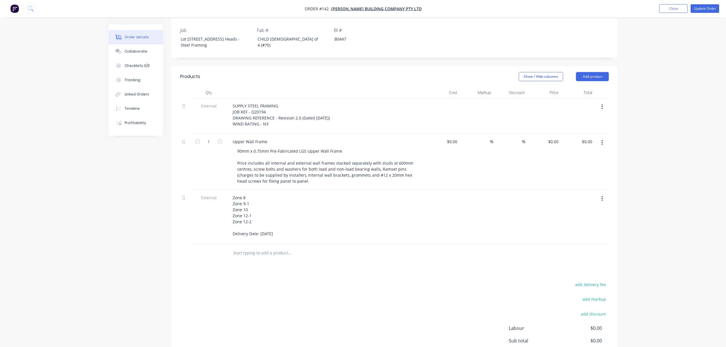
click at [372, 214] on div "Zone 8 Zone 9-1 Zone 10 Zone 12-1 Zone 12-2 Delivery Date: [DATE]" at bounding box center [325, 215] width 195 height 44
click at [699, 11] on button "Update Order" at bounding box center [705, 8] width 29 height 9
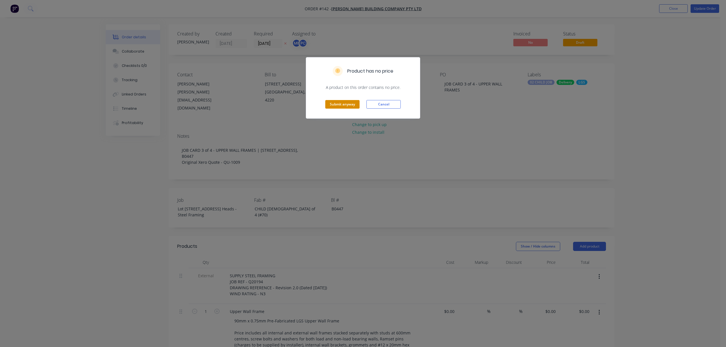
click at [345, 105] on button "Submit anyway" at bounding box center [342, 104] width 34 height 9
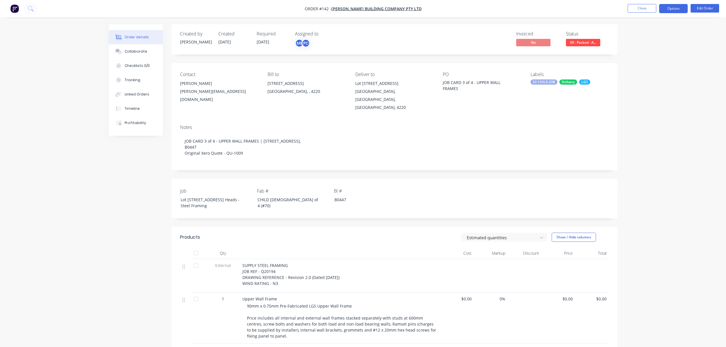
click at [676, 10] on button "Options" at bounding box center [673, 8] width 29 height 9
click at [663, 77] on div "Delivery Docket" at bounding box center [656, 80] width 53 height 8
click at [670, 57] on div "Without pricing" at bounding box center [656, 57] width 53 height 8
click at [648, 7] on button "Close" at bounding box center [642, 8] width 29 height 9
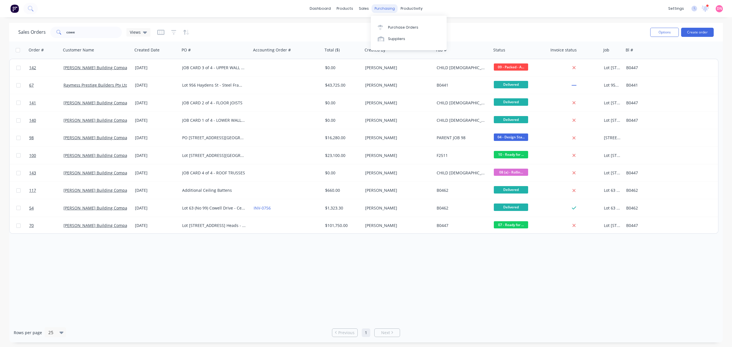
click at [389, 9] on div "purchasing" at bounding box center [385, 8] width 26 height 9
click at [388, 26] on div "Purchase Orders" at bounding box center [403, 27] width 30 height 5
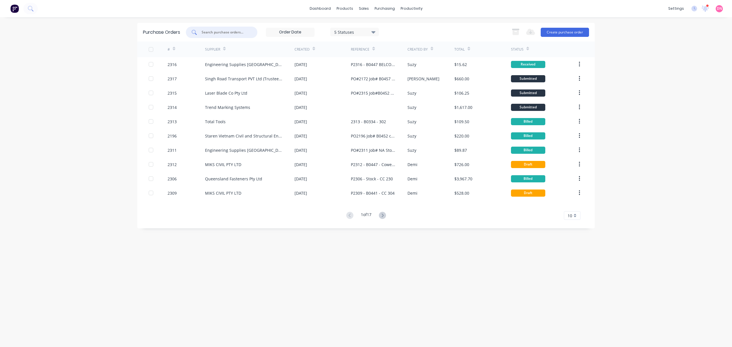
click at [227, 33] on input "text" at bounding box center [224, 32] width 47 height 6
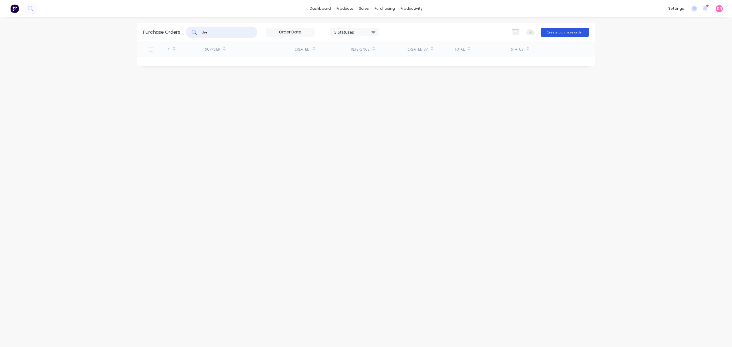
type input "dse"
click at [560, 35] on button "Create purchase order" at bounding box center [564, 32] width 48 height 9
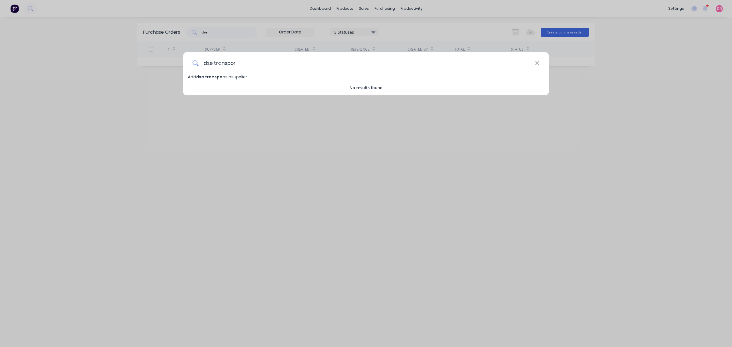
type input "dse transport"
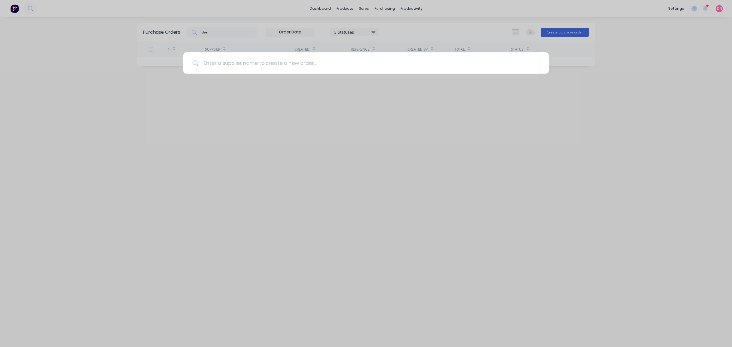
click at [476, 11] on div at bounding box center [366, 173] width 732 height 347
